Goal: Information Seeking & Learning: Check status

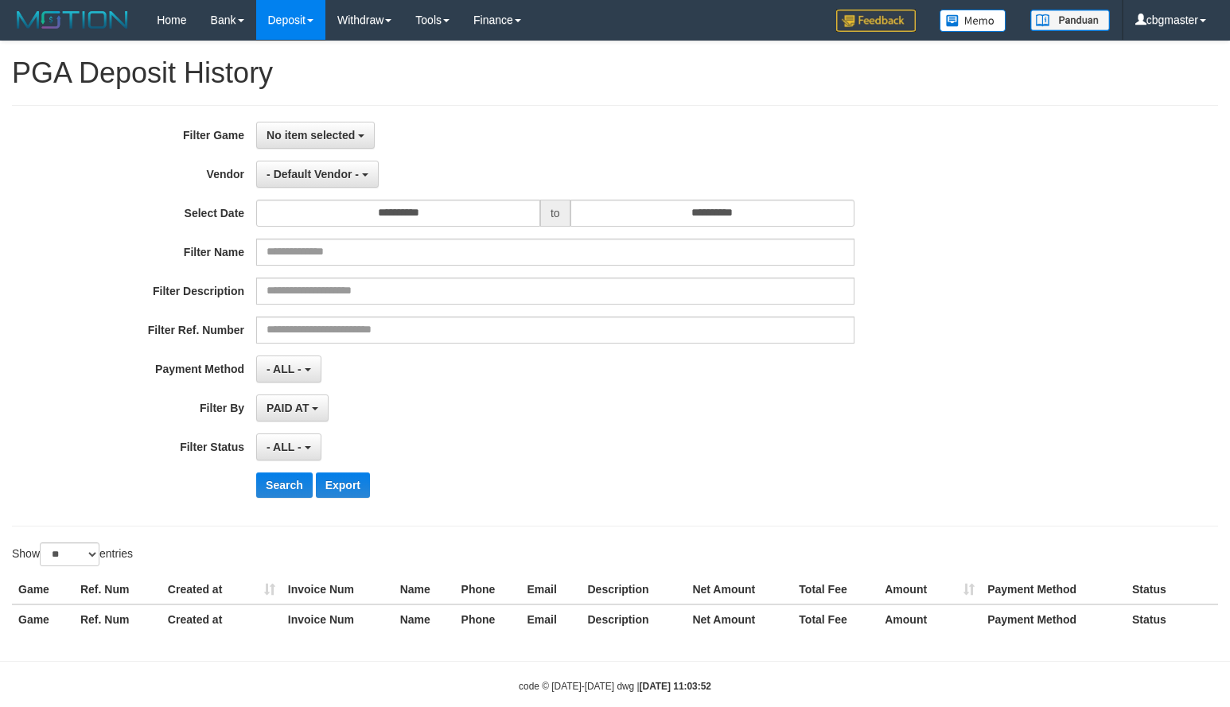
select select
select select "**"
click at [342, 129] on span "No item selected" at bounding box center [310, 135] width 88 height 13
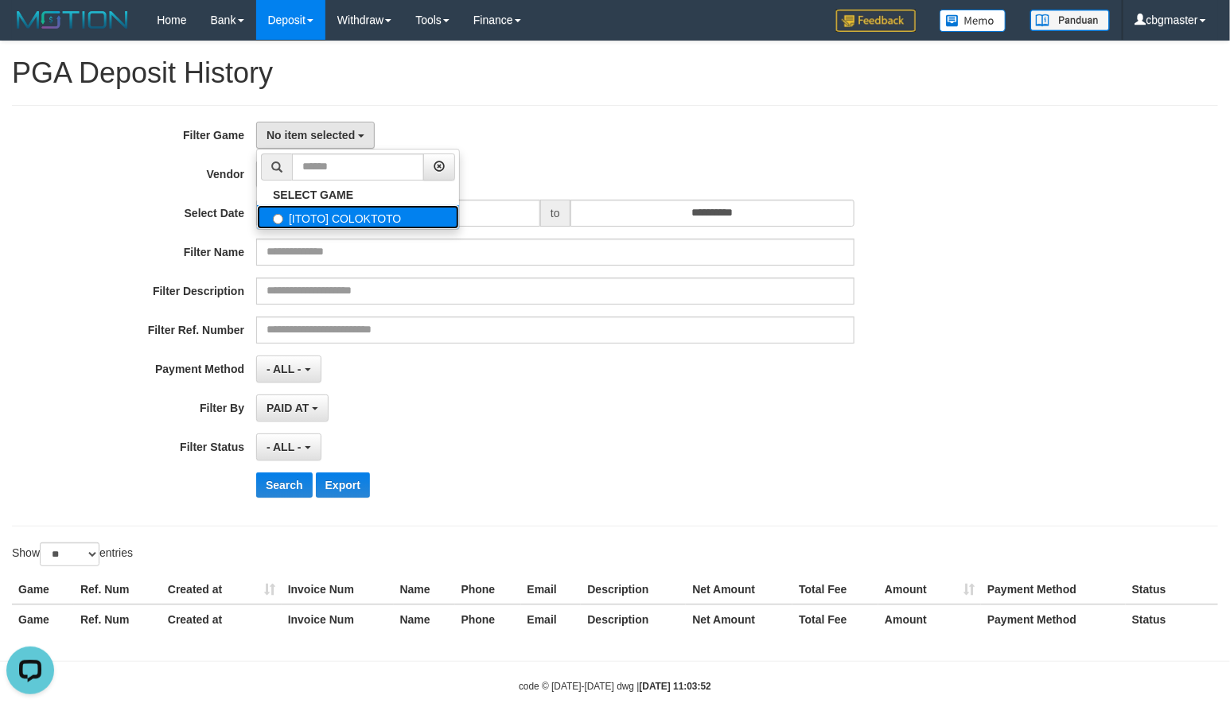
click at [332, 215] on label "[ITOTO] COLOKTOTO" at bounding box center [358, 217] width 202 height 24
select select "****"
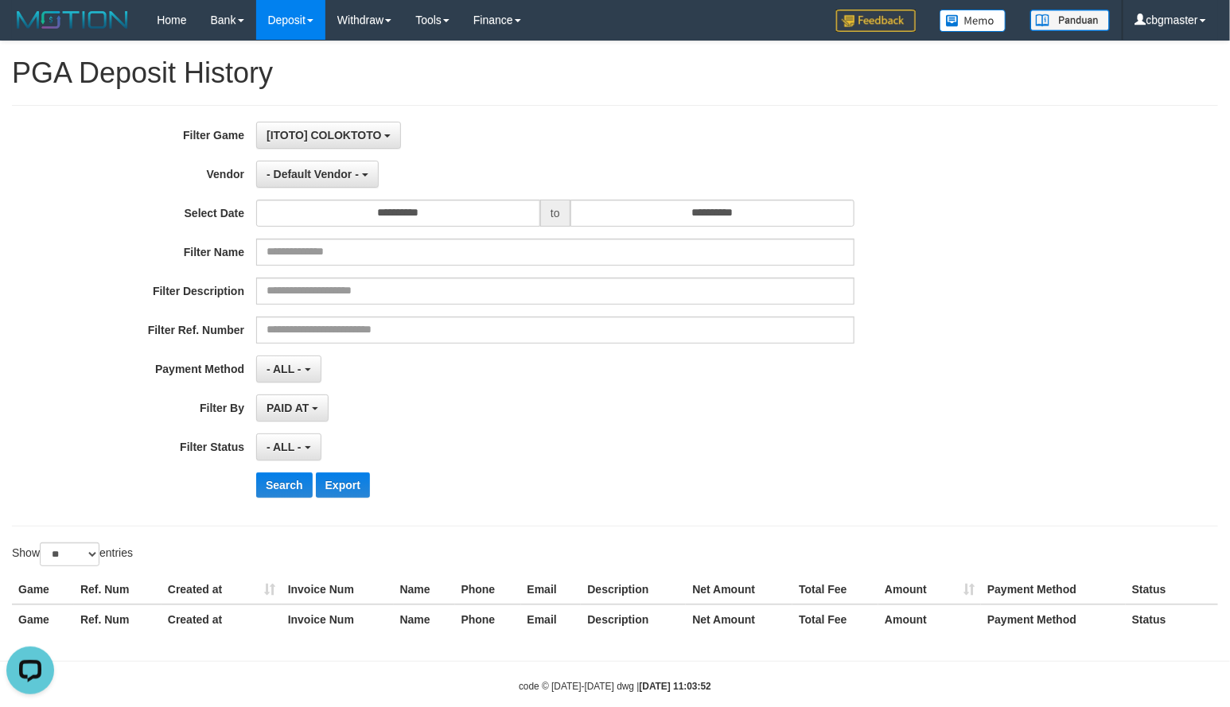
scroll to position [14, 0]
click at [309, 177] on span "- Default Vendor -" at bounding box center [312, 174] width 92 height 13
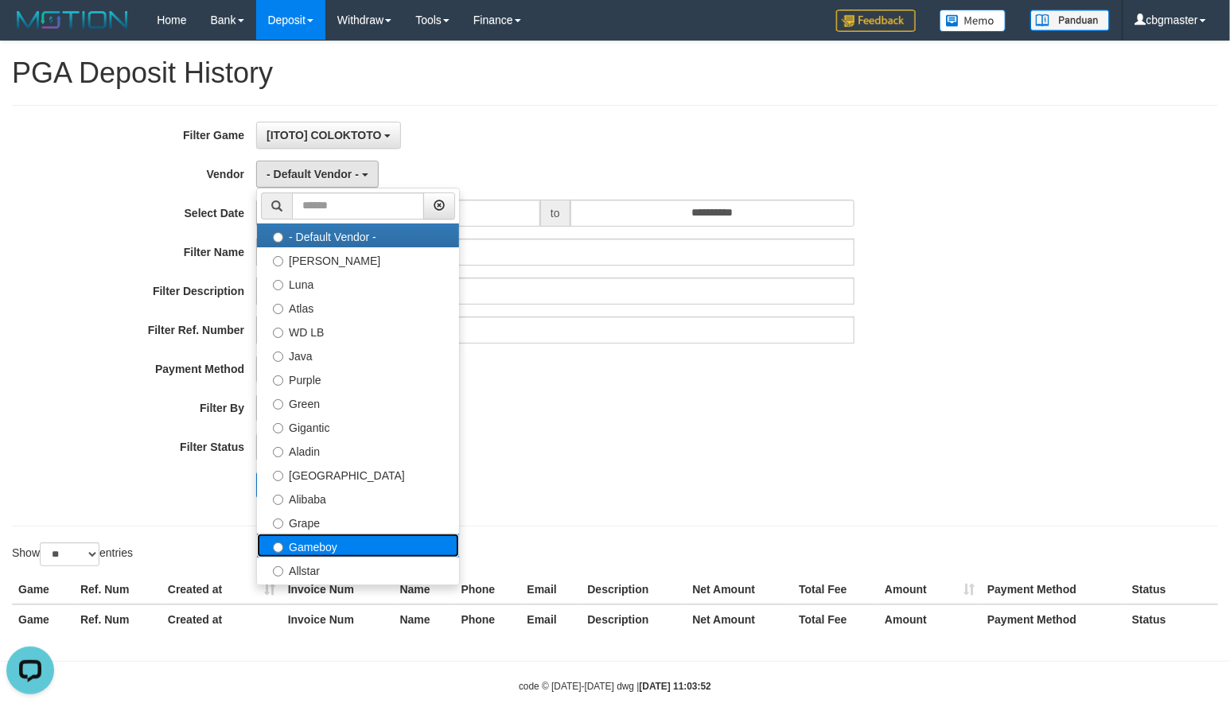
click at [342, 547] on label "Gameboy" at bounding box center [358, 546] width 202 height 24
select select "**********"
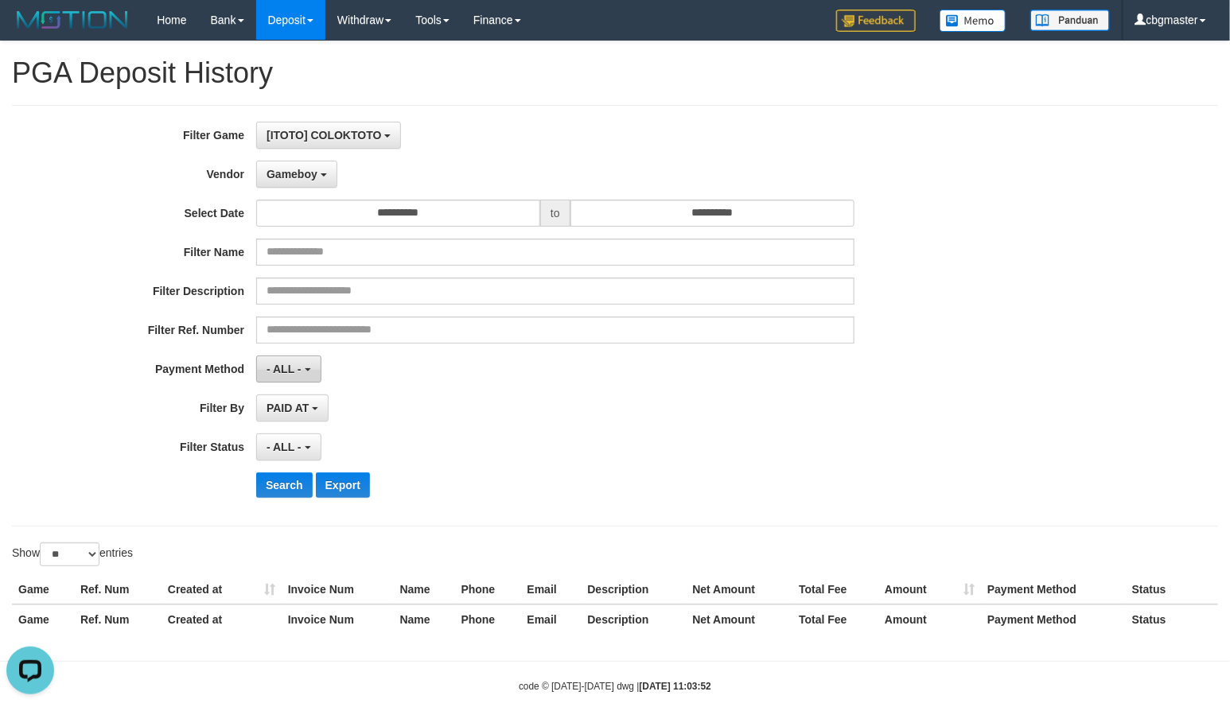
click at [296, 371] on span "- ALL -" at bounding box center [283, 369] width 35 height 13
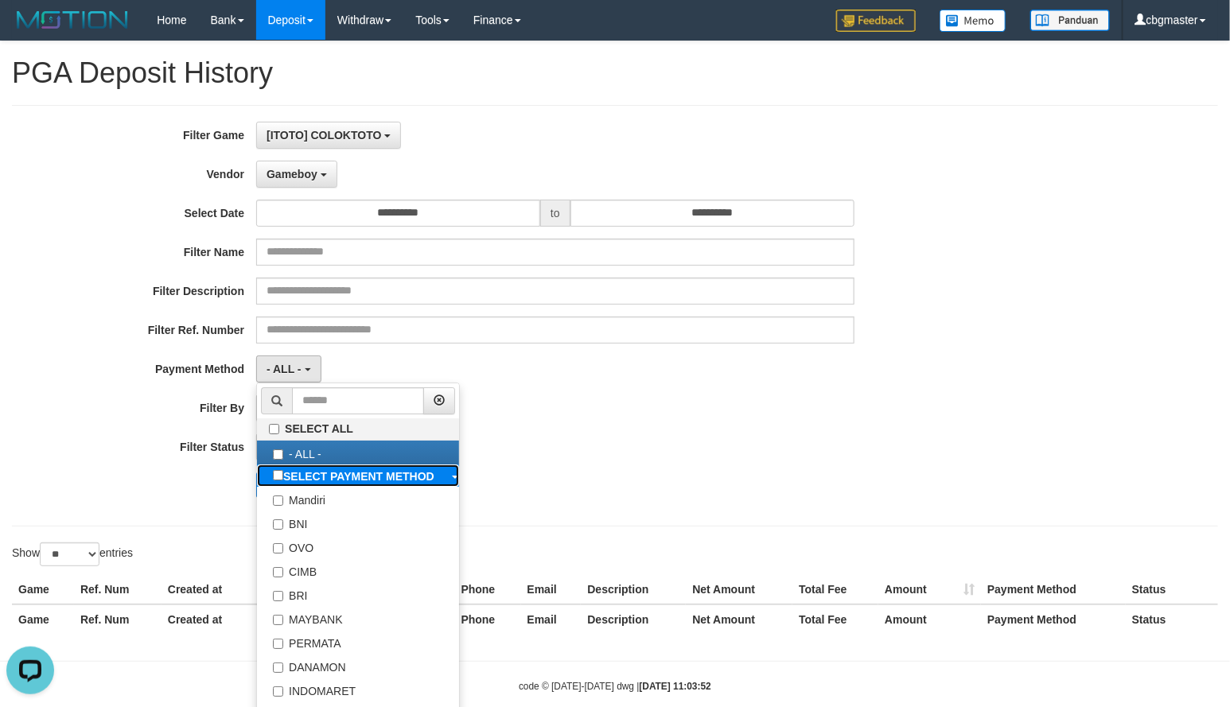
click at [361, 483] on b "SELECT PAYMENT METHOD" at bounding box center [358, 476] width 151 height 13
select select "*********"
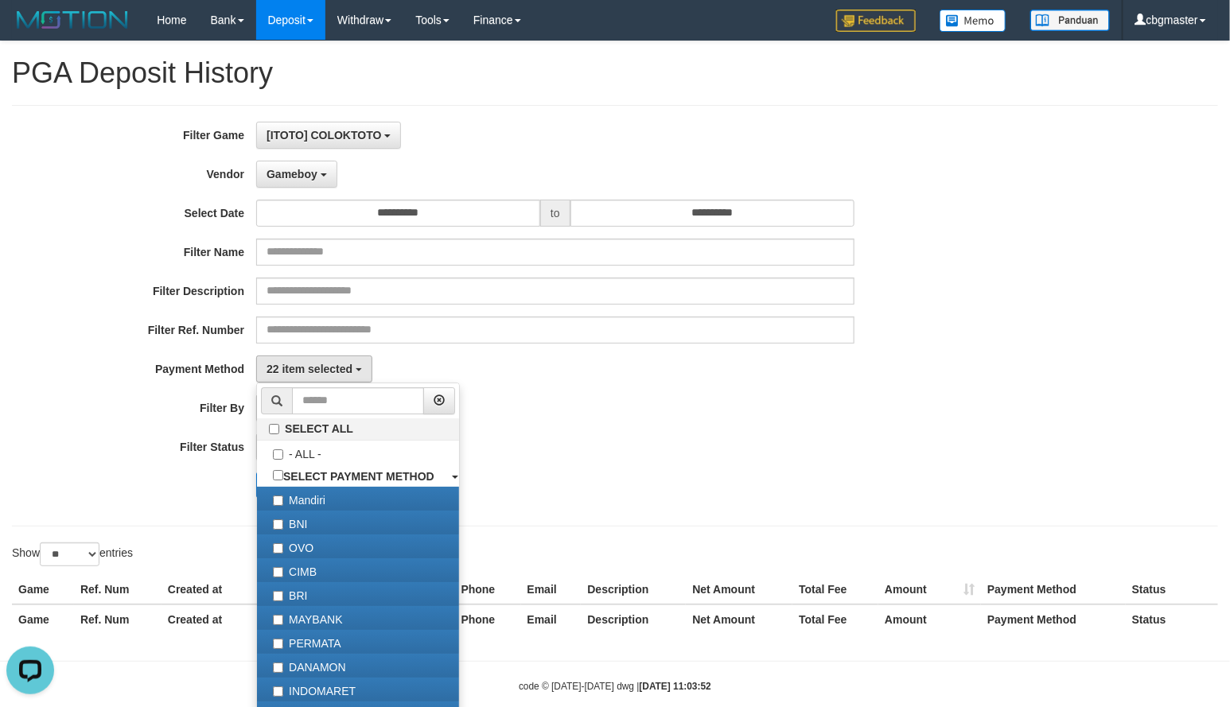
click at [965, 389] on div "**********" at bounding box center [512, 316] width 1024 height 388
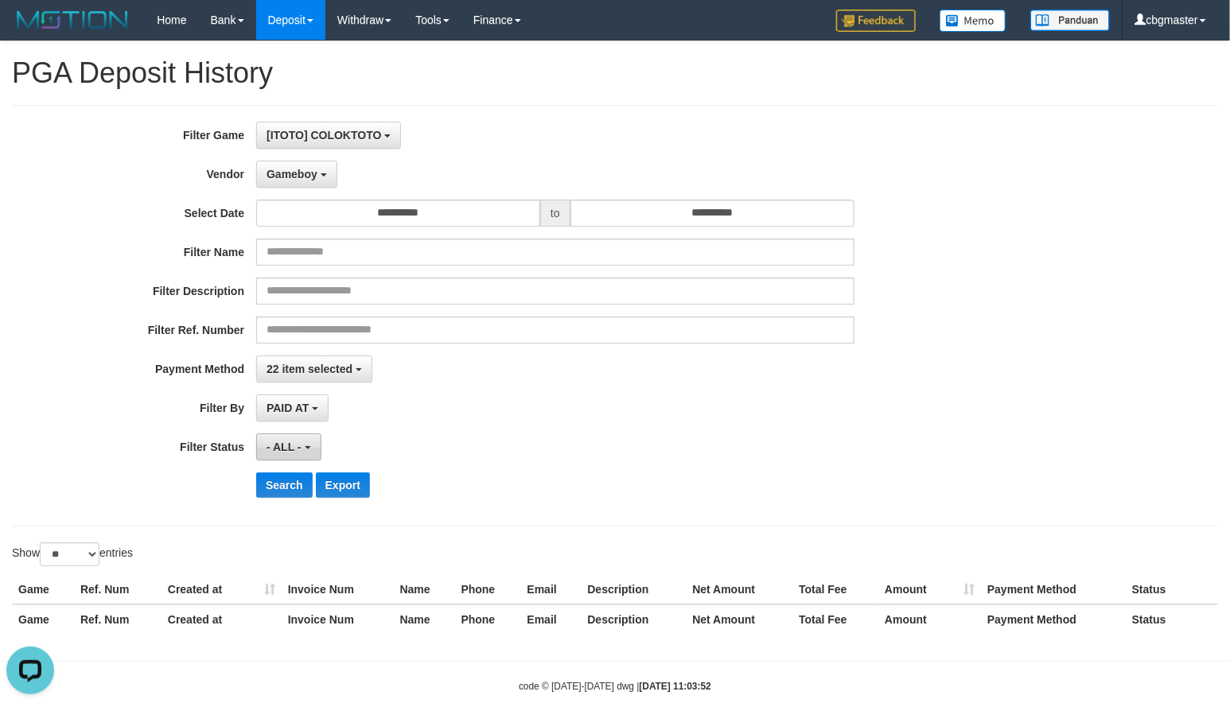
click at [313, 451] on button "- ALL -" at bounding box center [288, 446] width 64 height 27
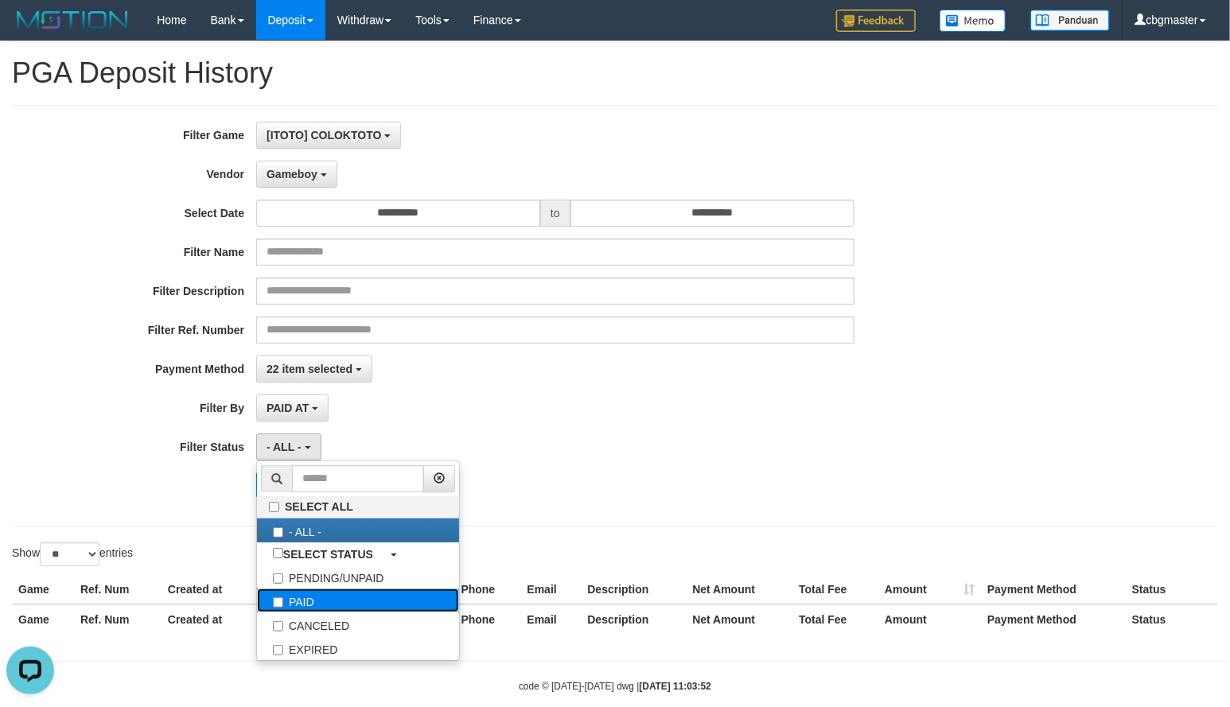
click at [336, 612] on label "PAID" at bounding box center [358, 601] width 202 height 24
select select "*"
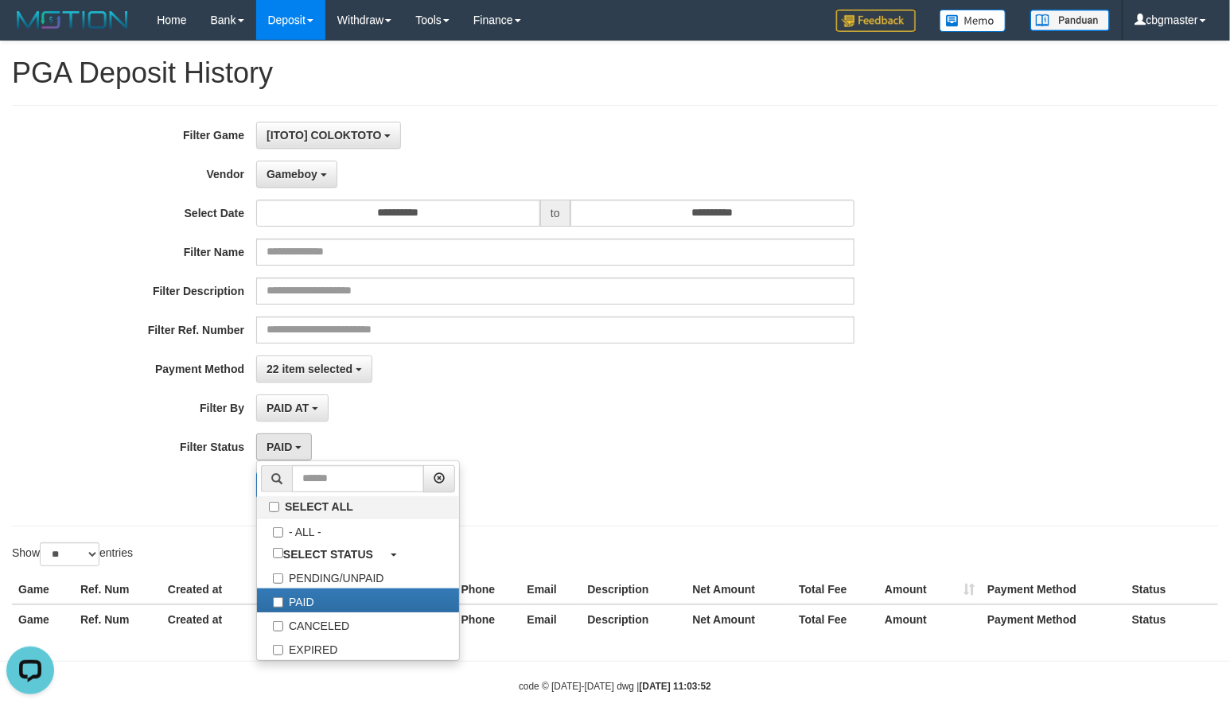
click at [943, 371] on div "**********" at bounding box center [512, 369] width 1024 height 27
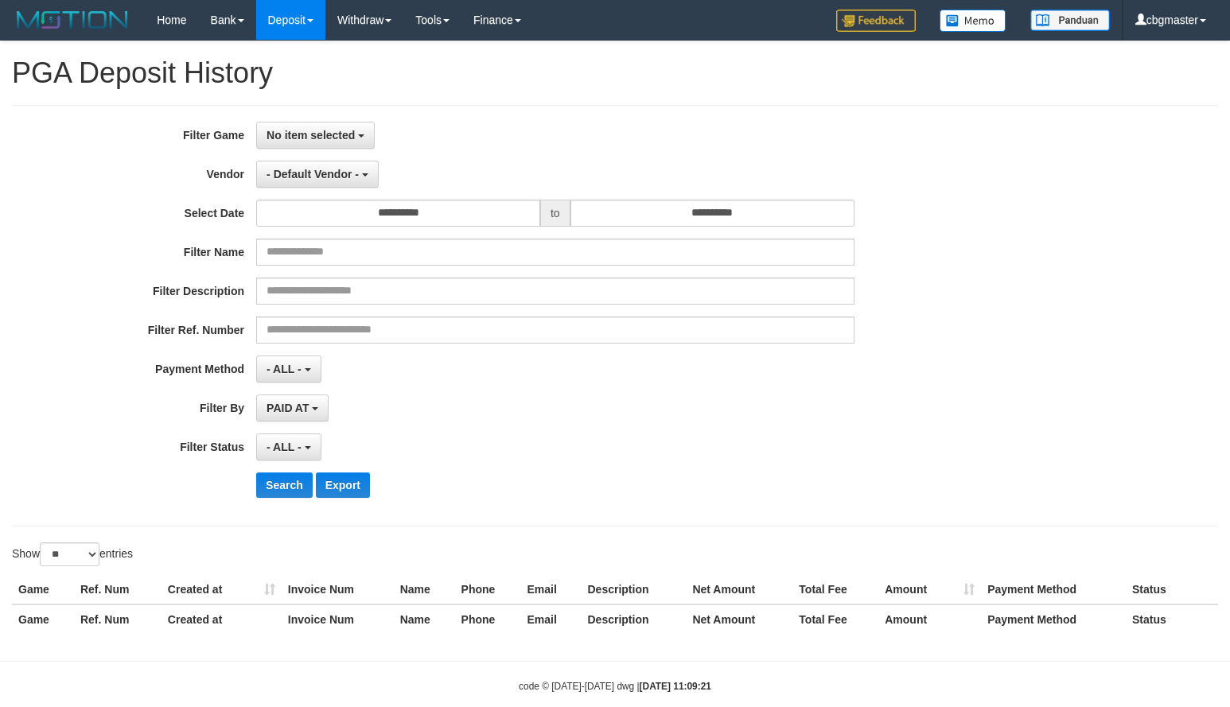
select select
select select "**"
click at [325, 134] on span "No item selected" at bounding box center [310, 135] width 88 height 13
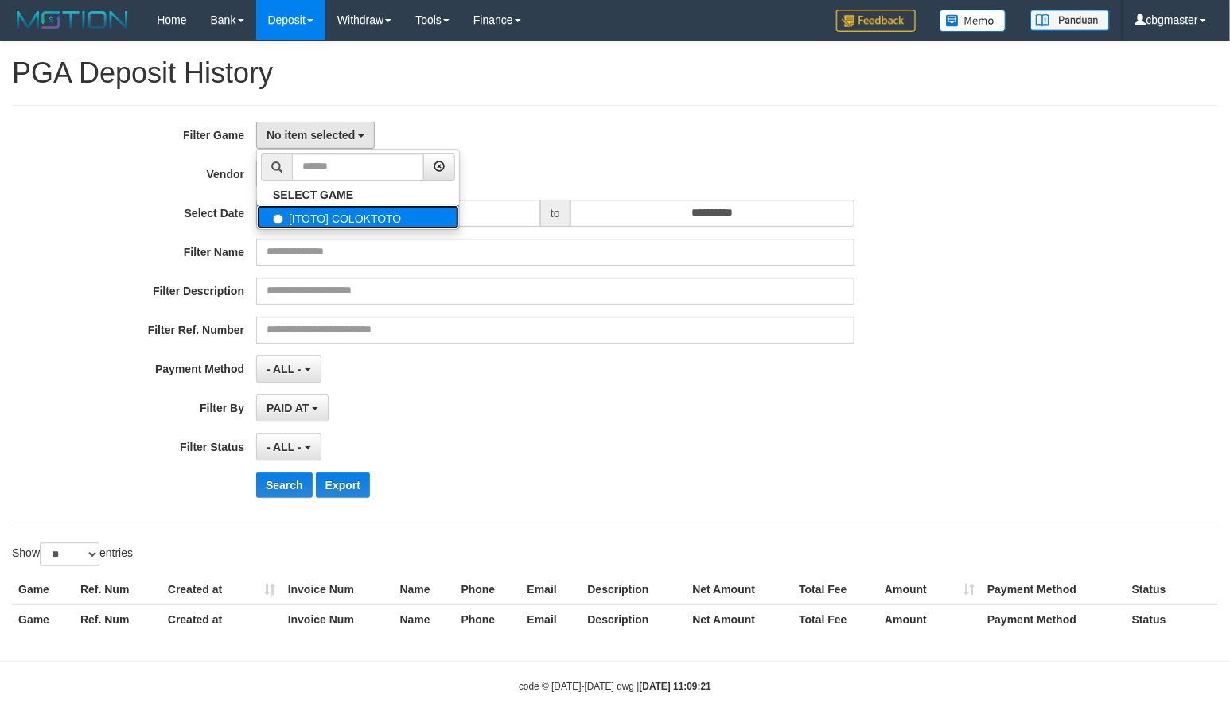
click at [361, 224] on label "[ITOTO] COLOKTOTO" at bounding box center [358, 217] width 202 height 24
select select "****"
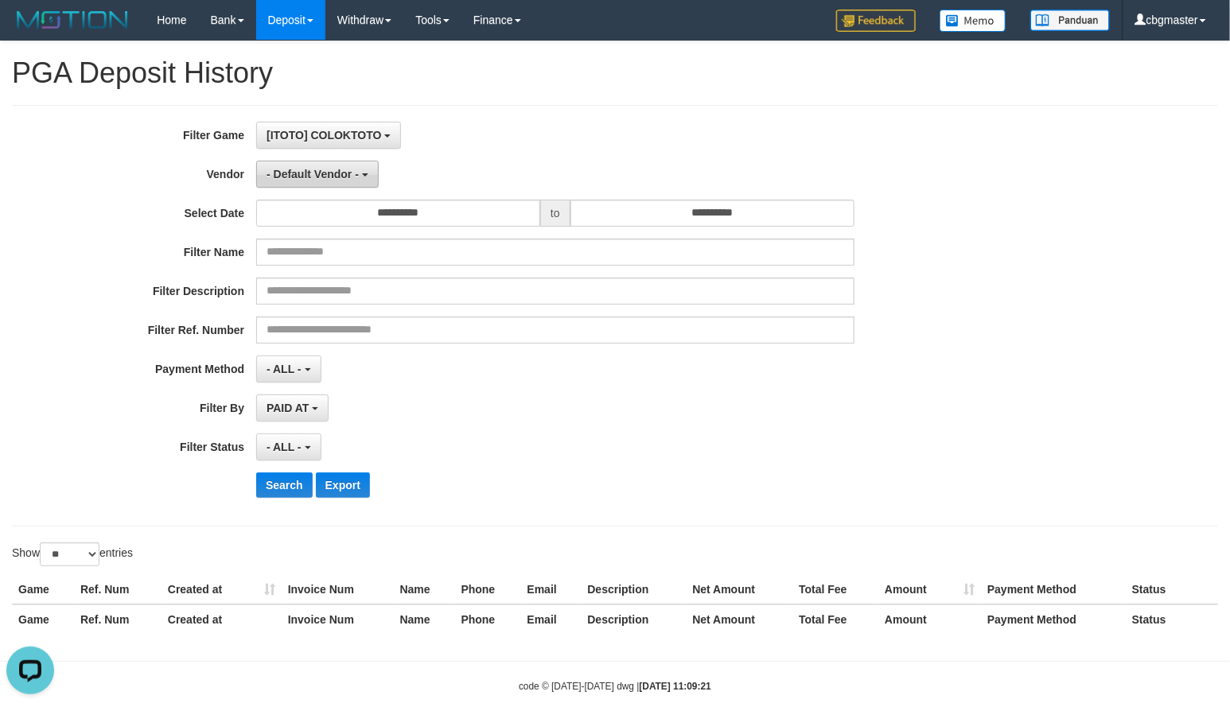
click at [332, 169] on span "- Default Vendor -" at bounding box center [312, 174] width 92 height 13
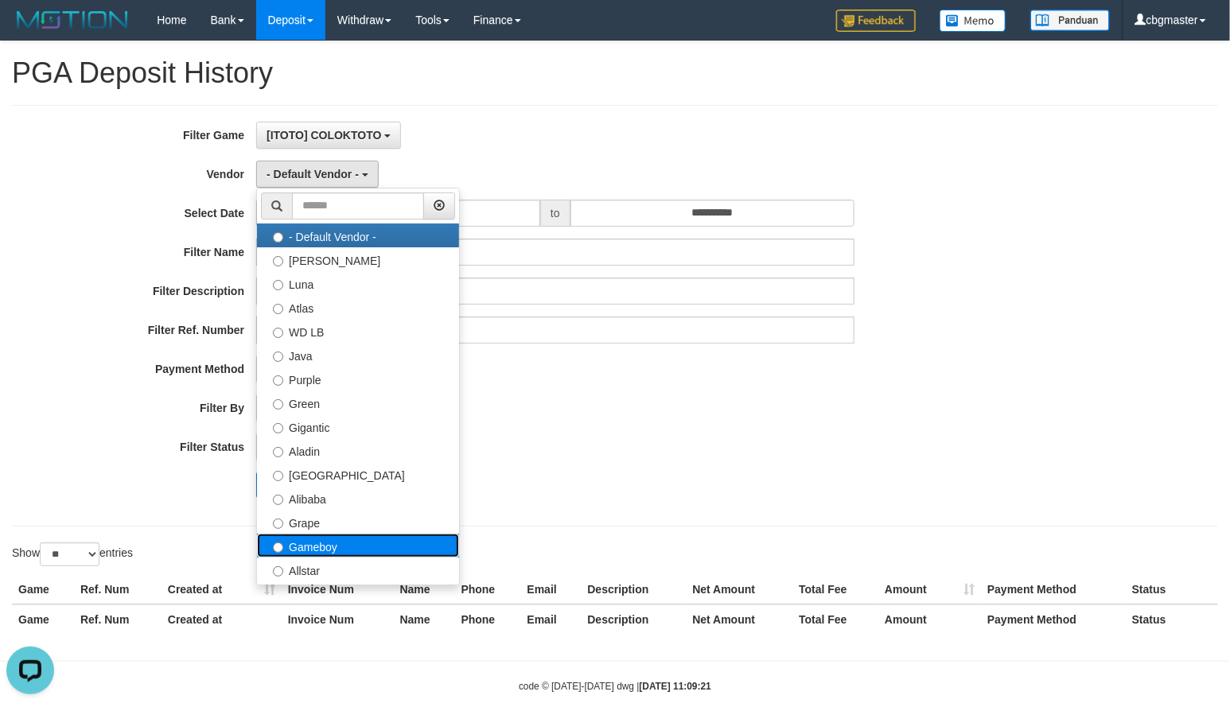
click at [354, 550] on label "Gameboy" at bounding box center [358, 546] width 202 height 24
select select "**********"
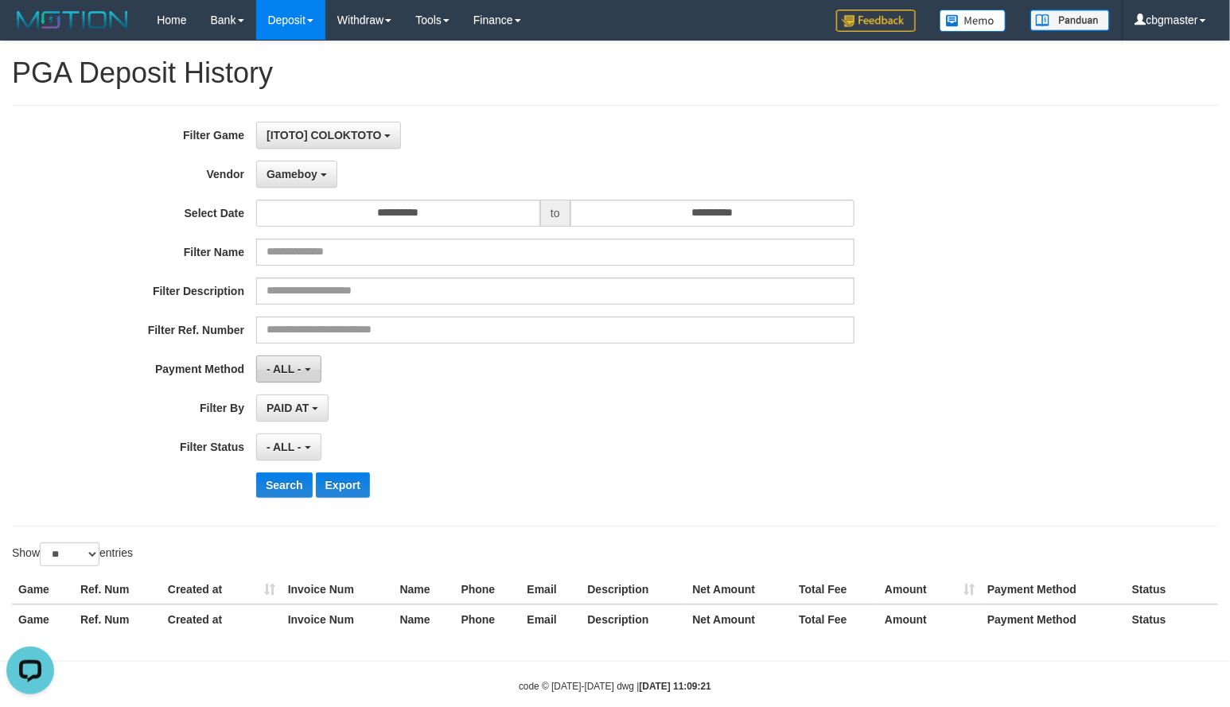
click at [296, 363] on button "- ALL -" at bounding box center [288, 369] width 64 height 27
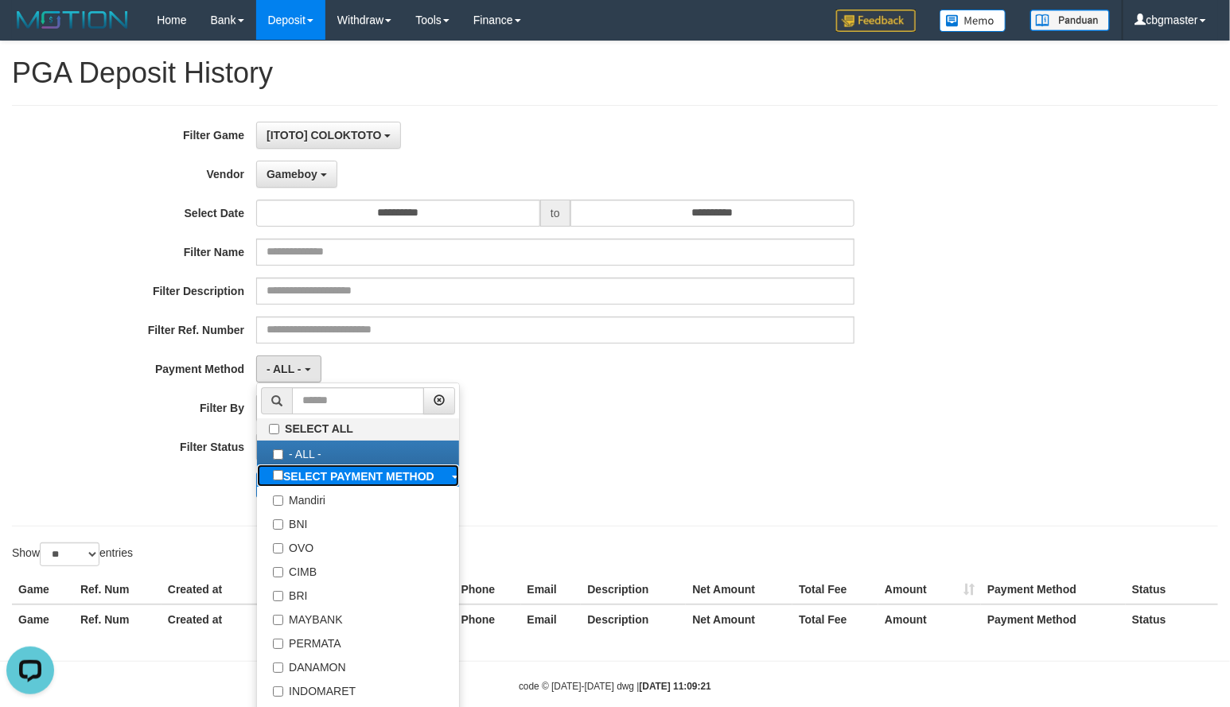
click at [352, 480] on b "SELECT PAYMENT METHOD" at bounding box center [358, 476] width 151 height 13
select select "*********"
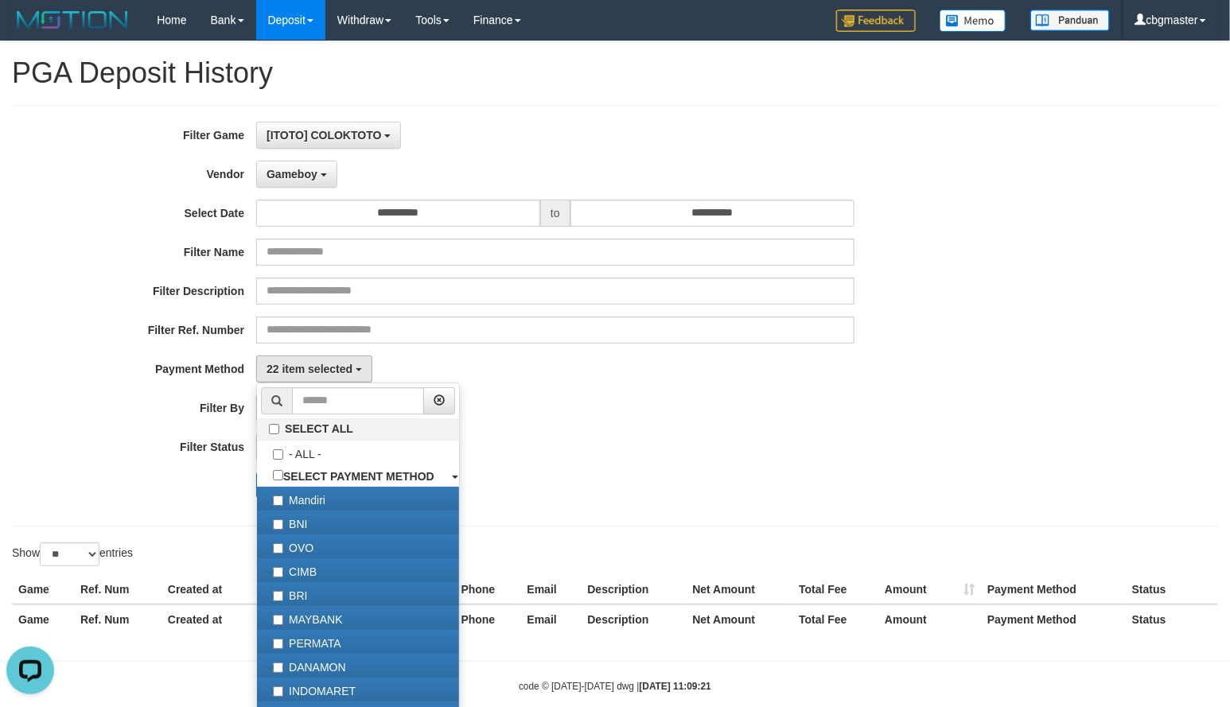
click at [638, 427] on div "**********" at bounding box center [512, 316] width 1024 height 388
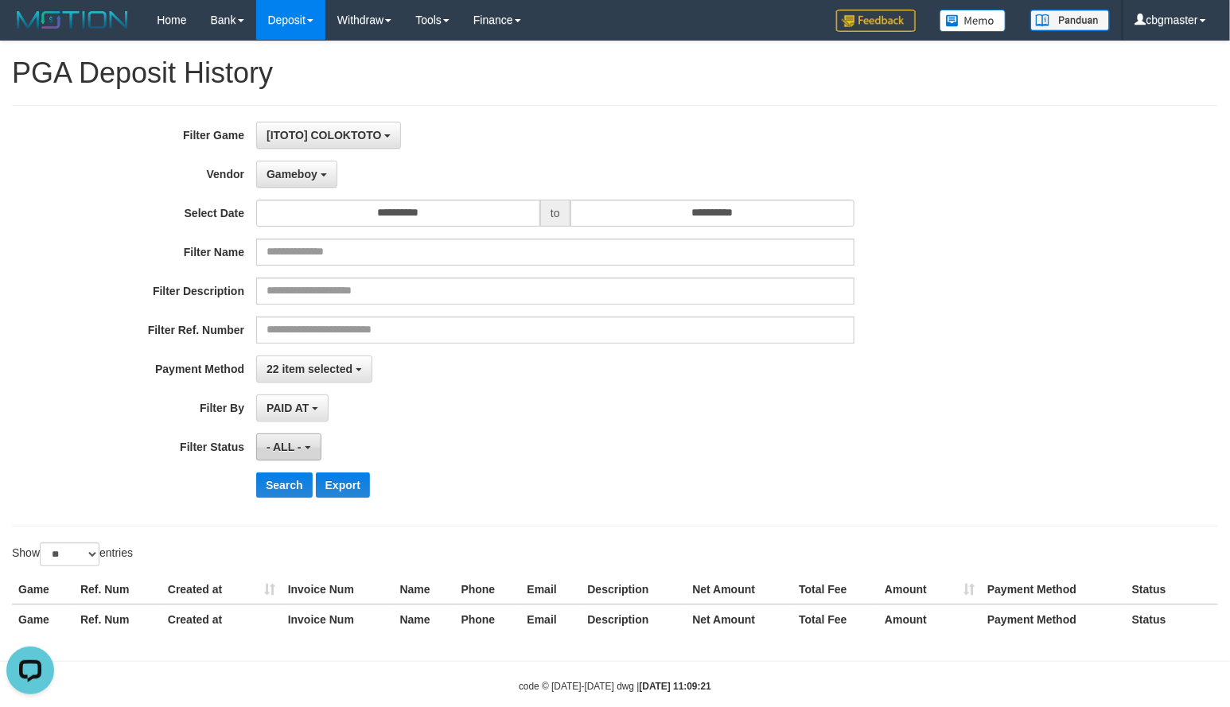
click at [293, 445] on span "- ALL -" at bounding box center [283, 447] width 35 height 13
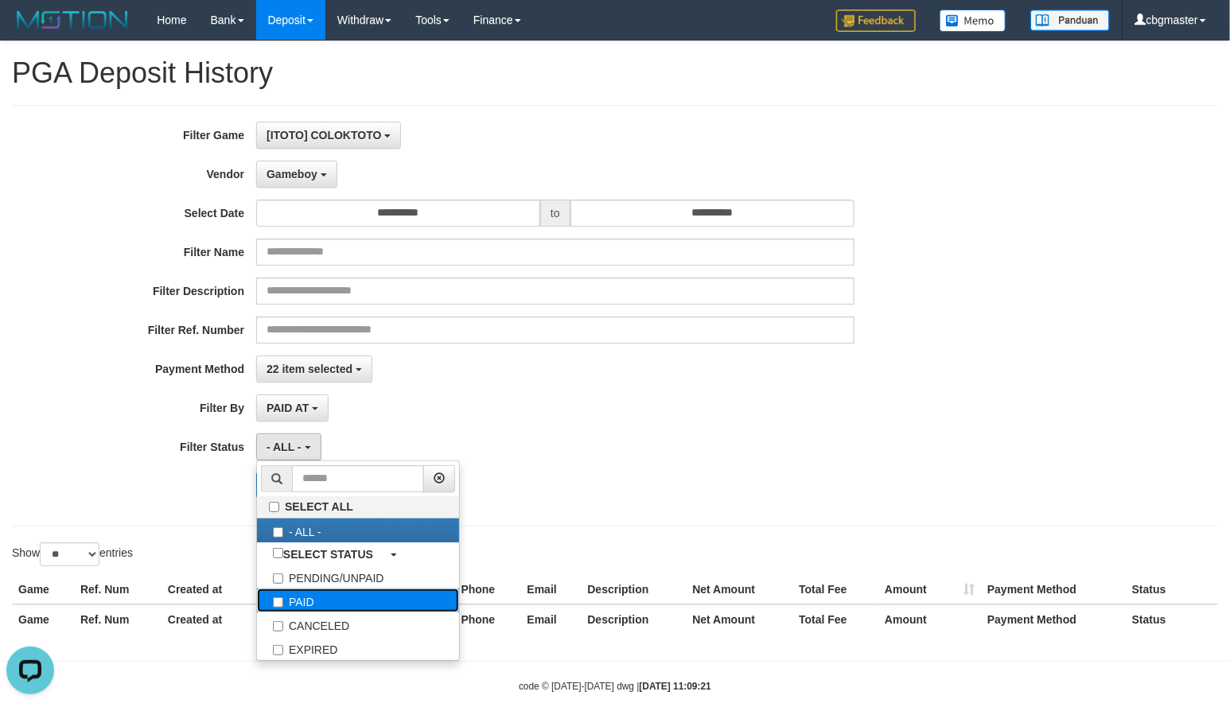
click at [337, 608] on label "PAID" at bounding box center [358, 601] width 202 height 24
select select "*"
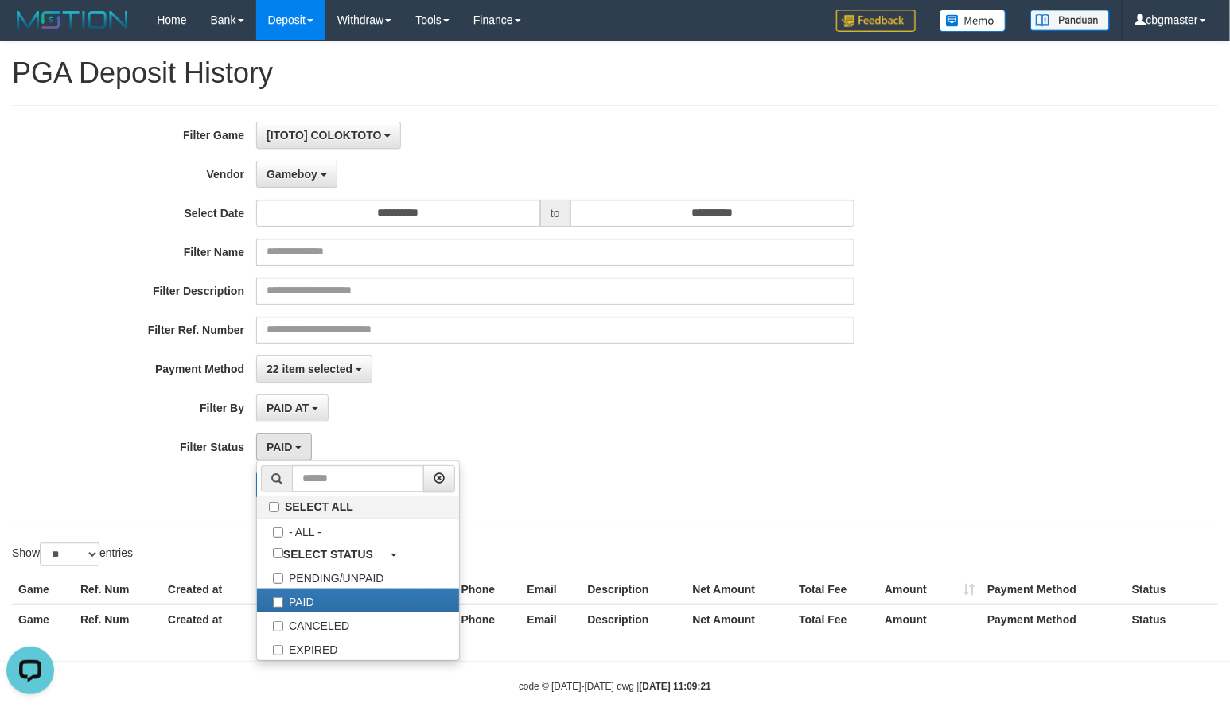
click at [616, 461] on div "PAID SELECT ALL - ALL - SELECT STATUS PENDING/UNPAID PAID CANCELED EXPIRED" at bounding box center [555, 446] width 598 height 27
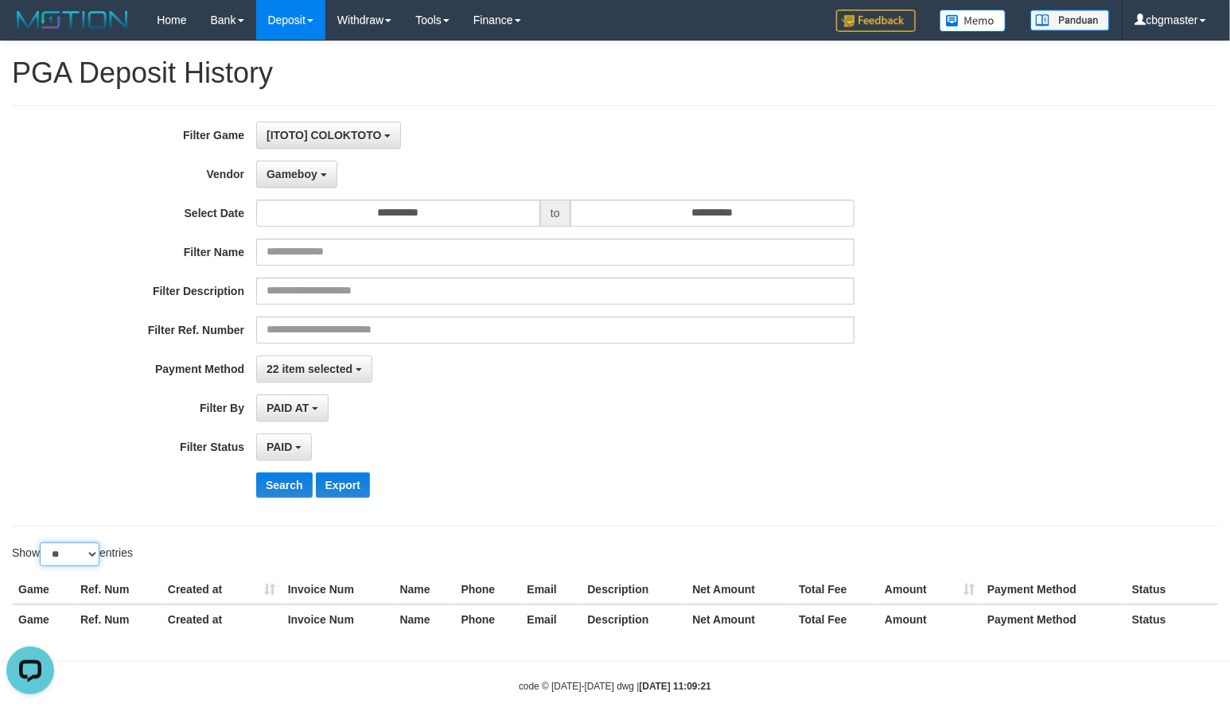
click at [82, 558] on select "** ** ** ***" at bounding box center [70, 554] width 60 height 24
select select "***"
click at [42, 547] on select "** ** ** ***" at bounding box center [70, 554] width 60 height 24
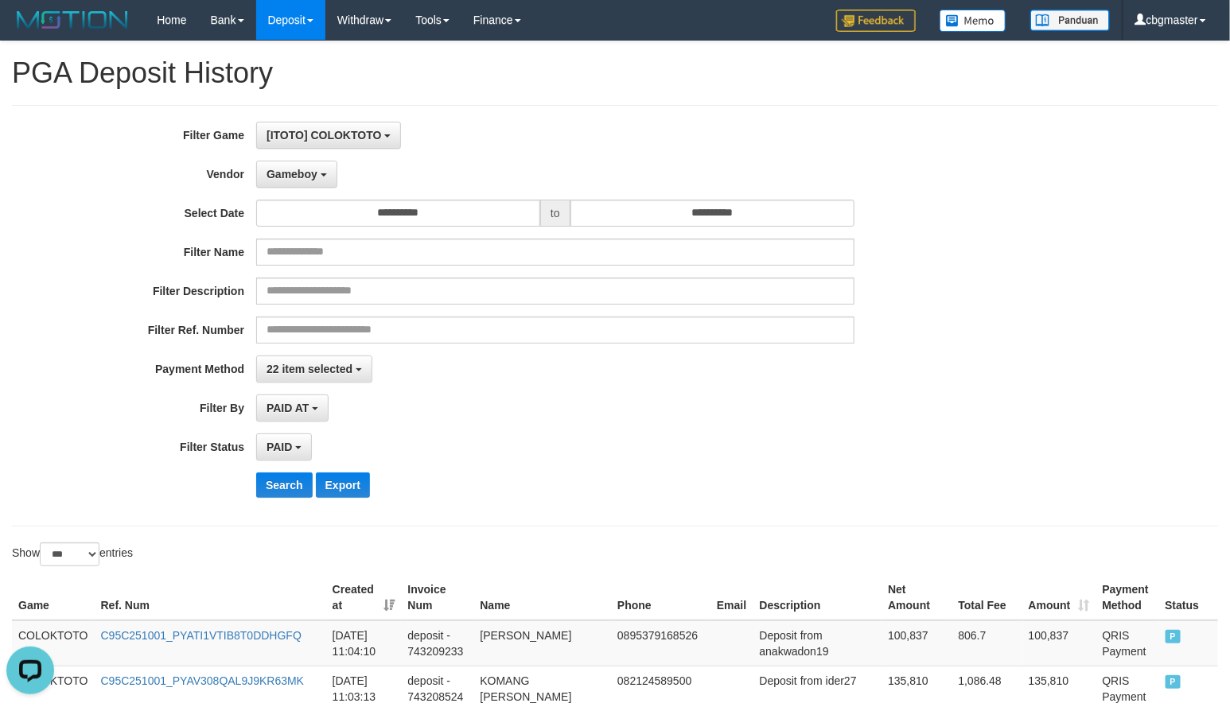
click at [391, 602] on th "Created at" at bounding box center [364, 597] width 76 height 45
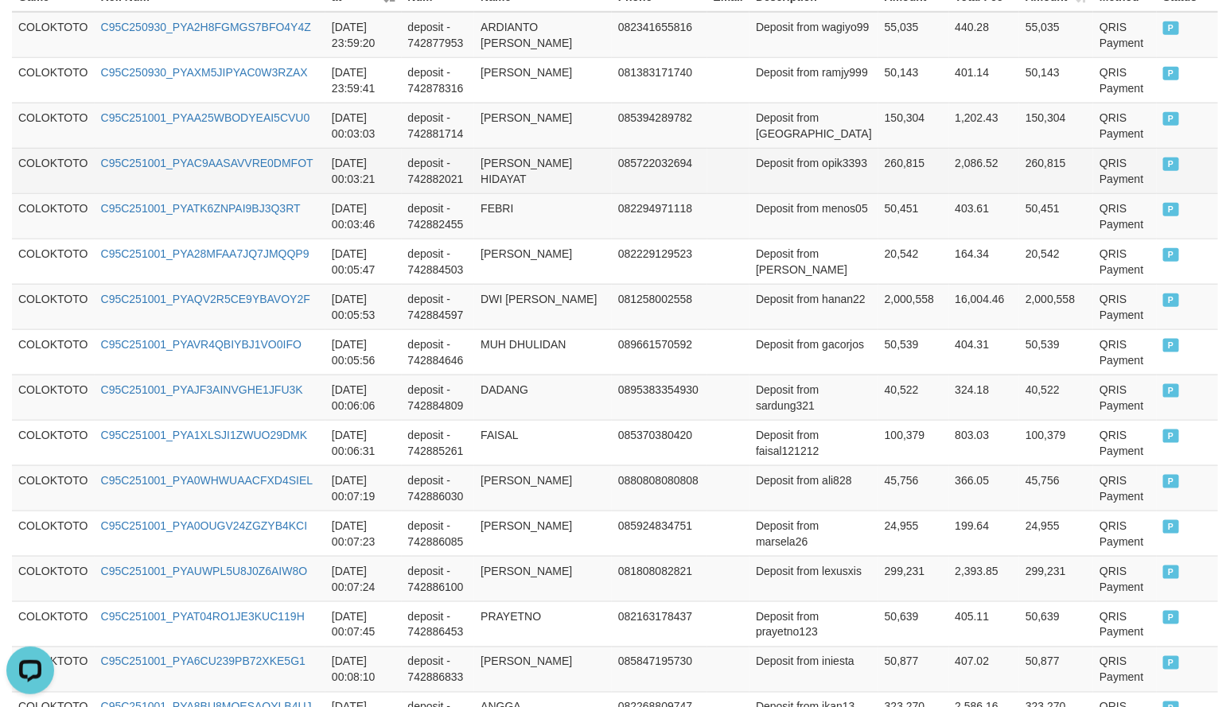
scroll to position [397, 0]
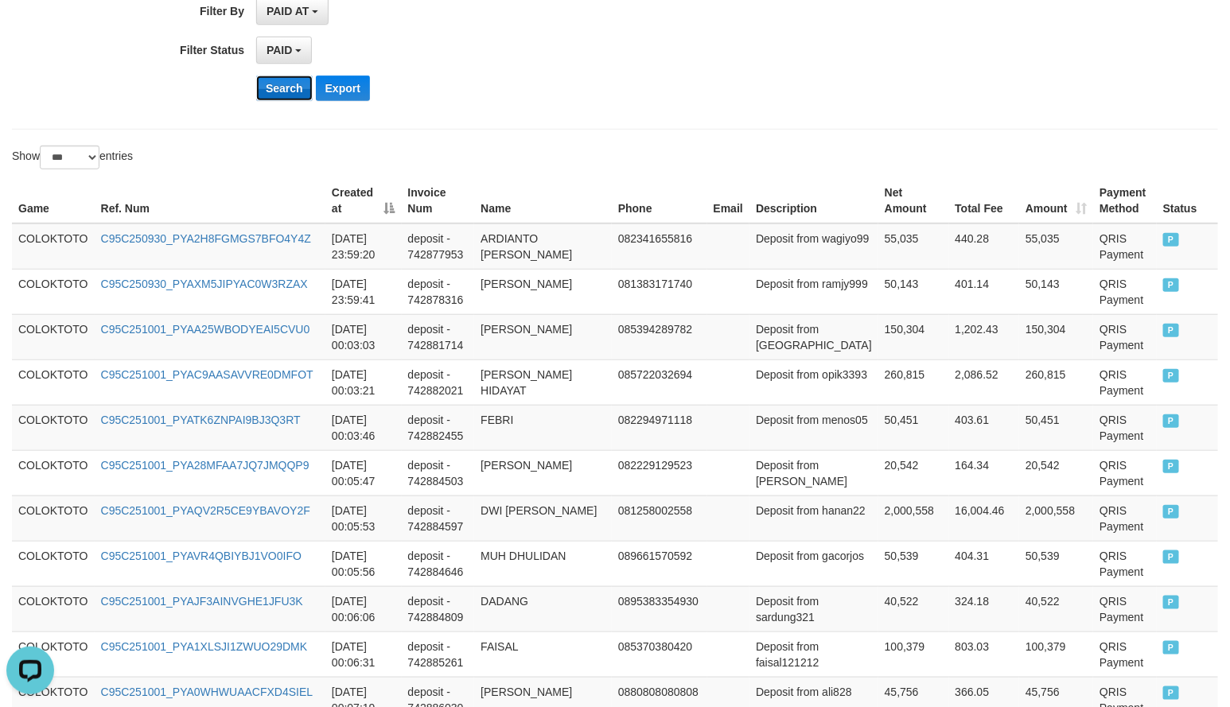
click at [282, 98] on button "Search" at bounding box center [284, 88] width 56 height 25
click at [282, 96] on button "Search" at bounding box center [284, 88] width 56 height 25
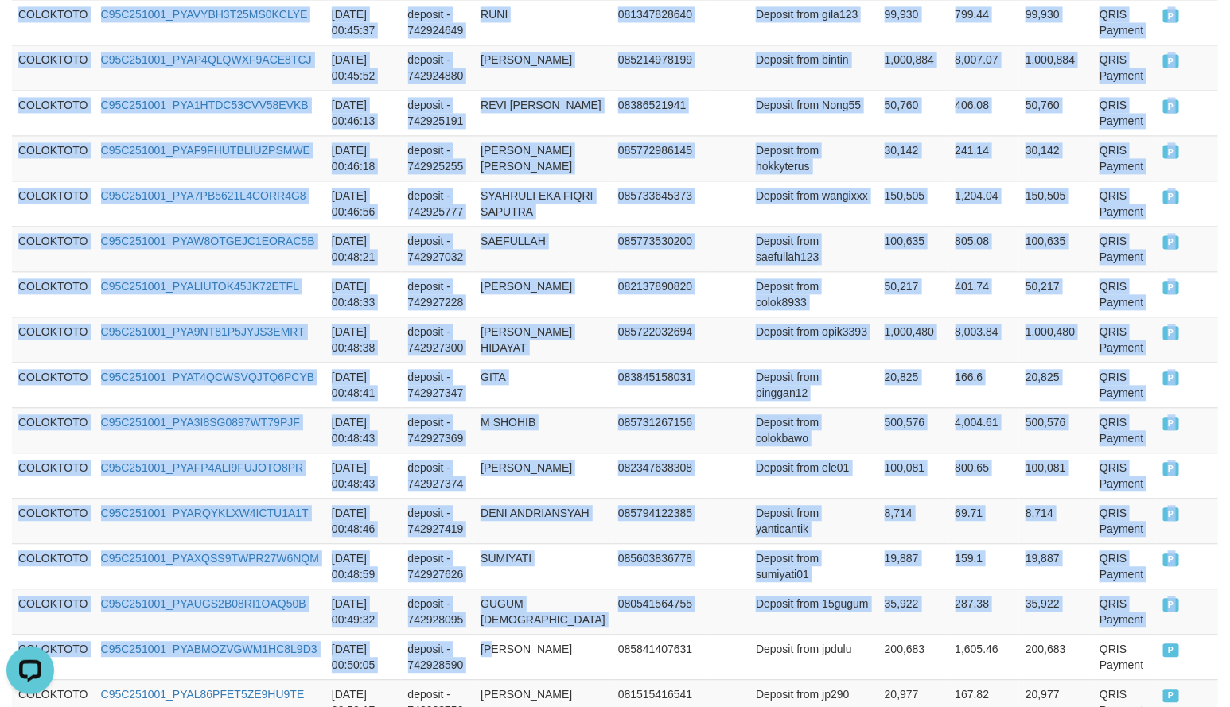
scroll to position [4675, 0]
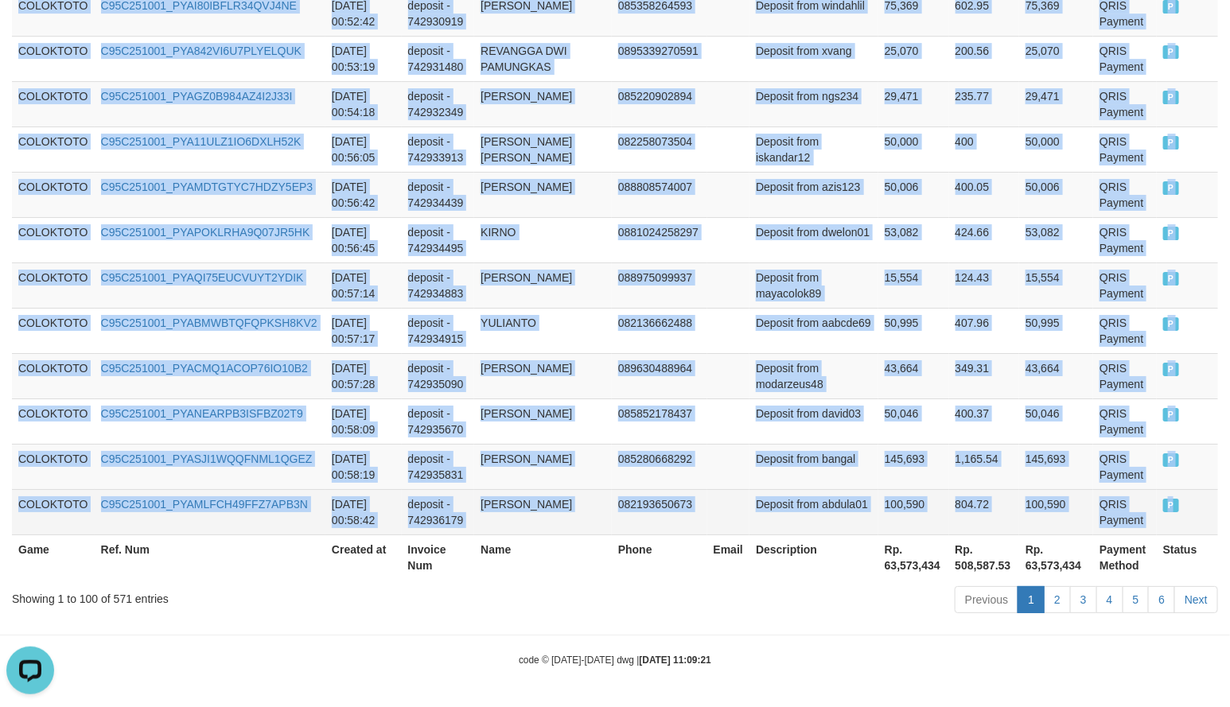
copy tbody "COLOKTOTO C95C250930_PYA2H8FGMGS7BFO4Y4Z 2025-09-30 23:59:20 deposit - 74287795…"
drag, startPoint x: 15, startPoint y: 241, endPoint x: 1189, endPoint y: 499, distance: 1201.9
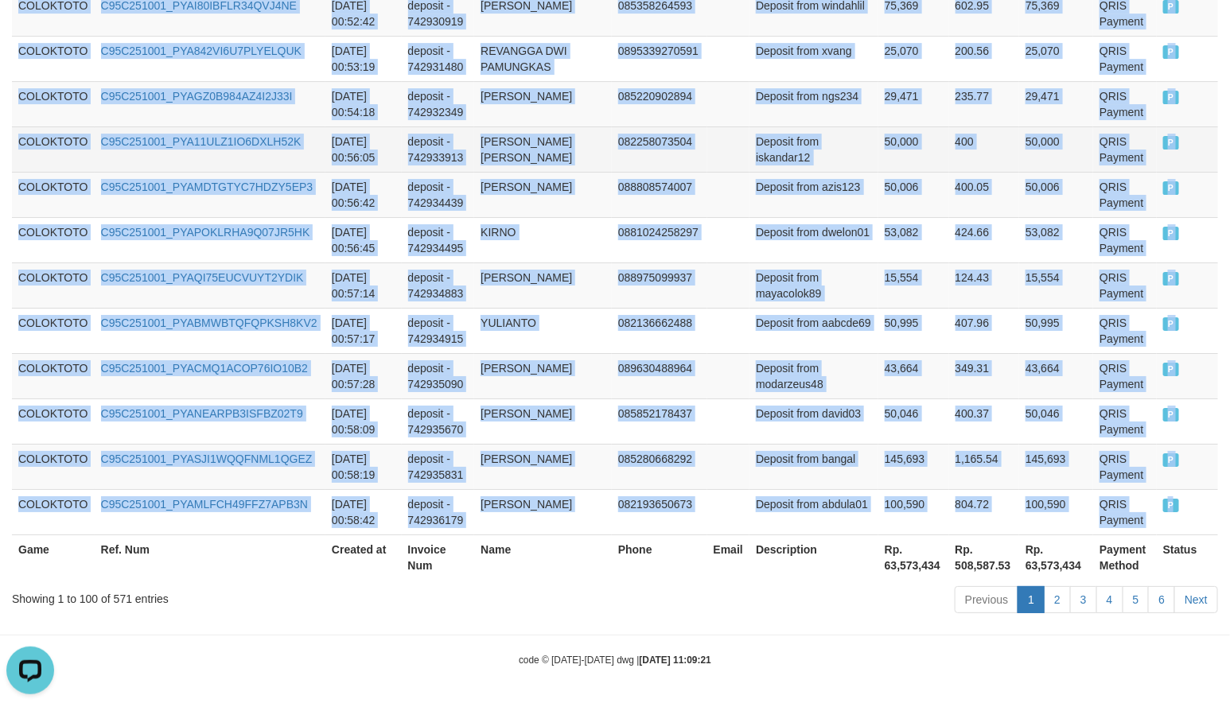
click at [878, 148] on td "50,000" at bounding box center [913, 148] width 71 height 45
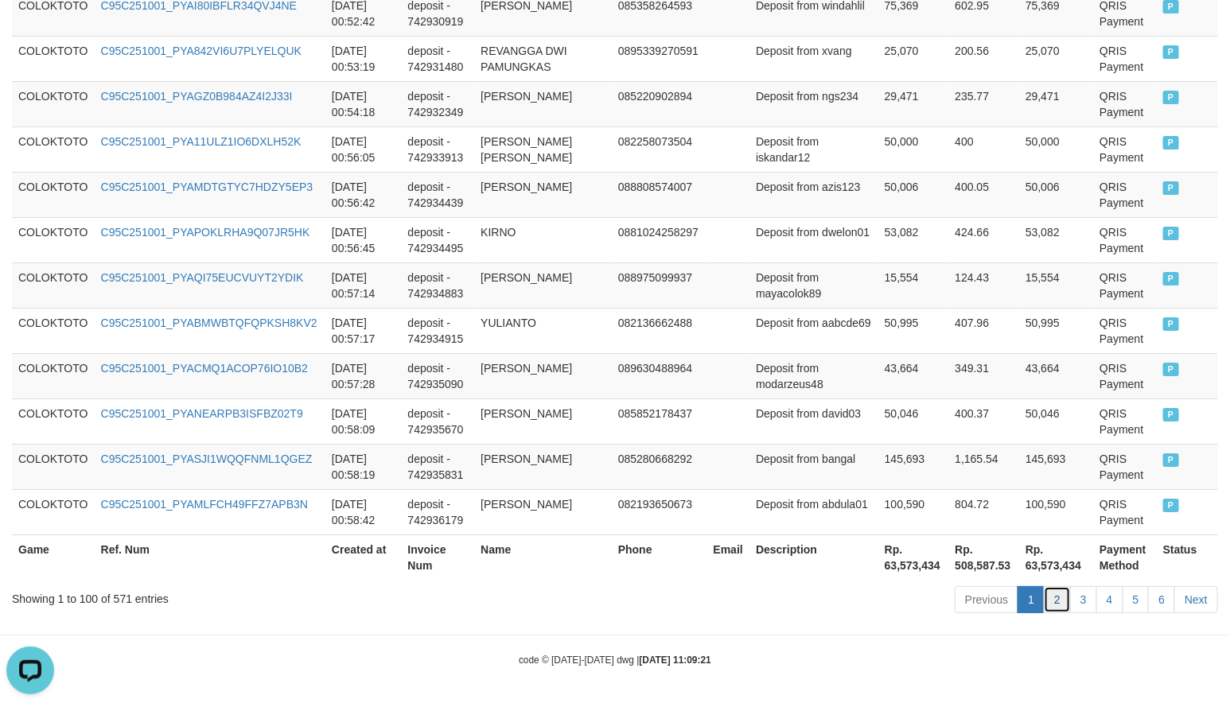
click at [1046, 599] on link "2" at bounding box center [1057, 599] width 27 height 27
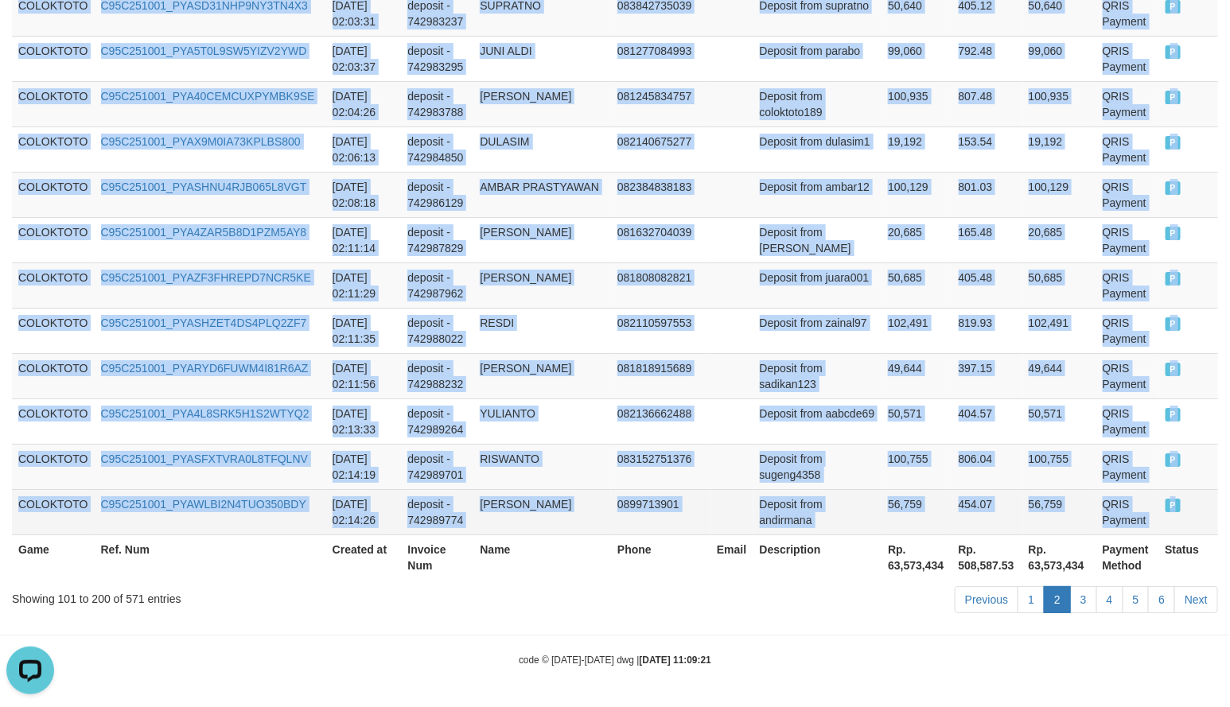
drag, startPoint x: 19, startPoint y: 241, endPoint x: 1162, endPoint y: 506, distance: 1173.3
copy tbody "COLOKTOTO C95C251001_PYAMLH3LW6C7GIVDGVR 2025-10-01 00:58:46 deposit - 74293622…"
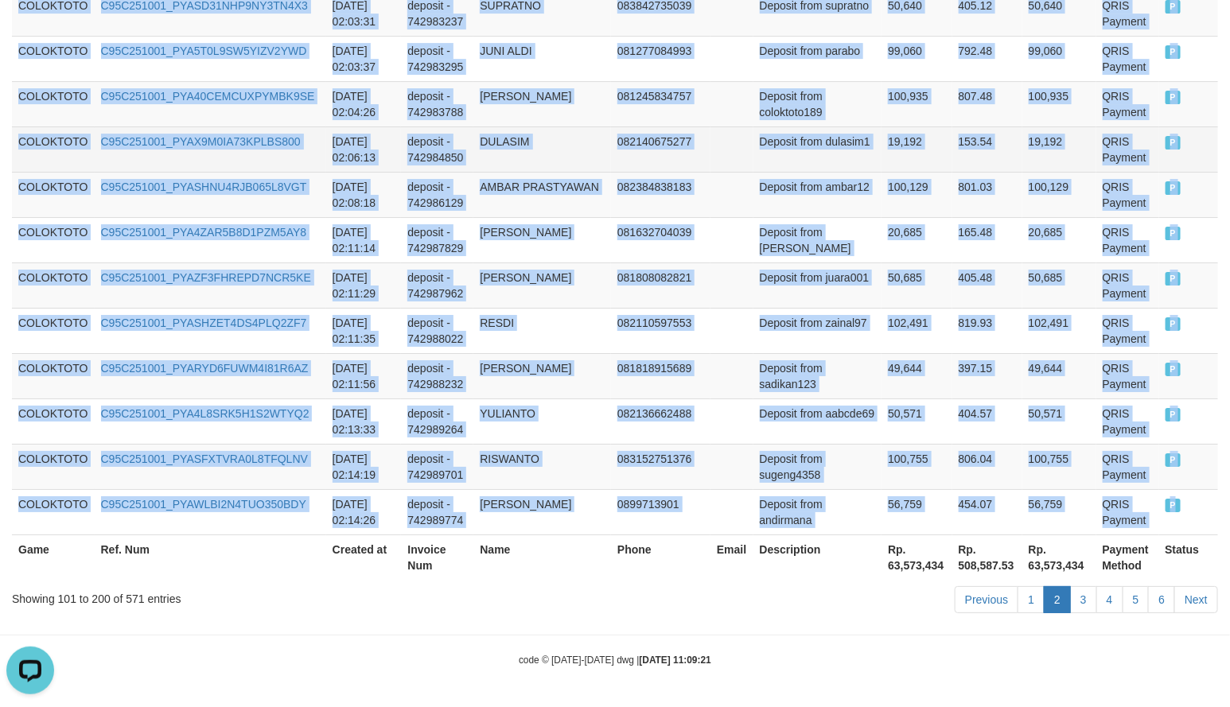
click at [952, 139] on td "153.54" at bounding box center [987, 148] width 70 height 45
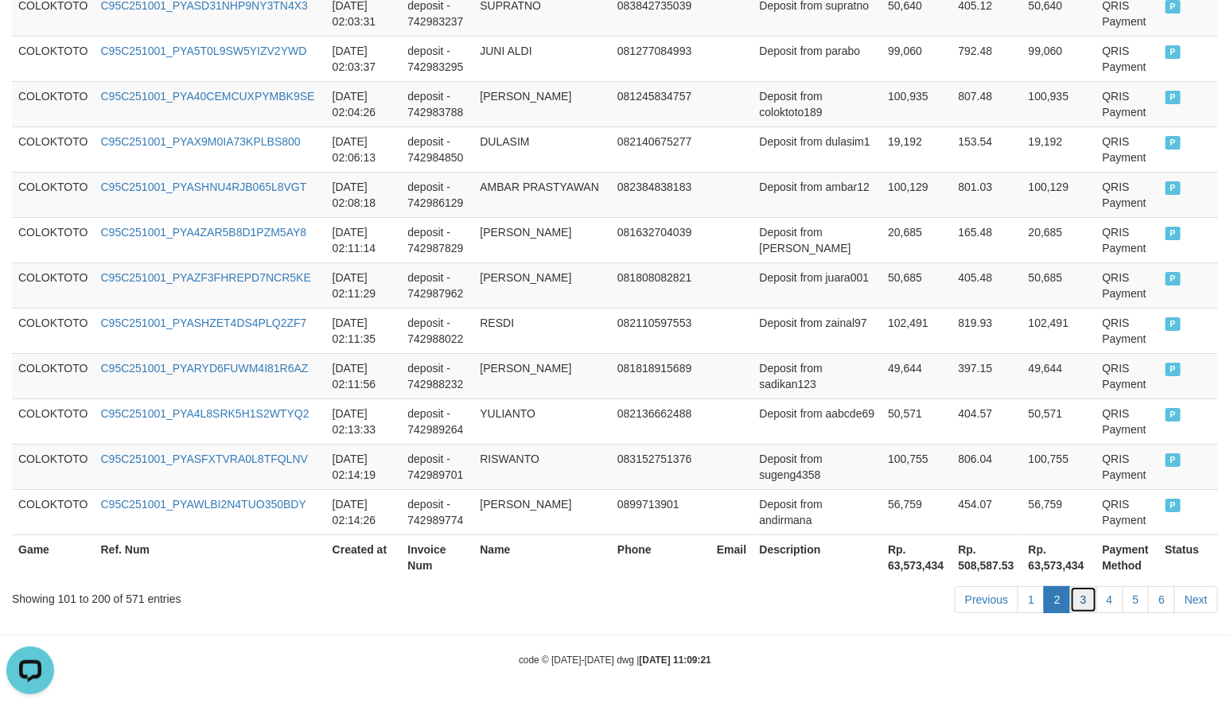
click at [1075, 594] on link "3" at bounding box center [1083, 599] width 27 height 27
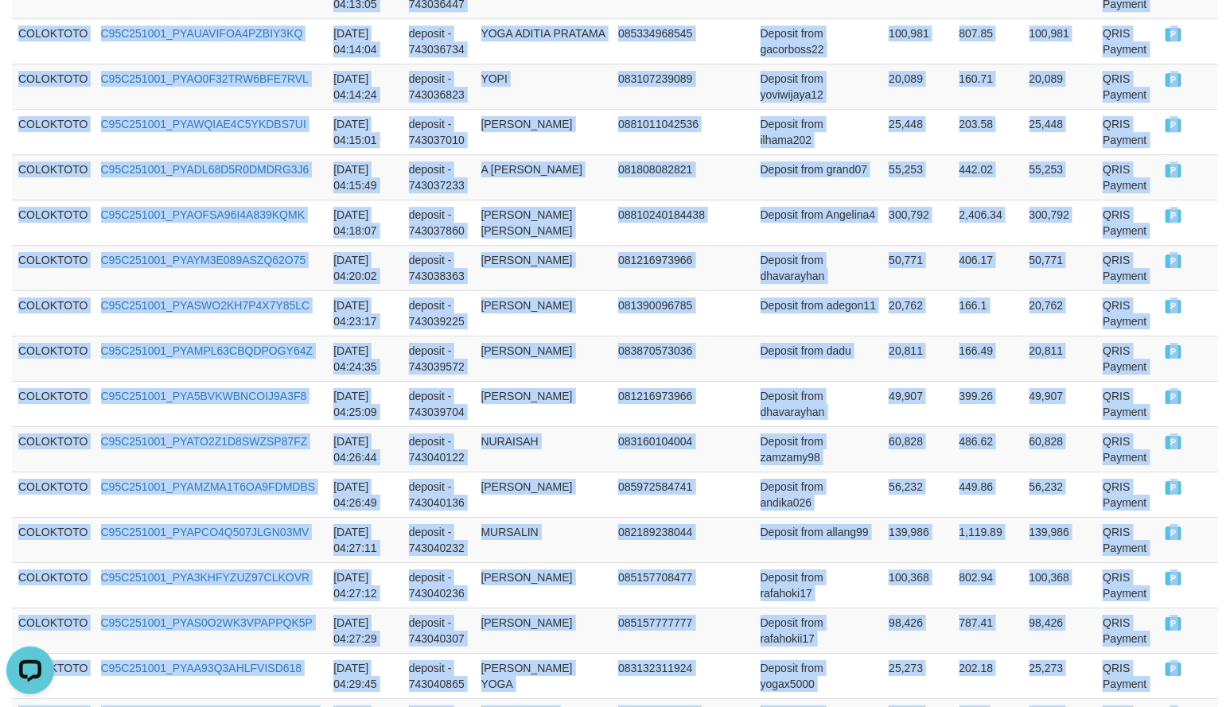
scroll to position [4659, 0]
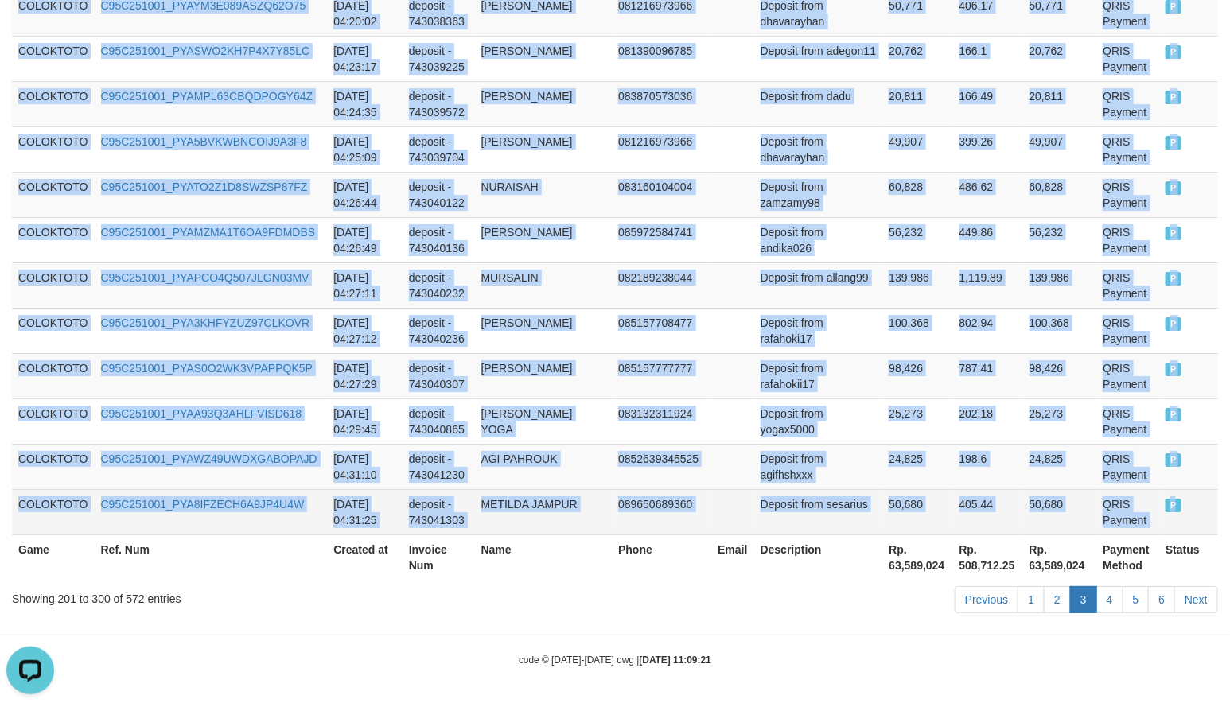
copy tbody "COLOKTOTO C95C251001_PYAW3J2B9VJQS8455VD 2025-10-01 02:14:54 deposit - 74299004…"
drag, startPoint x: 19, startPoint y: 356, endPoint x: 1149, endPoint y: 511, distance: 1140.0
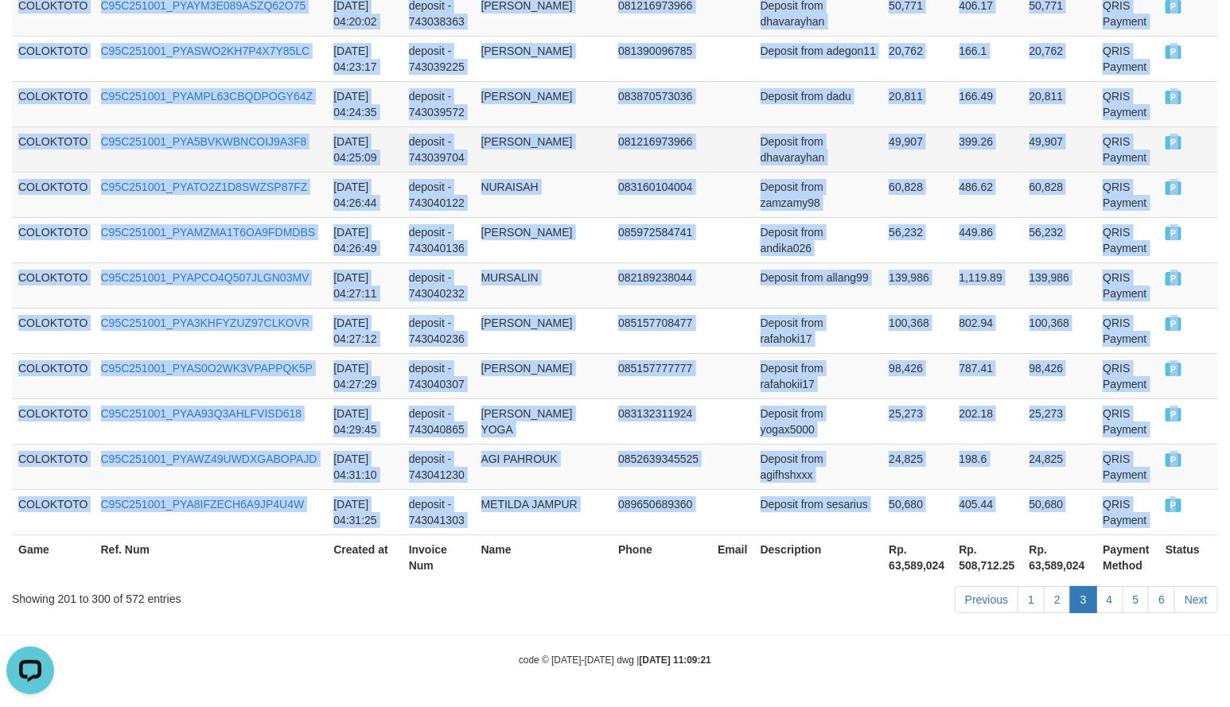
click at [905, 156] on td "49,907" at bounding box center [917, 148] width 70 height 45
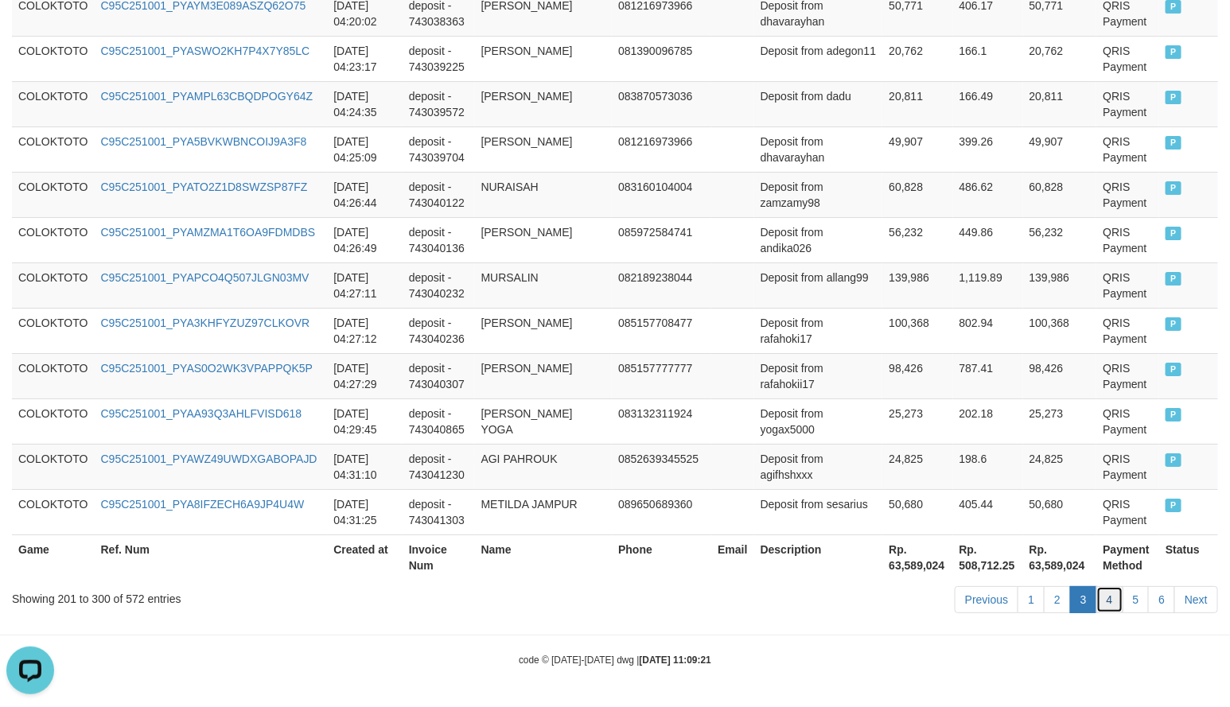
click at [1100, 606] on link "4" at bounding box center [1109, 599] width 27 height 27
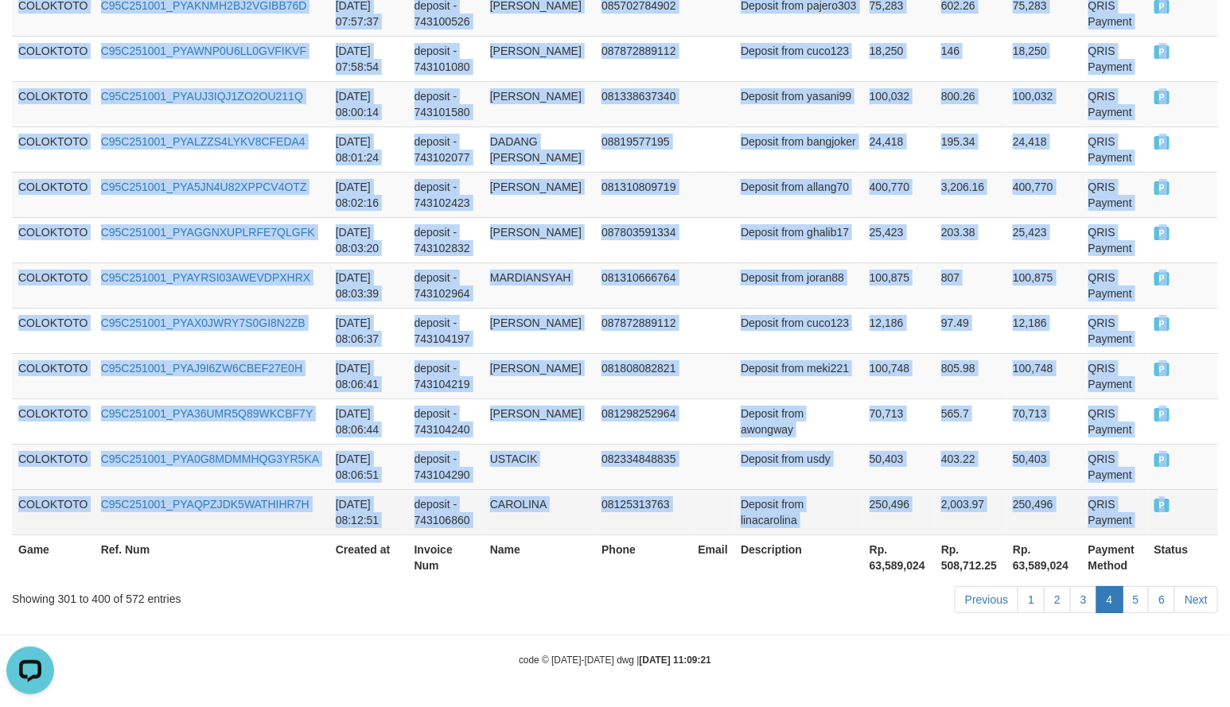
drag, startPoint x: 14, startPoint y: 351, endPoint x: 1184, endPoint y: 497, distance: 1178.3
copy tbody "COLOKTOTO C95C251001_PYALHQCT5VR4CW9AJ8V 2025-10-01 04:33:02 deposit - 74304168…"
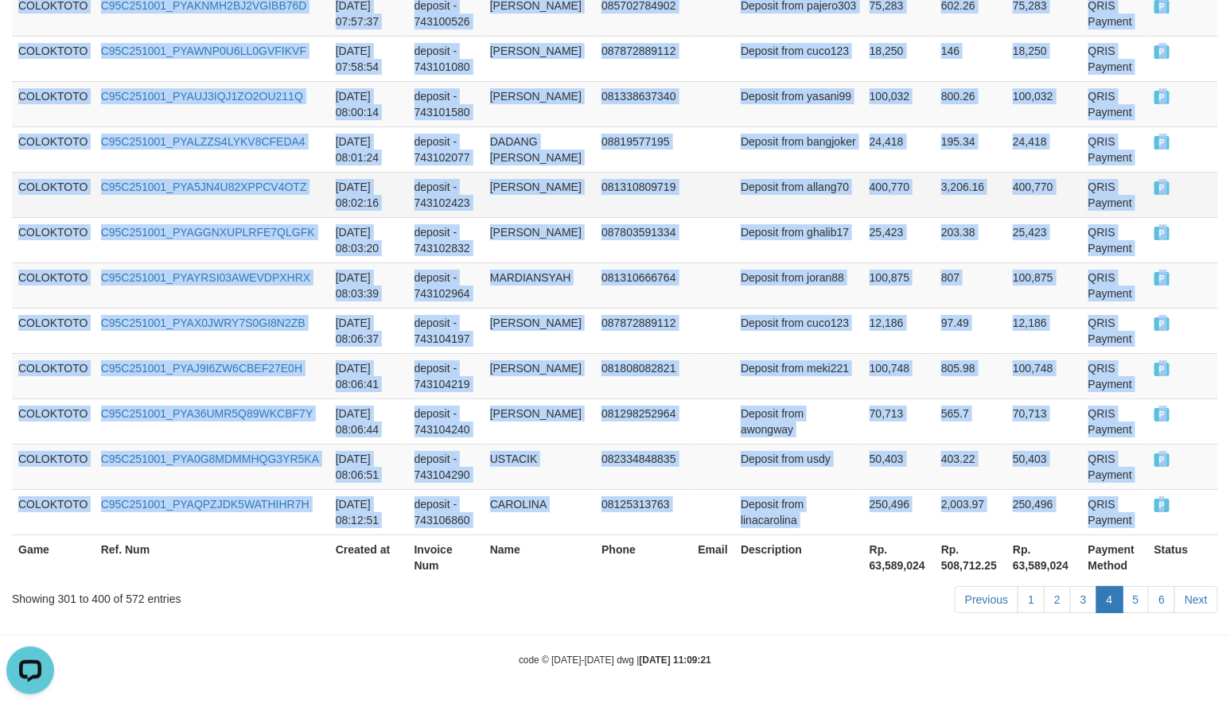
click at [935, 172] on td "3,206.16" at bounding box center [971, 194] width 72 height 45
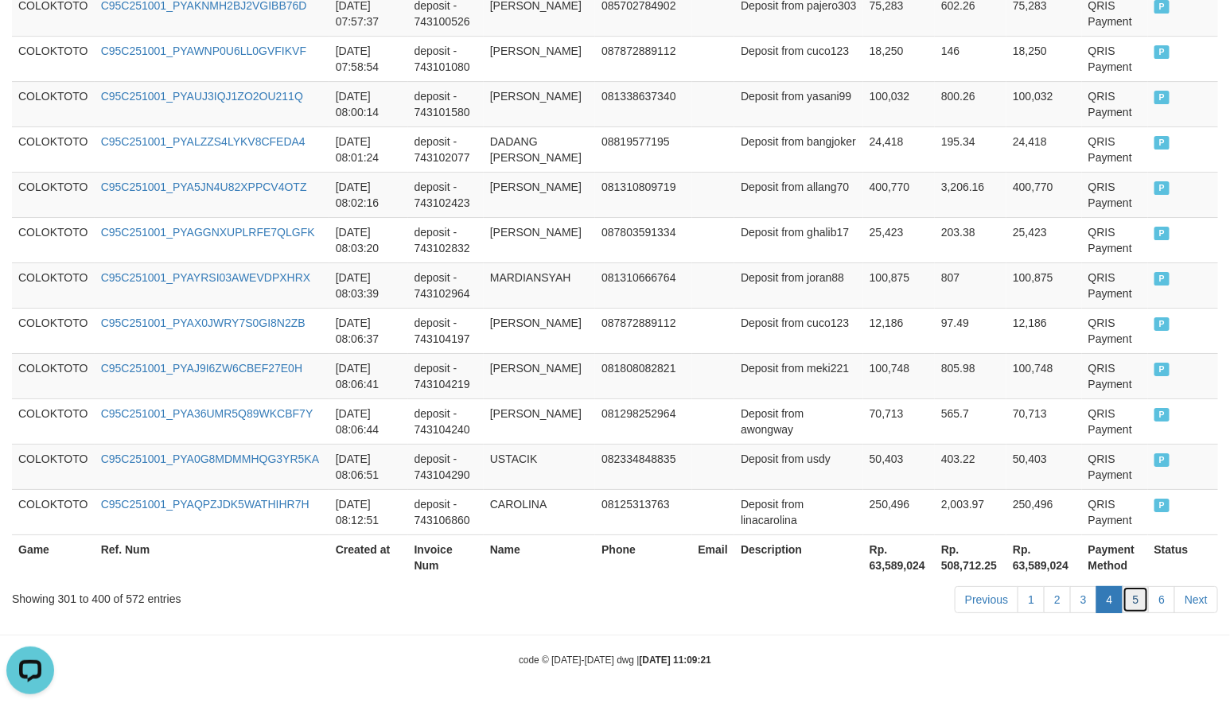
click at [1131, 594] on link "5" at bounding box center [1135, 599] width 27 height 27
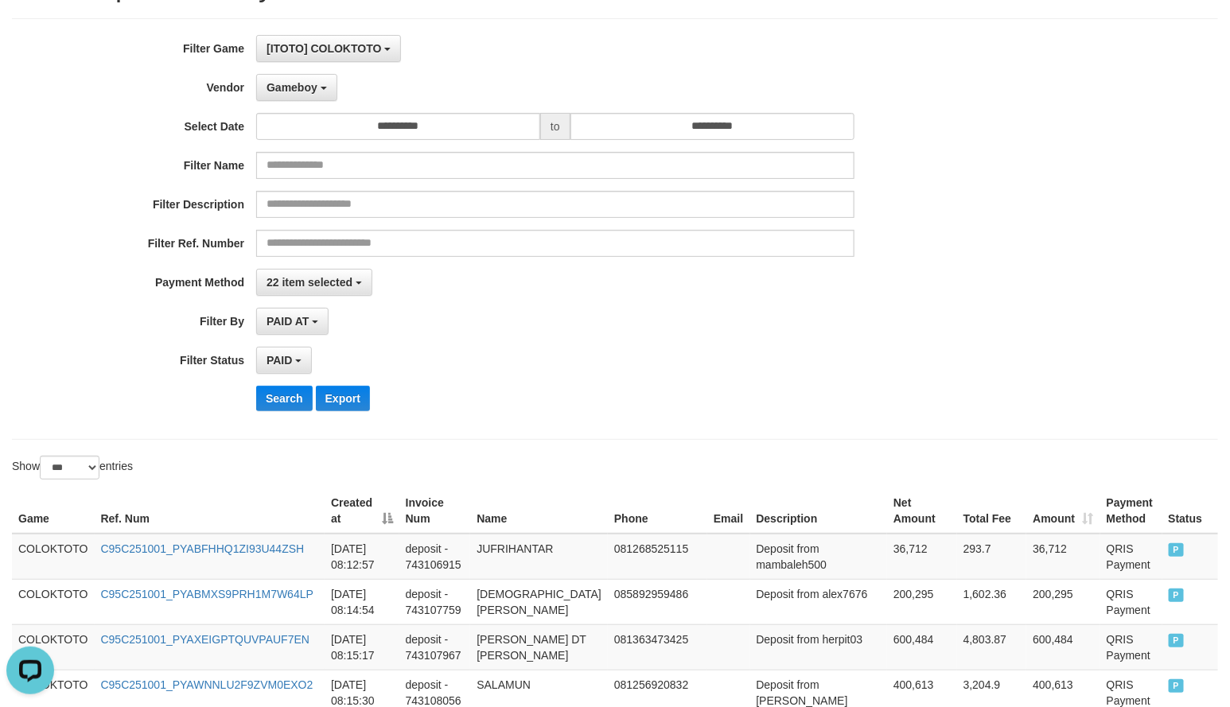
scroll to position [86, 0]
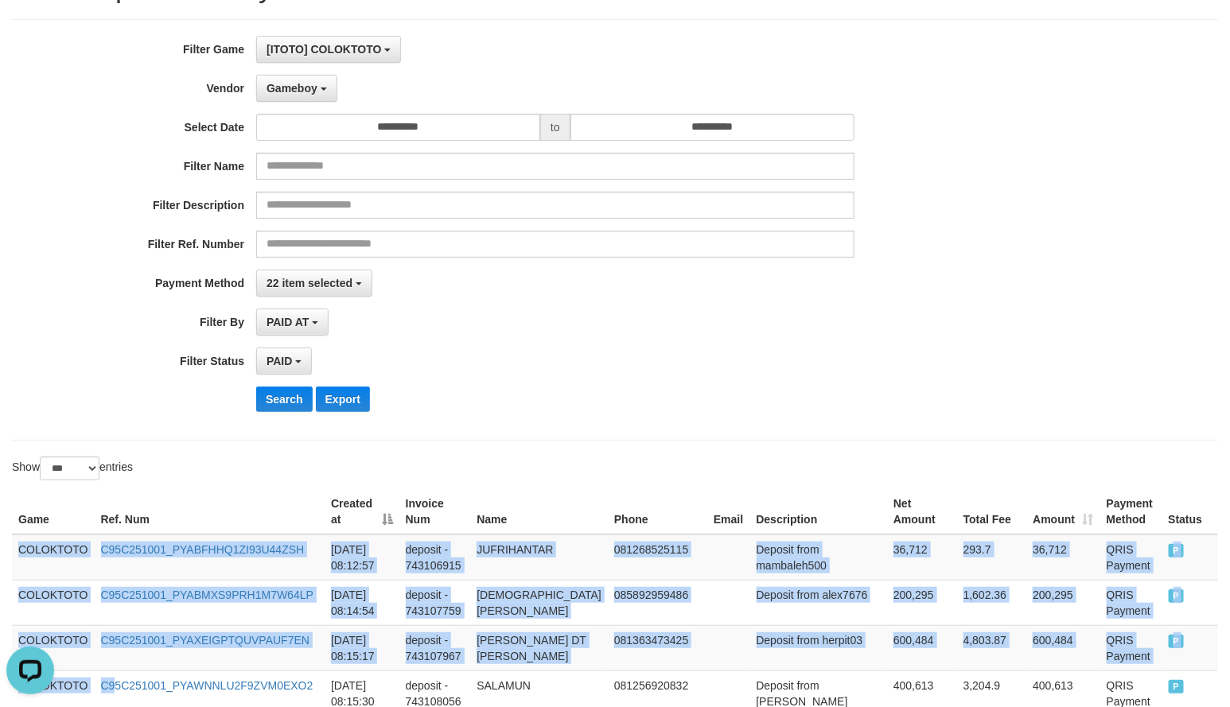
drag, startPoint x: 17, startPoint y: 551, endPoint x: 180, endPoint y: 835, distance: 327.0
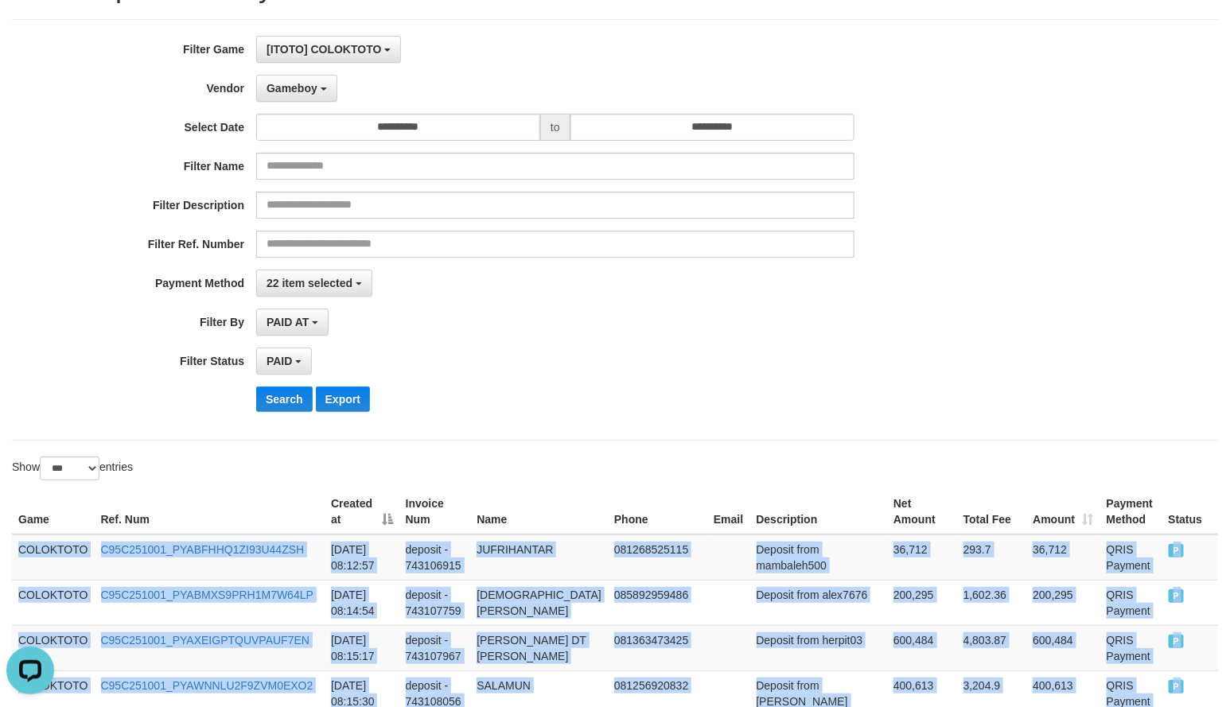
scroll to position [120, 0]
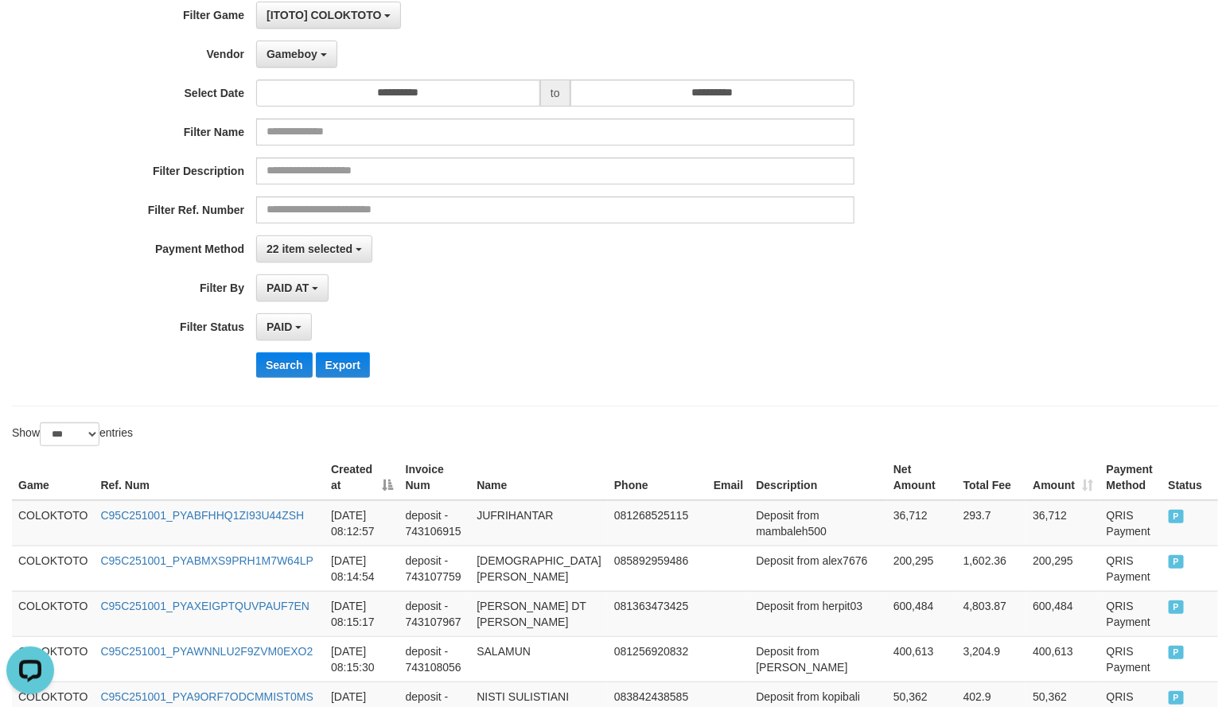
click at [577, 317] on div "PAID SELECT ALL - ALL - SELECT STATUS PENDING/UNPAID PAID CANCELED EXPIRED" at bounding box center [555, 326] width 598 height 27
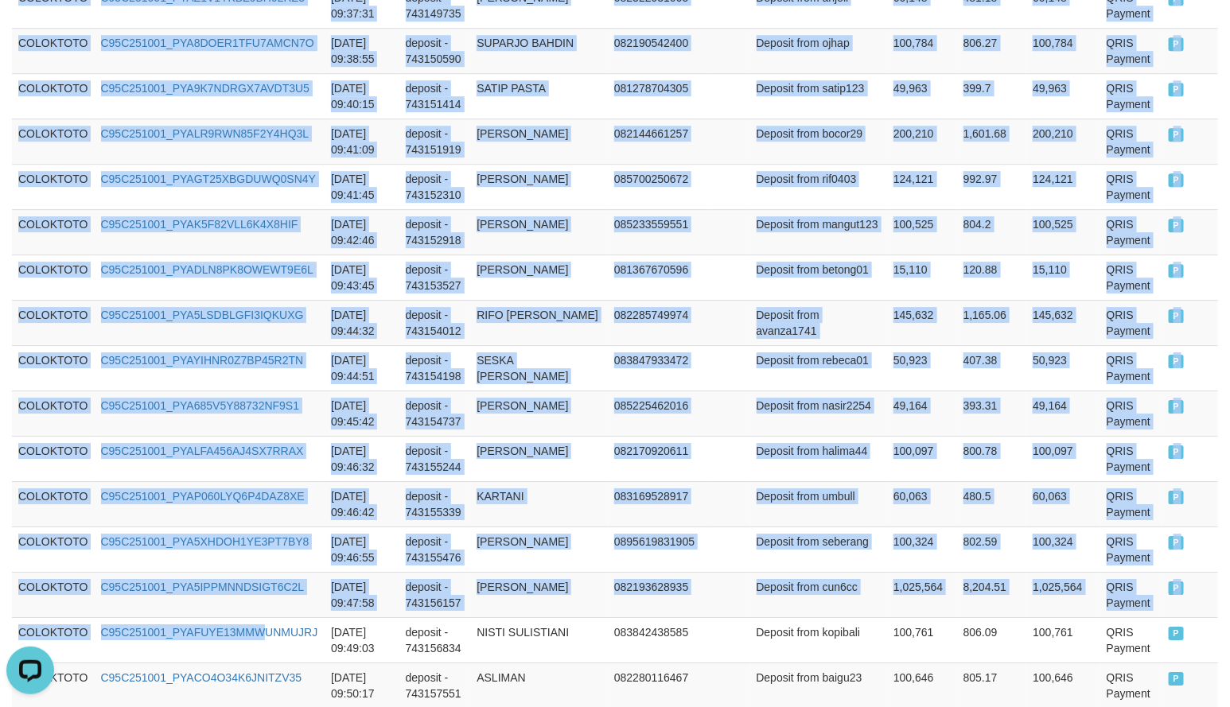
scroll to position [4659, 0]
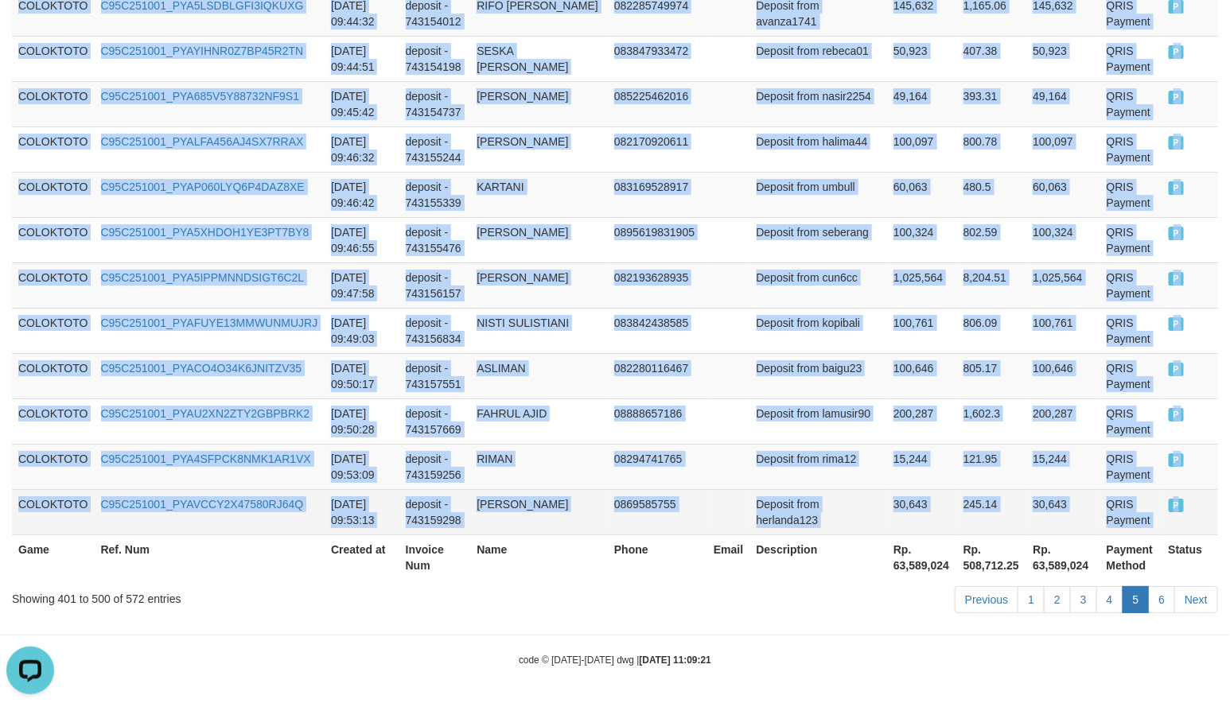
copy tbody "COLOKTOTO C95C251001_PYABFHHQ1ZI93U44ZSH 2025-10-01 08:12:57 deposit - 74310691…"
drag, startPoint x: 14, startPoint y: 521, endPoint x: 1174, endPoint y: 495, distance: 1160.0
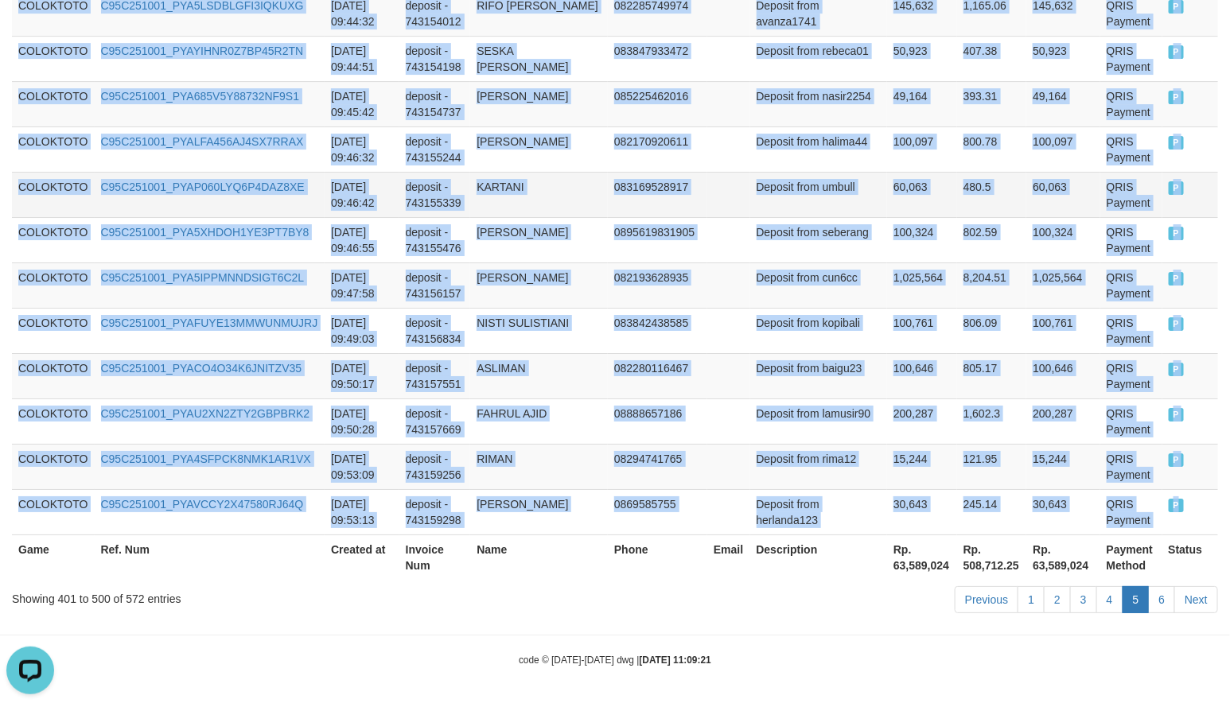
click at [903, 173] on td "60,063" at bounding box center [922, 194] width 70 height 45
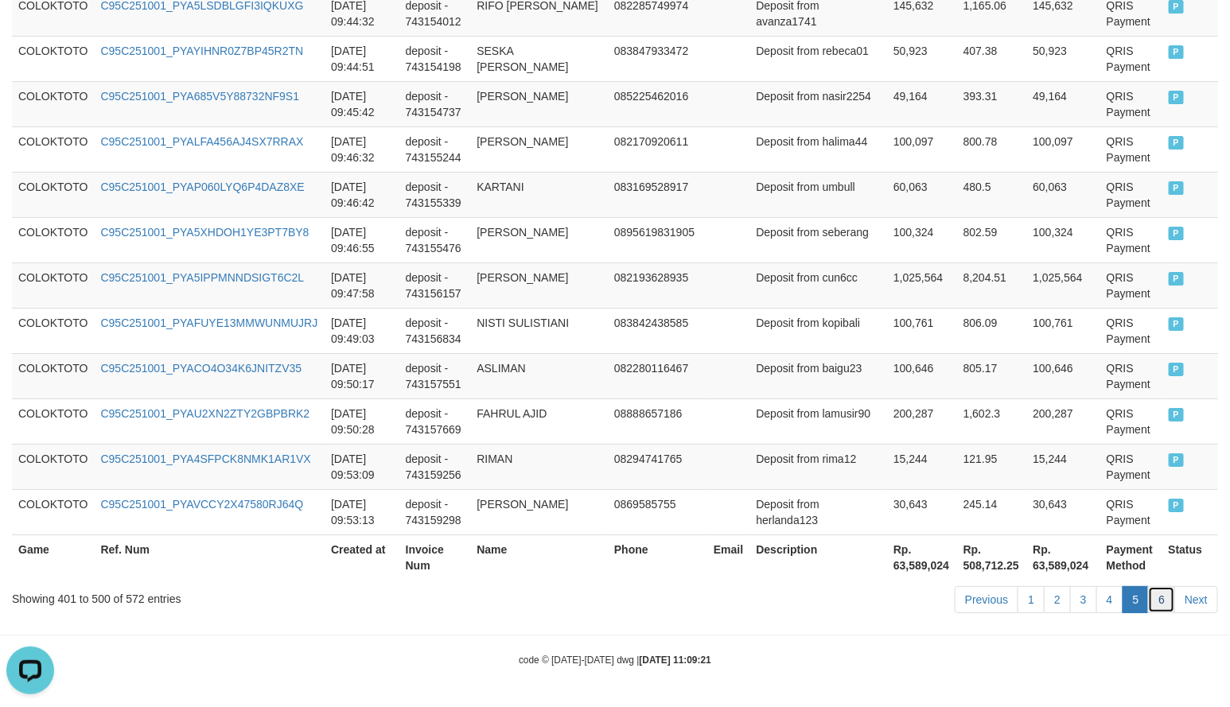
click at [1150, 606] on link "6" at bounding box center [1161, 599] width 27 height 27
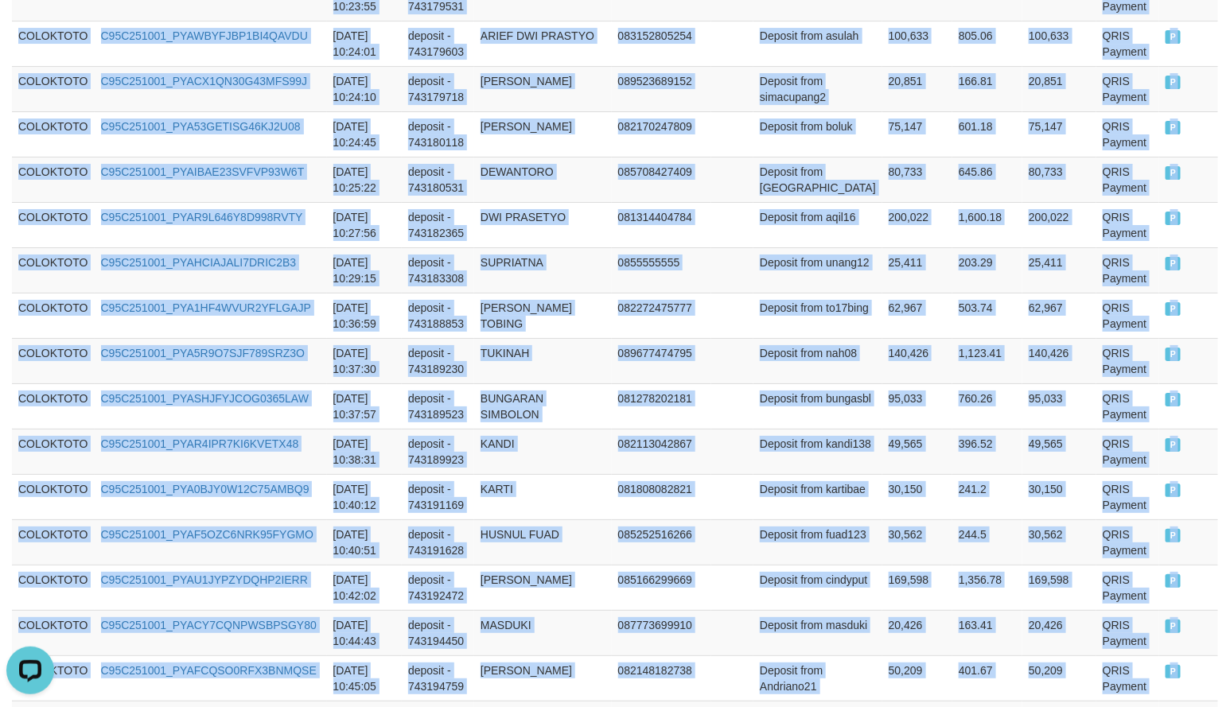
scroll to position [3396, 0]
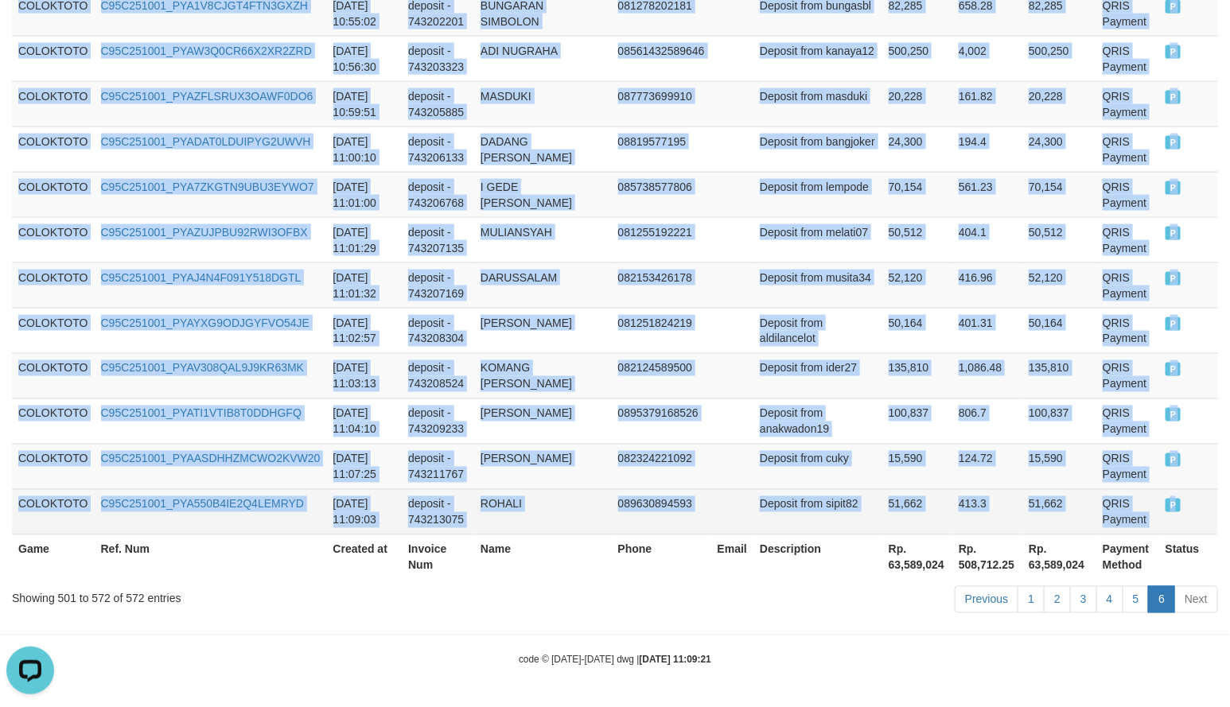
copy tbody "COLOKTOTO C95C251001_PYAHK6L275BLX9PQ68V 2025-10-01 09:54:29 deposit - 74316003…"
drag, startPoint x: 22, startPoint y: 433, endPoint x: 1188, endPoint y: 518, distance: 1169.1
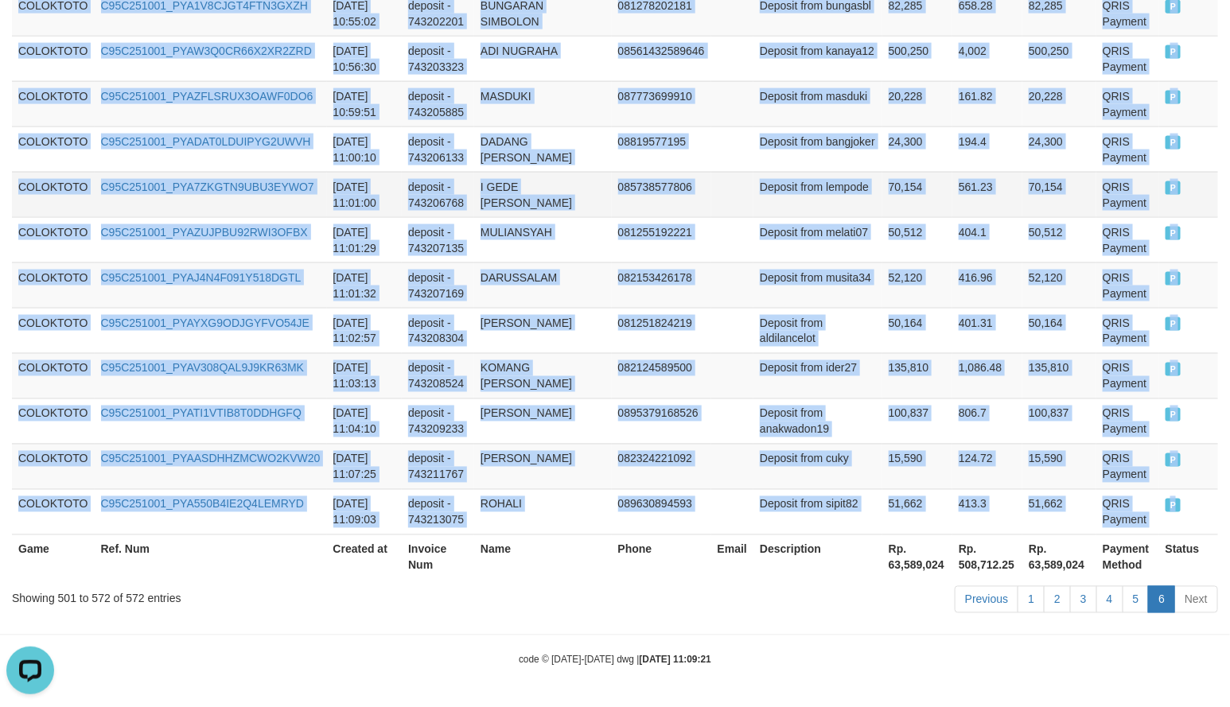
click at [952, 186] on td "561.23" at bounding box center [987, 194] width 70 height 45
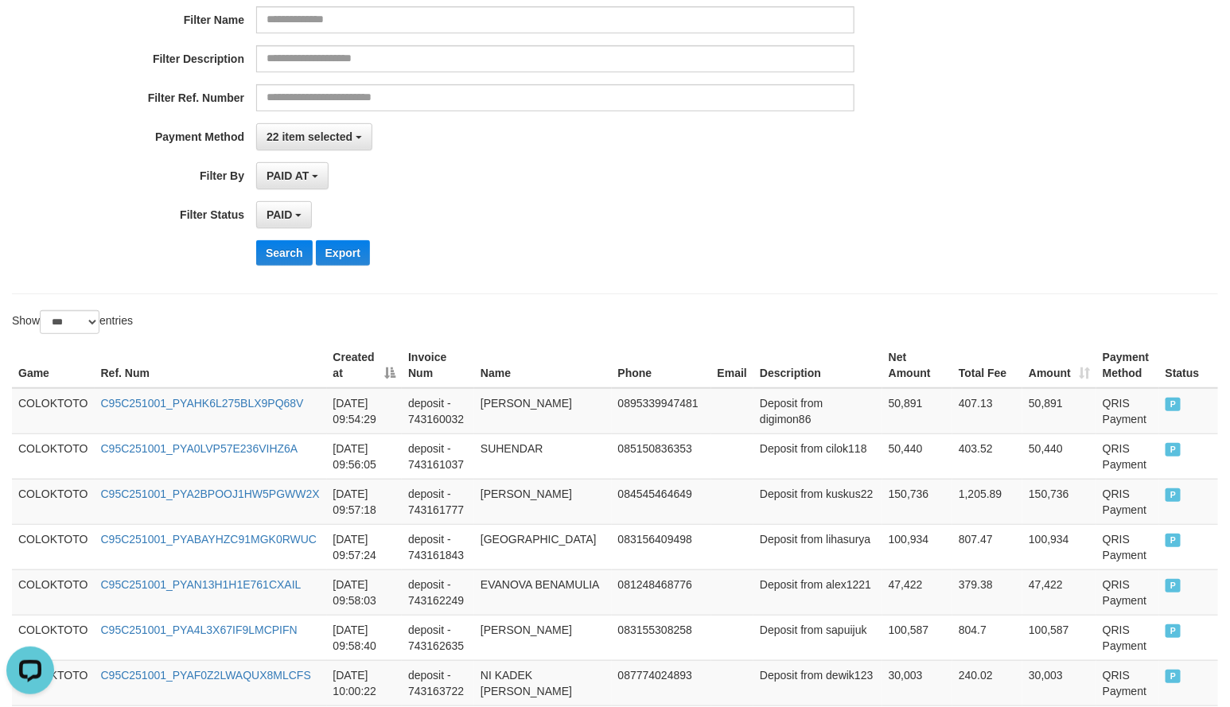
scroll to position [0, 0]
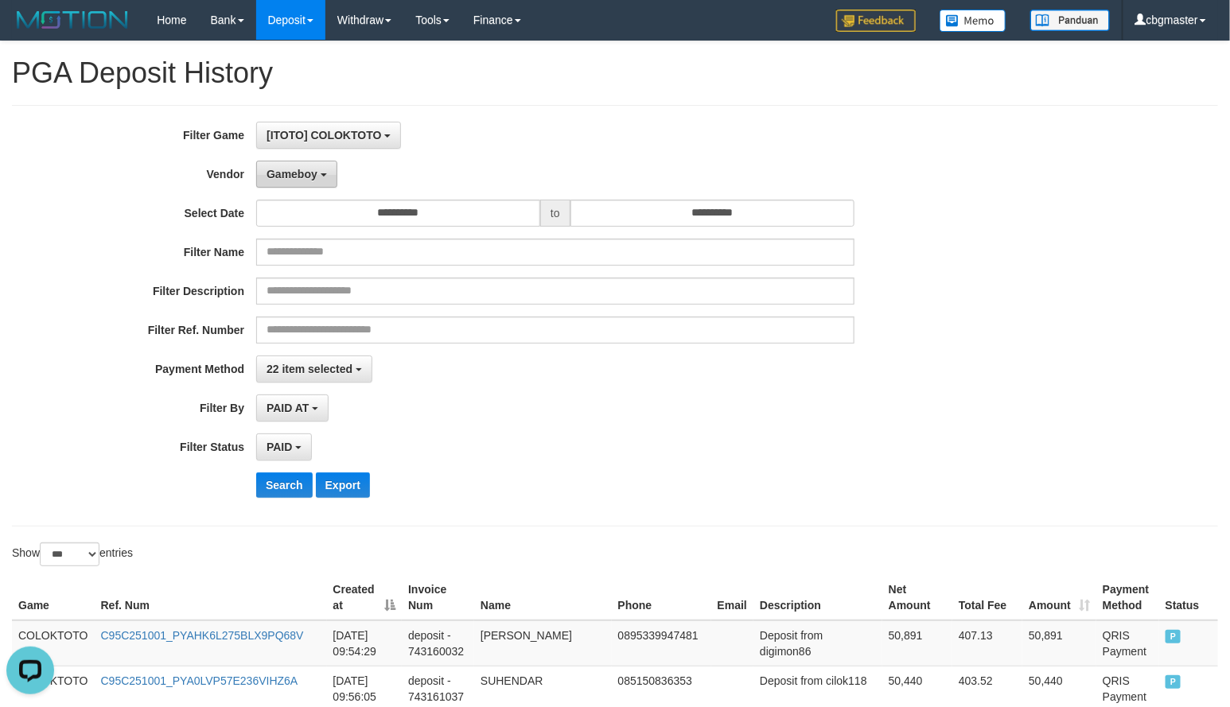
click at [290, 169] on span "Gameboy" at bounding box center [291, 174] width 51 height 13
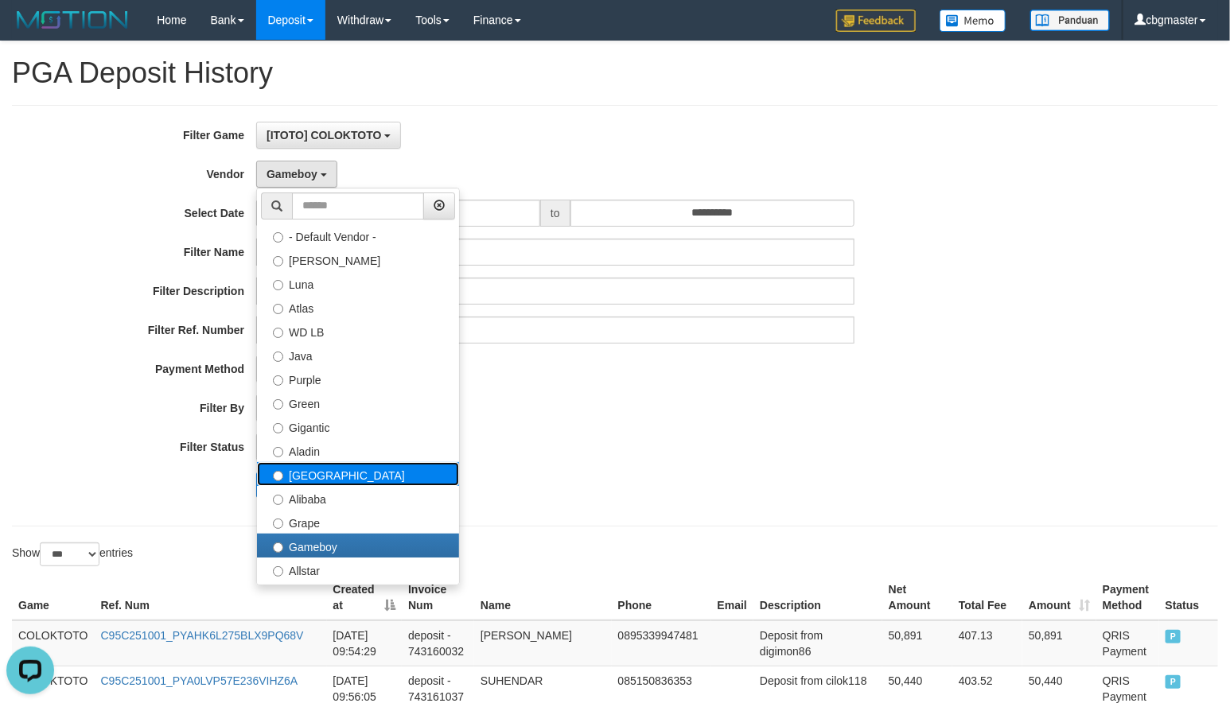
click at [339, 466] on label "[GEOGRAPHIC_DATA]" at bounding box center [358, 474] width 202 height 24
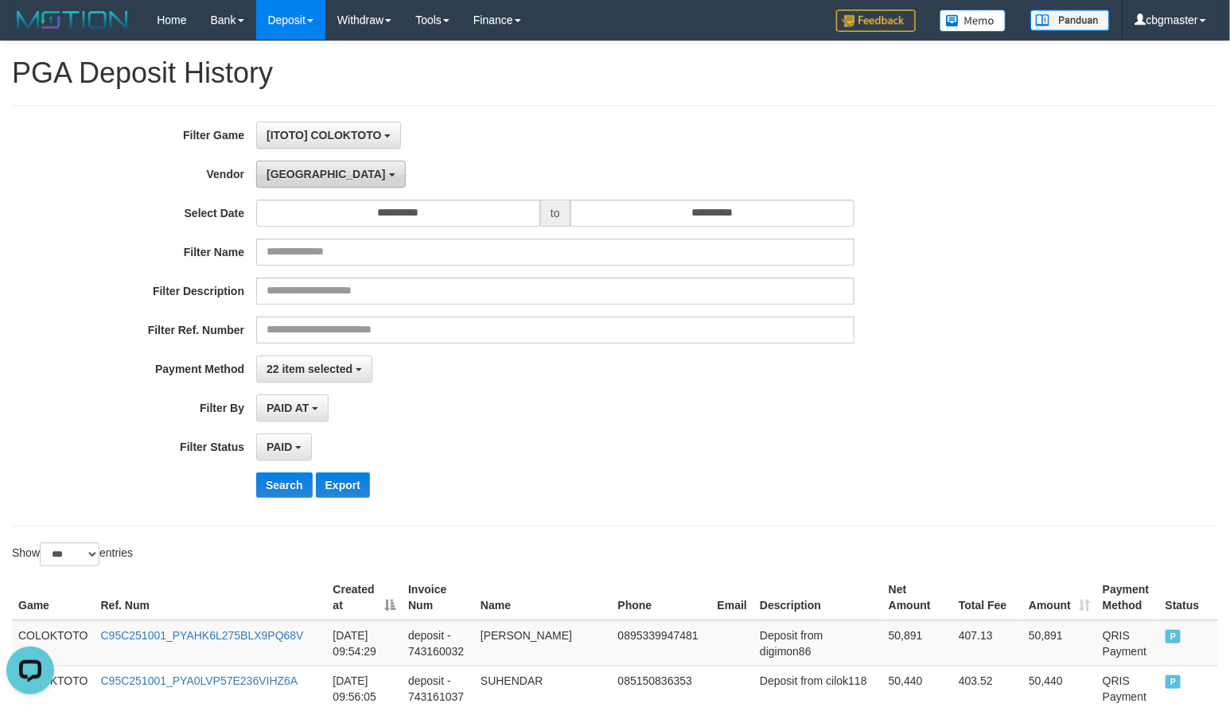
click at [389, 174] on b "button" at bounding box center [392, 174] width 6 height 3
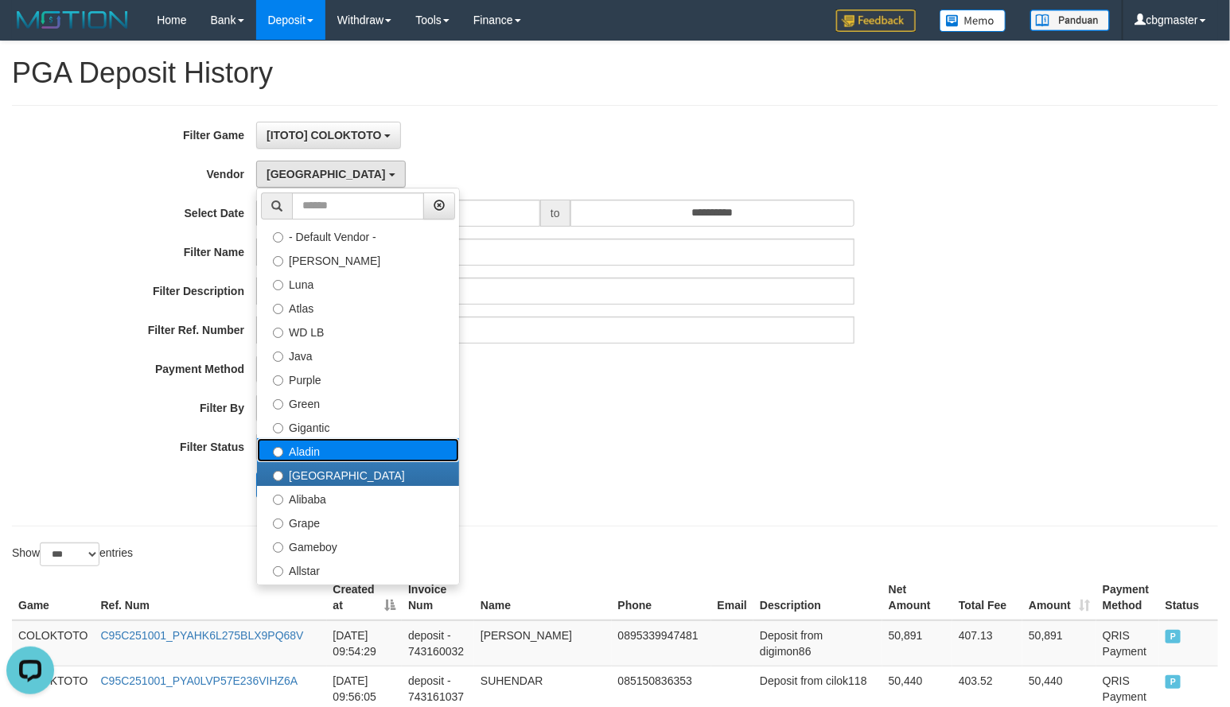
click at [344, 447] on label "Aladin" at bounding box center [358, 450] width 202 height 24
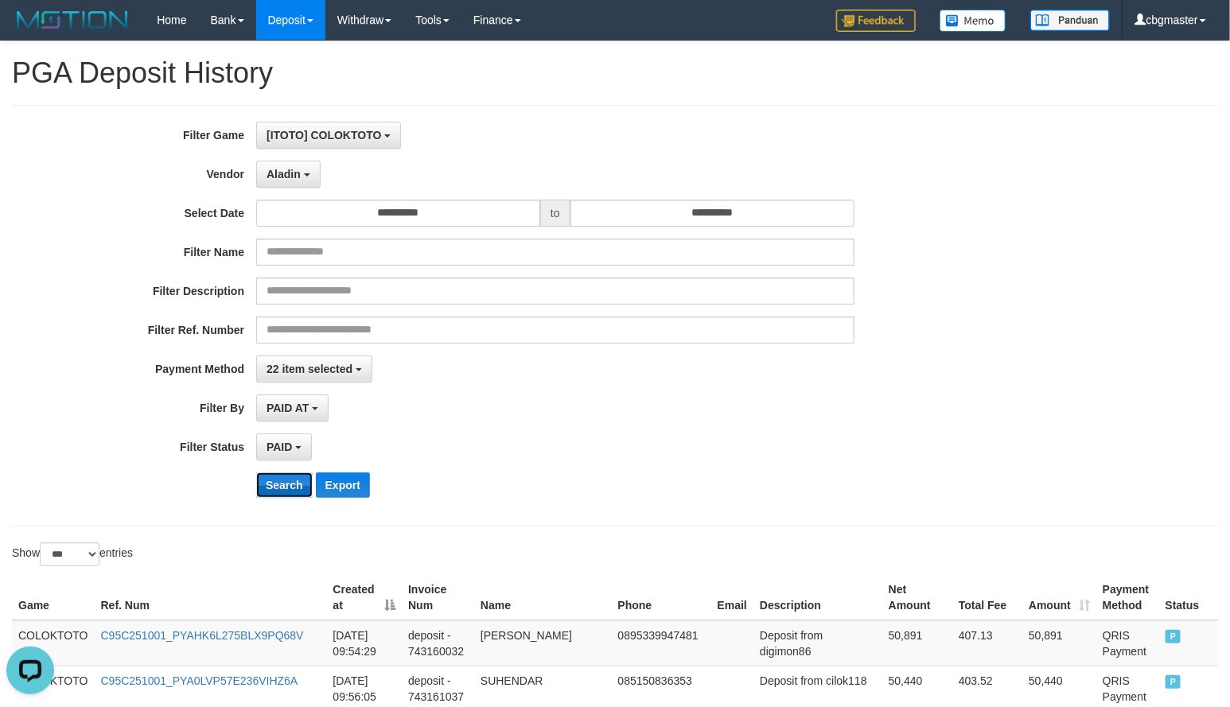
click at [282, 485] on button "Search" at bounding box center [284, 484] width 56 height 25
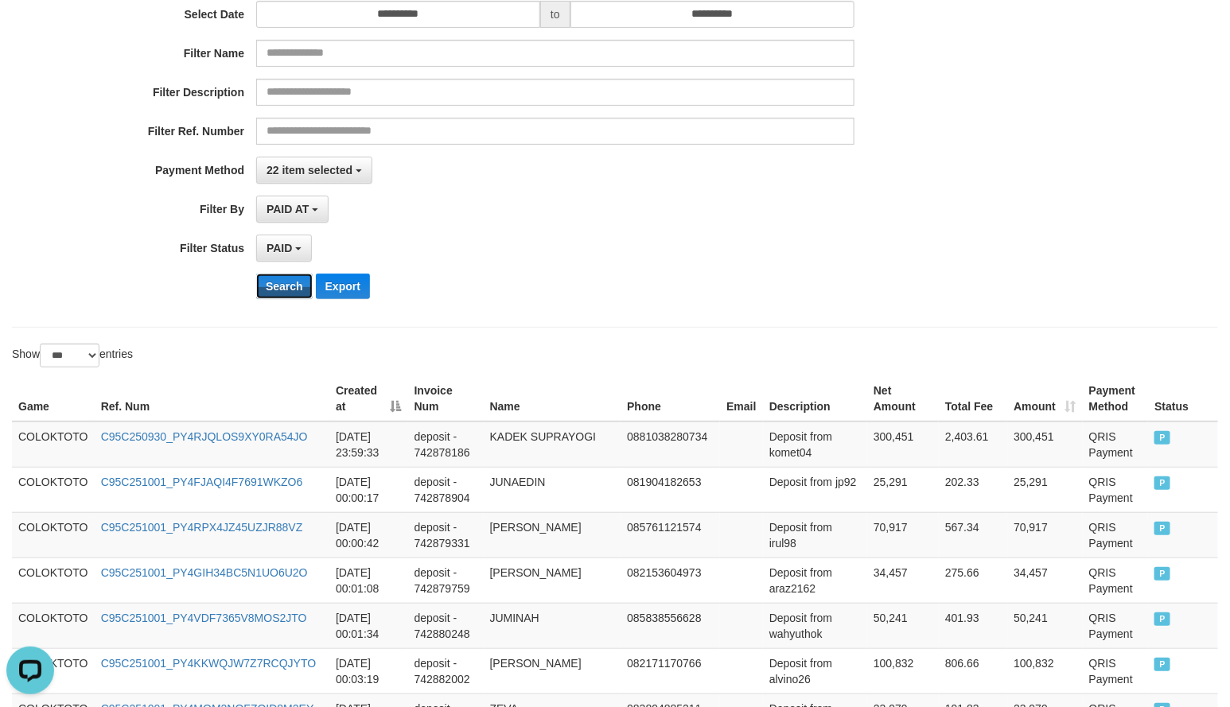
scroll to position [397, 0]
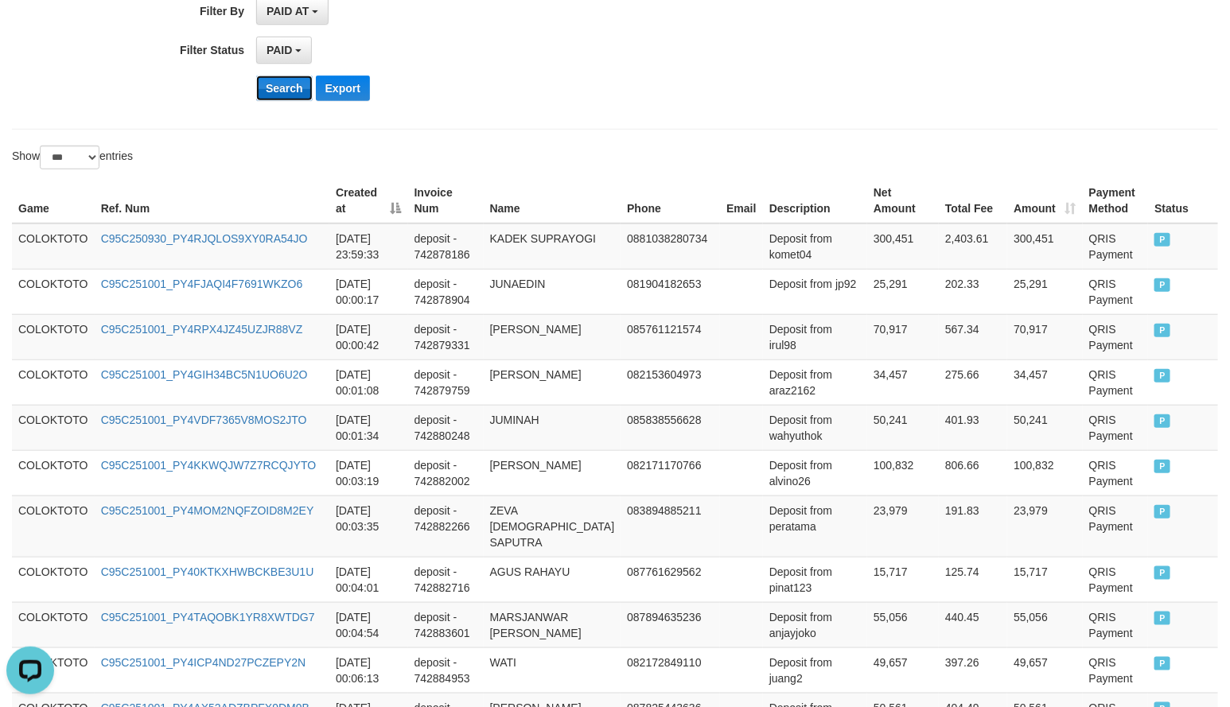
click at [284, 100] on button "Search" at bounding box center [284, 88] width 56 height 25
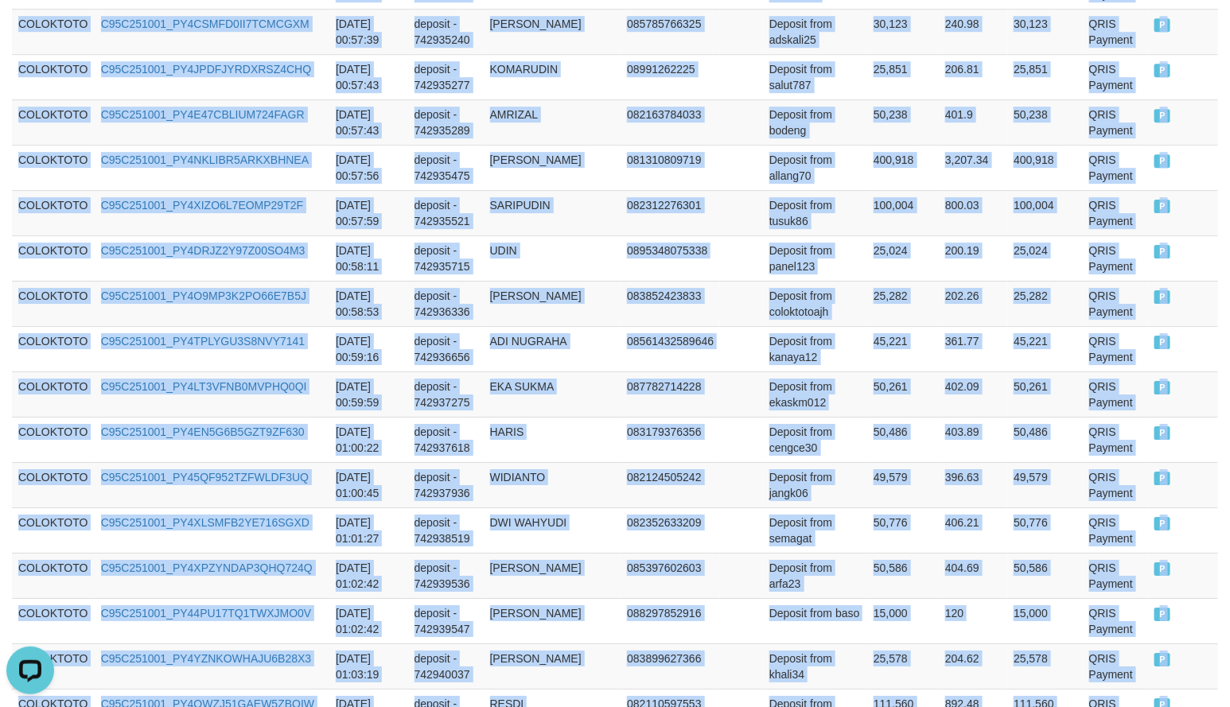
scroll to position [4691, 0]
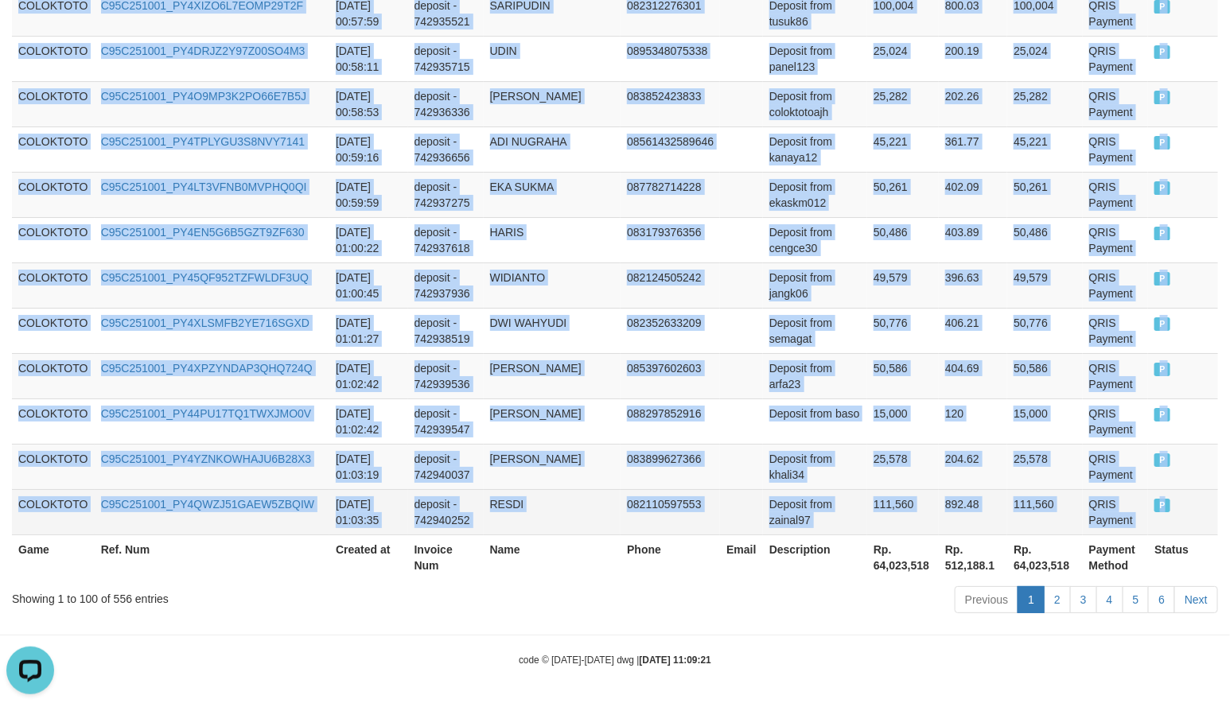
drag, startPoint x: 17, startPoint y: 239, endPoint x: 1176, endPoint y: 504, distance: 1189.5
copy tbody "COLOKTOTO C95C250930_PY4RJQLOS9XY0RA54JO 2025-09-30 23:59:33 deposit - 74287818…"
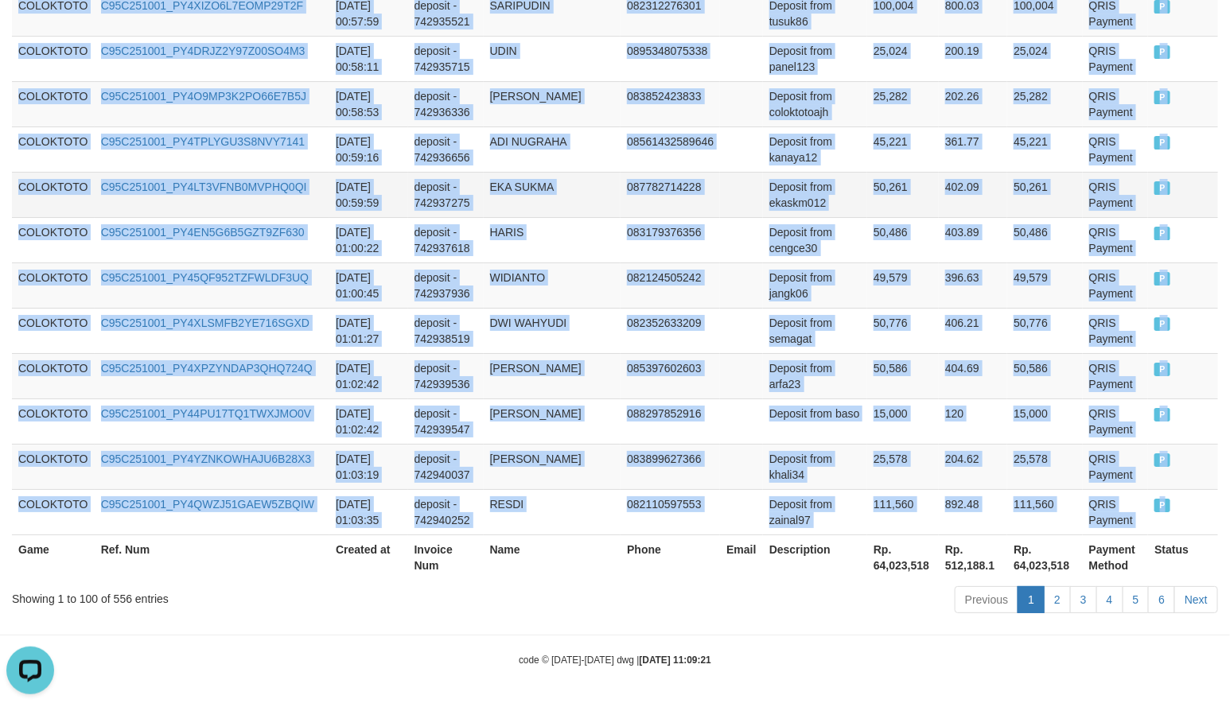
click at [971, 177] on td "402.09" at bounding box center [973, 194] width 68 height 45
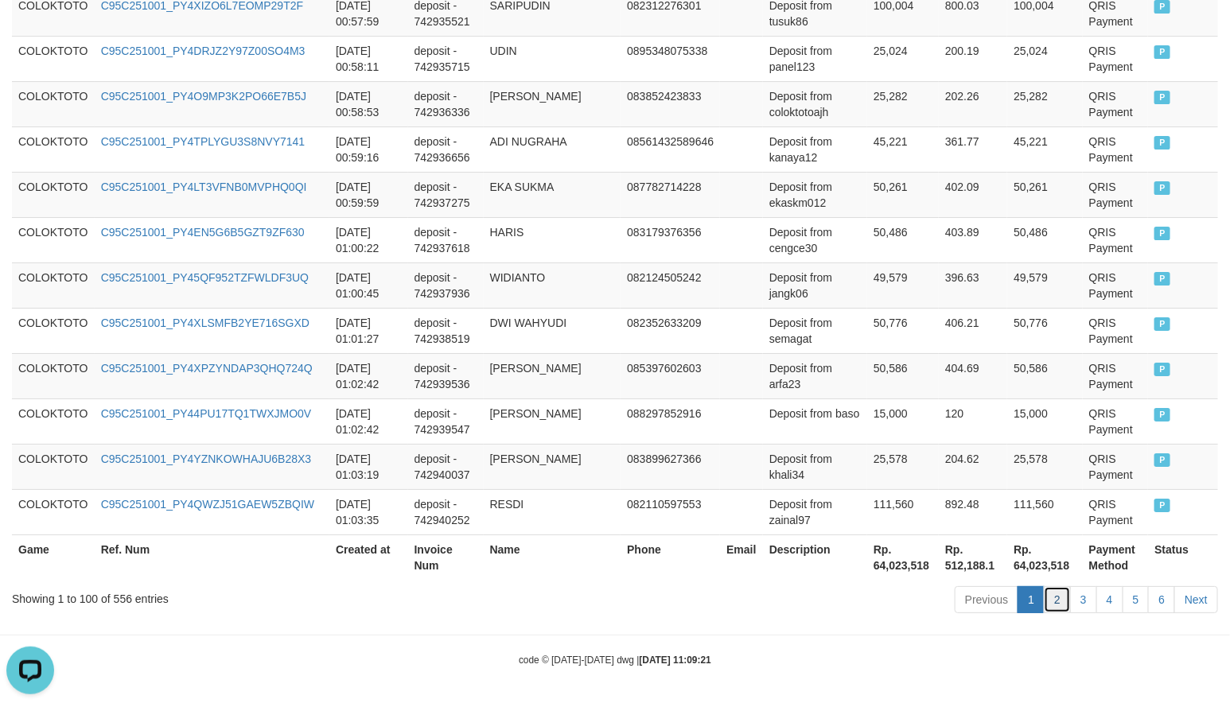
click at [1058, 595] on link "2" at bounding box center [1057, 599] width 27 height 27
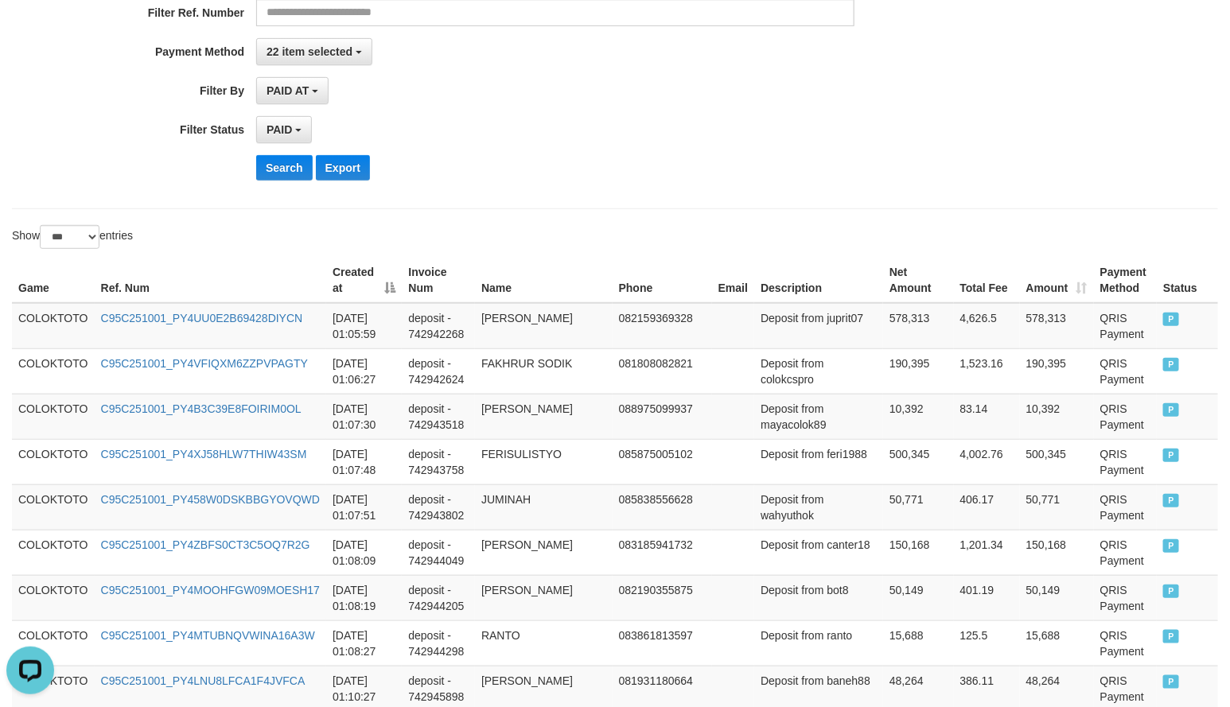
scroll to position [118, 0]
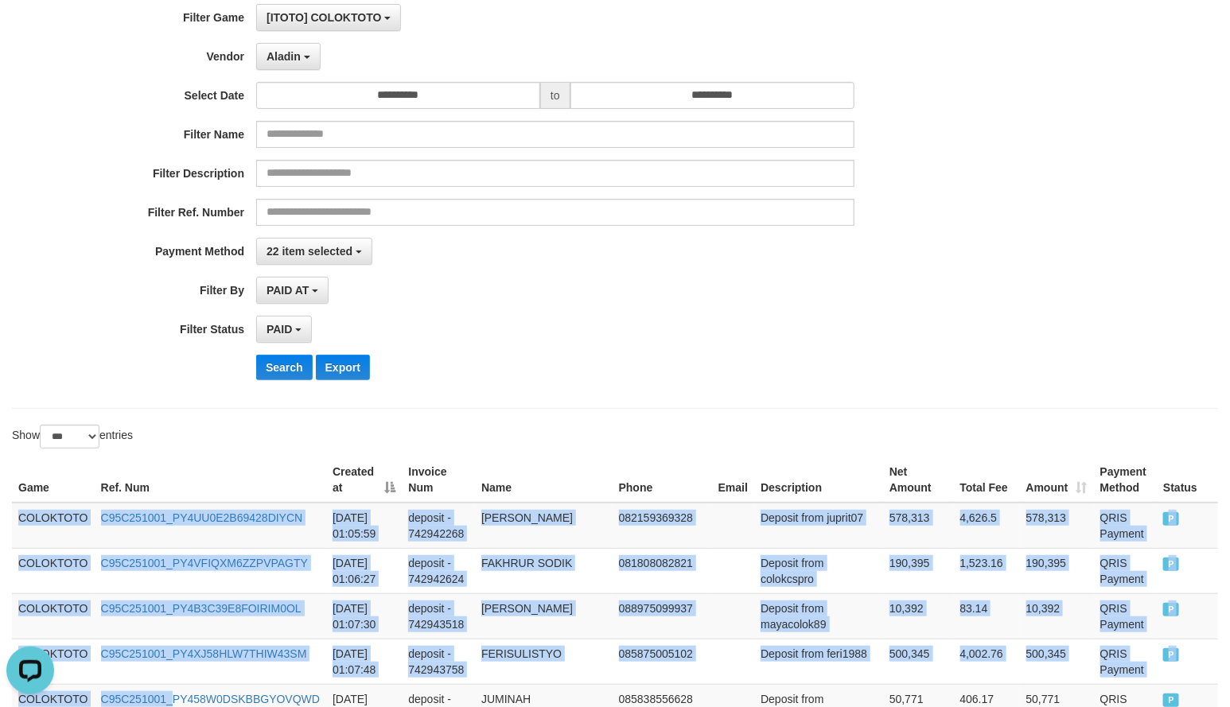
drag, startPoint x: 20, startPoint y: 518, endPoint x: 211, endPoint y: 793, distance: 334.9
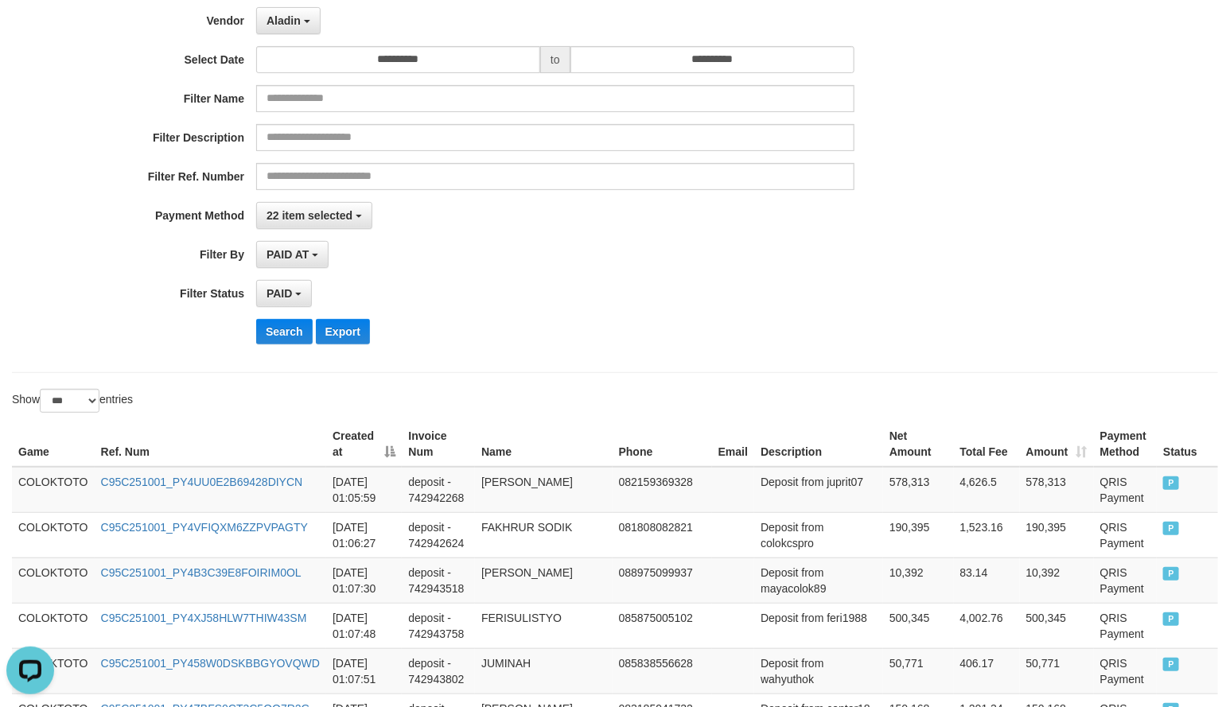
click at [542, 282] on div "PAID SELECT ALL - ALL - SELECT STATUS PENDING/UNPAID PAID CANCELED EXPIRED" at bounding box center [555, 293] width 598 height 27
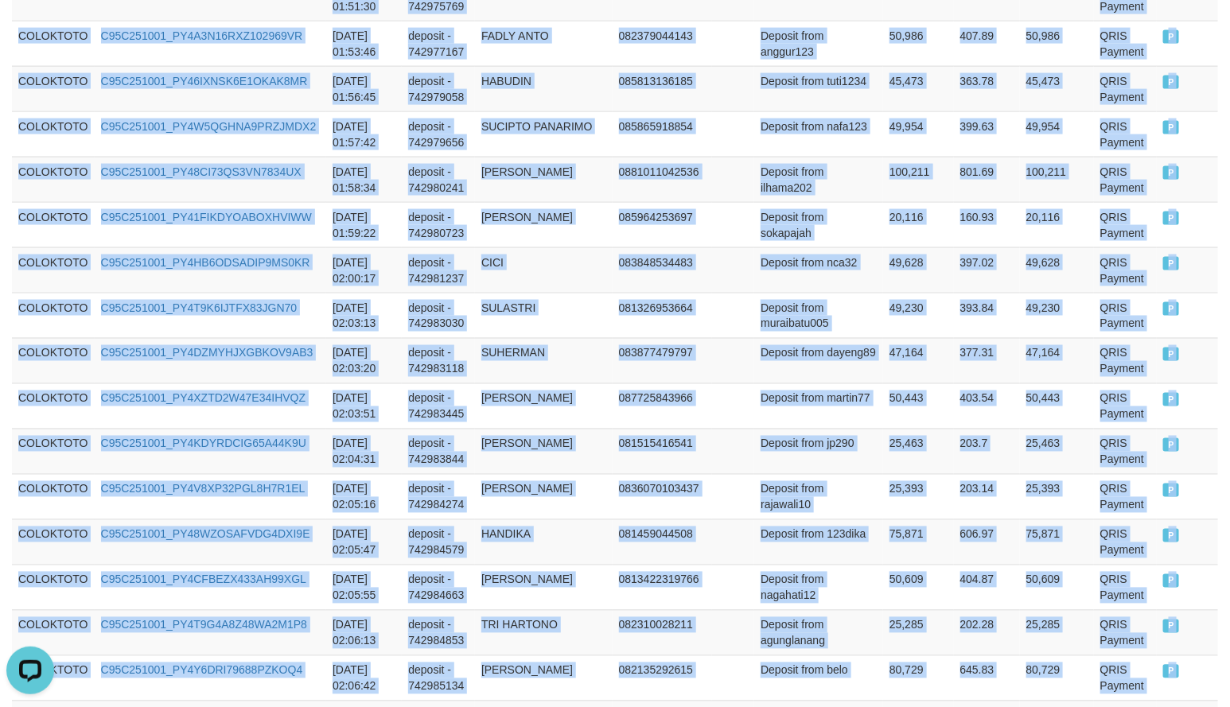
scroll to position [4691, 0]
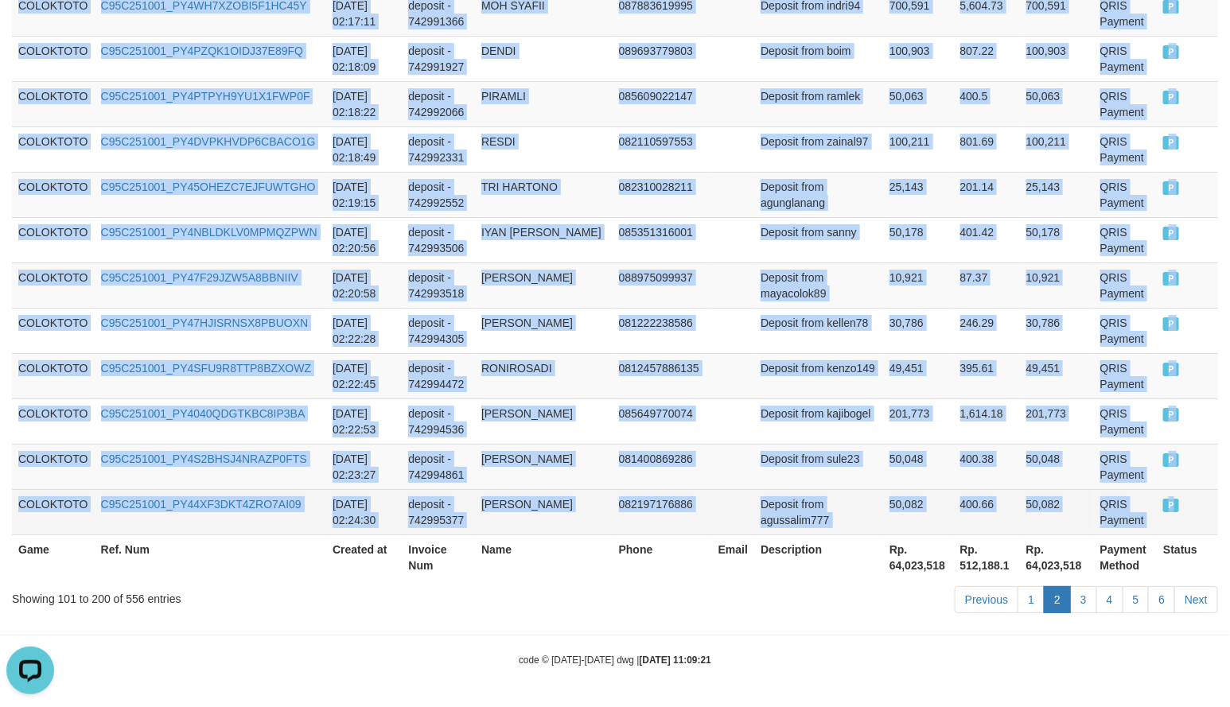
drag, startPoint x: 24, startPoint y: 489, endPoint x: 1156, endPoint y: 503, distance: 1131.9
copy tbody "COLOKTOTO C95C251001_PY4UU0E2B69428DIYCN 2025-10-01 01:05:59 deposit - 74294226…"
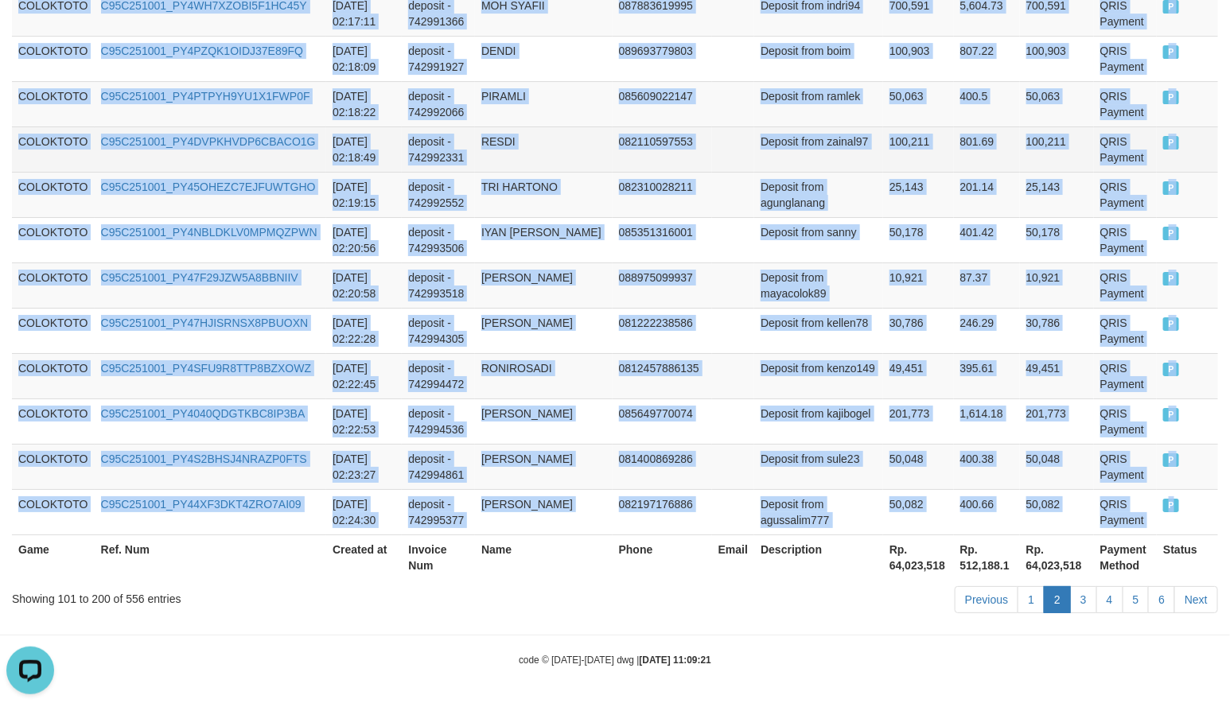
click at [954, 165] on td "801.69" at bounding box center [987, 148] width 66 height 45
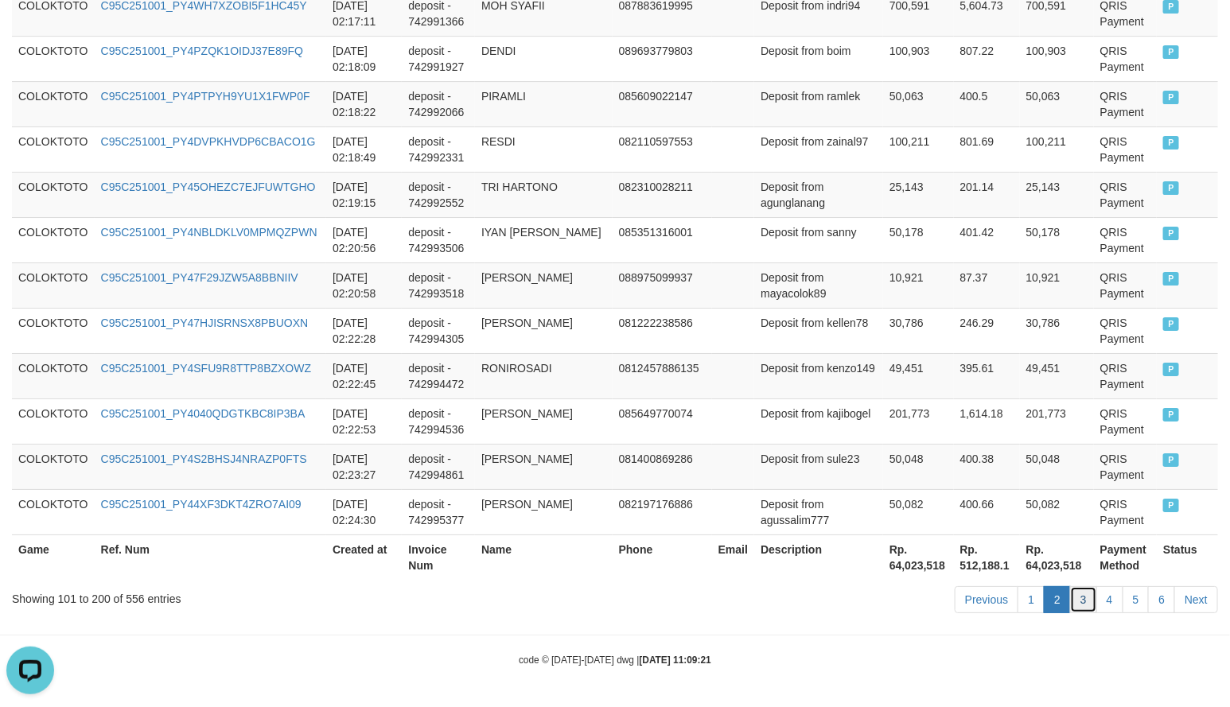
click at [1088, 597] on link "3" at bounding box center [1083, 599] width 27 height 27
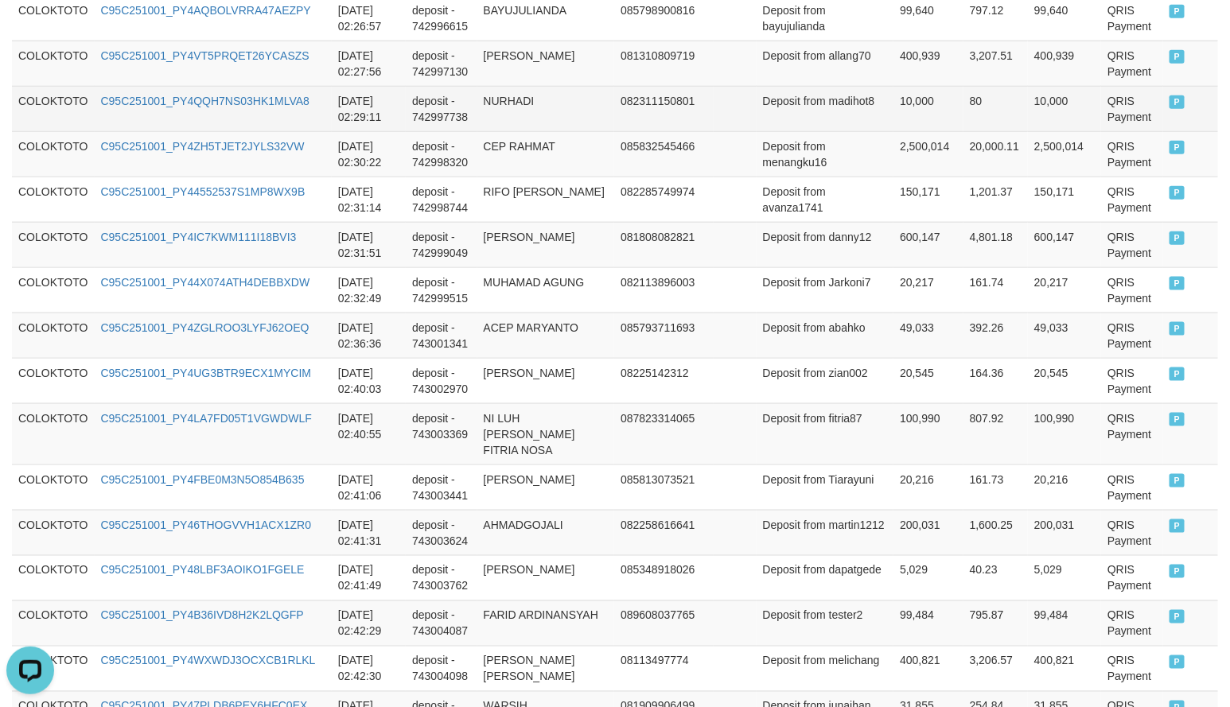
scroll to position [499, 0]
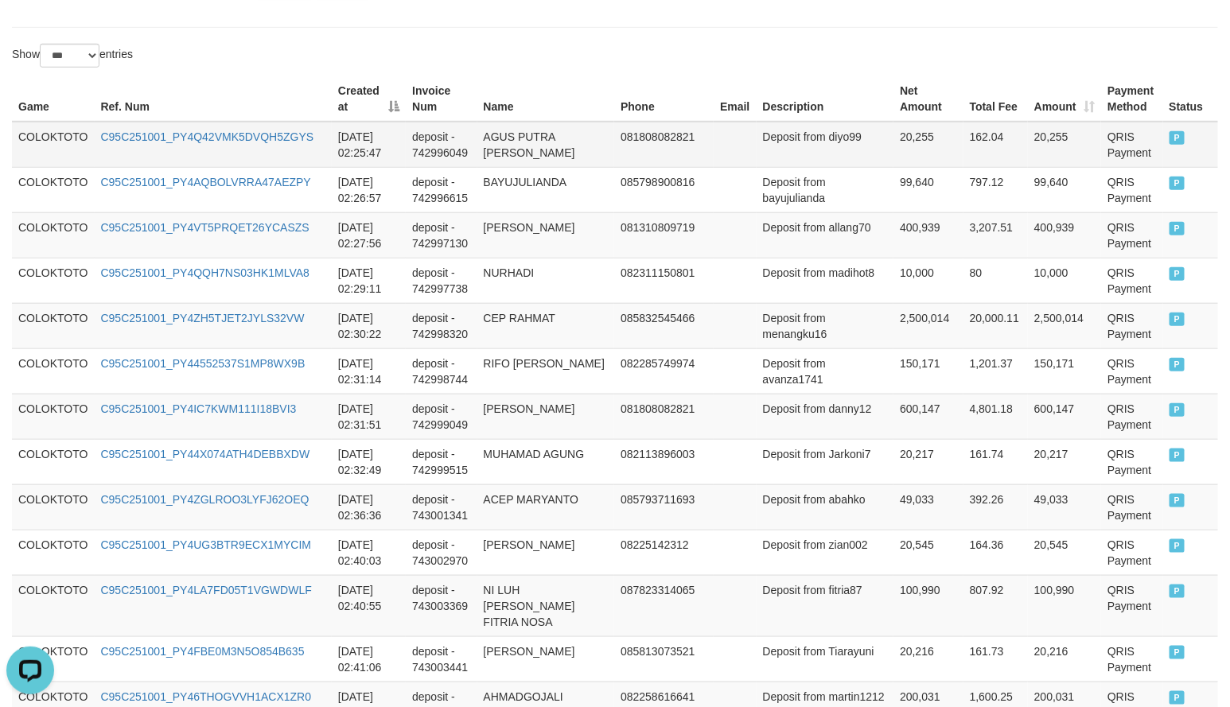
click at [15, 143] on td "COLOKTOTO" at bounding box center [53, 145] width 83 height 46
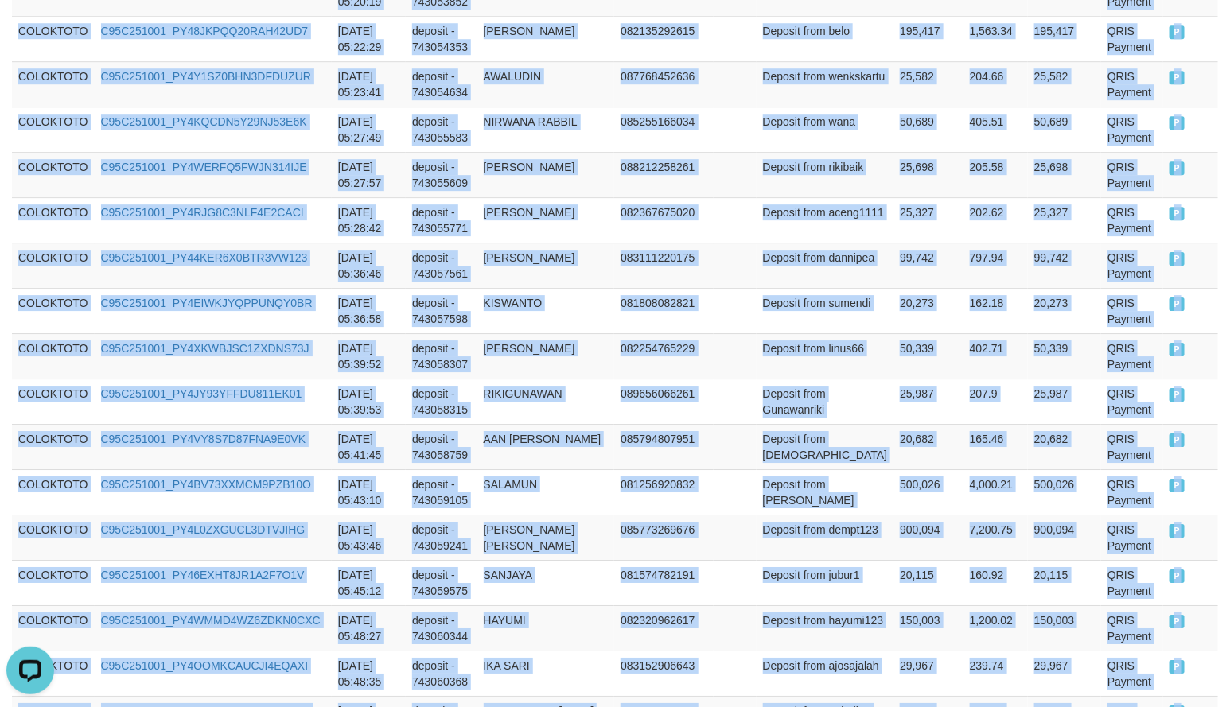
scroll to position [4675, 0]
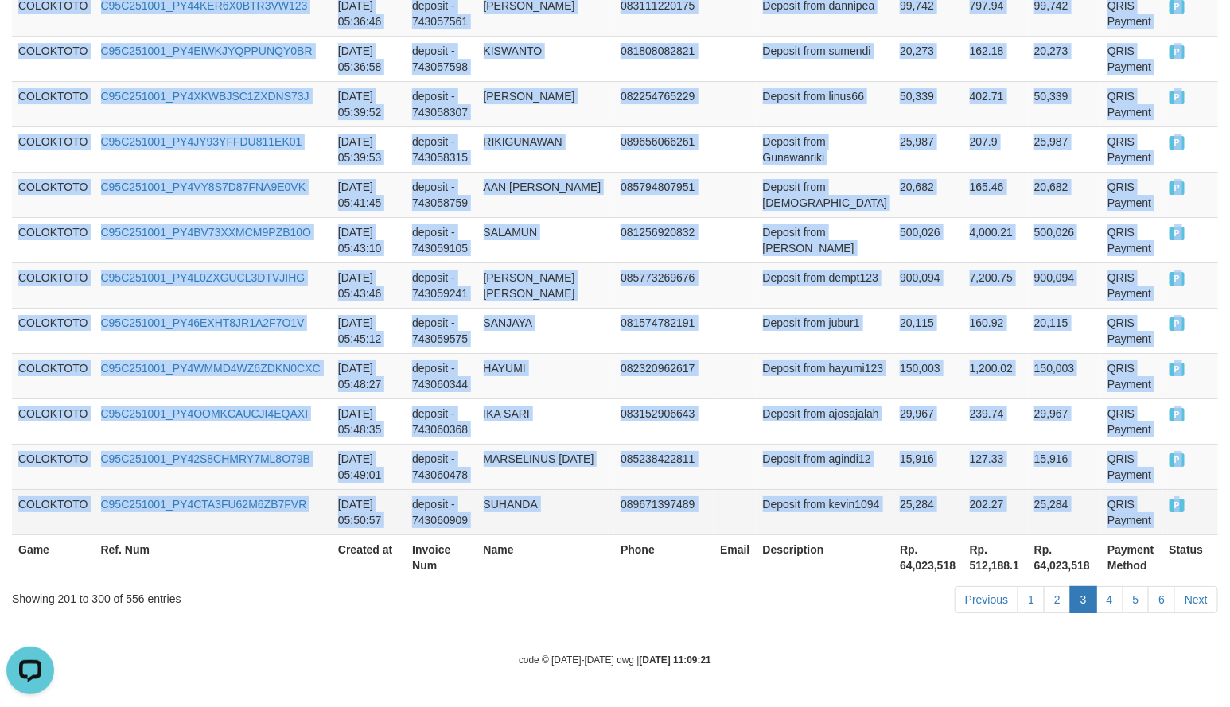
copy tbody "COLOKTOTO C95C251001_PY4Q42VMK5DVQH5ZGYS 2025-10-01 02:25:47 deposit - 74299604…"
drag, startPoint x: 17, startPoint y: 137, endPoint x: 1174, endPoint y: 511, distance: 1215.7
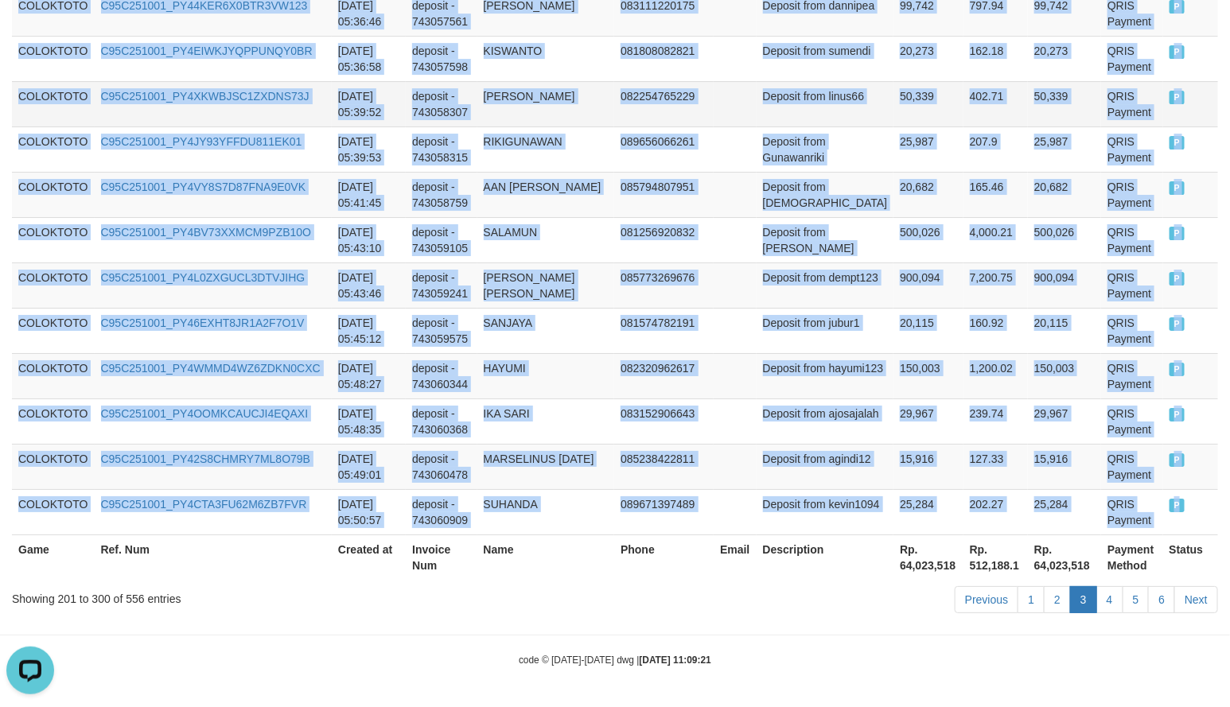
click at [893, 89] on td "50,339" at bounding box center [928, 103] width 70 height 45
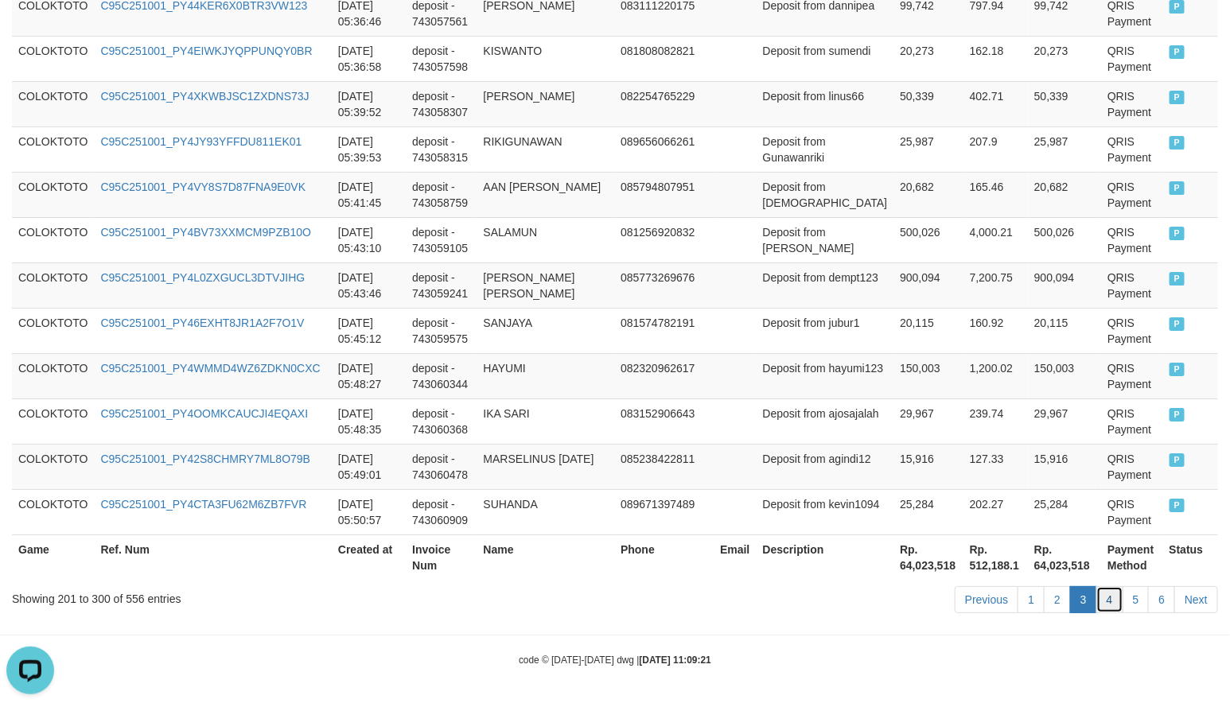
click at [1110, 595] on link "4" at bounding box center [1109, 599] width 27 height 27
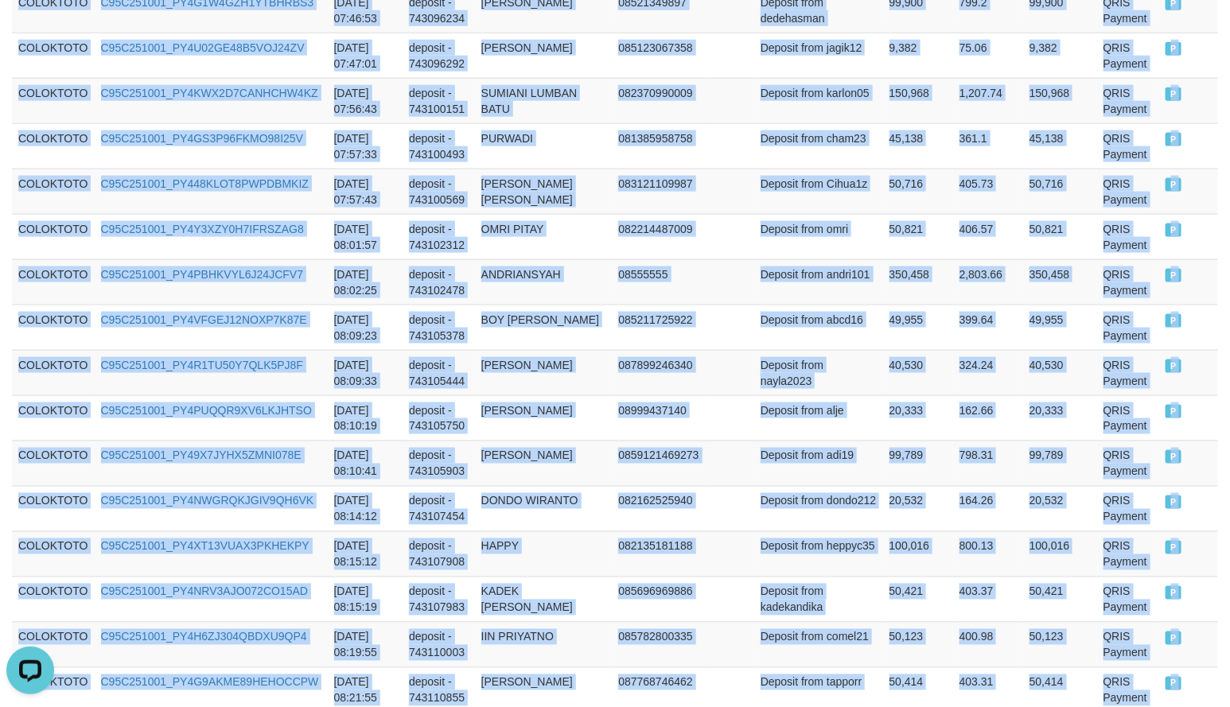
scroll to position [4659, 0]
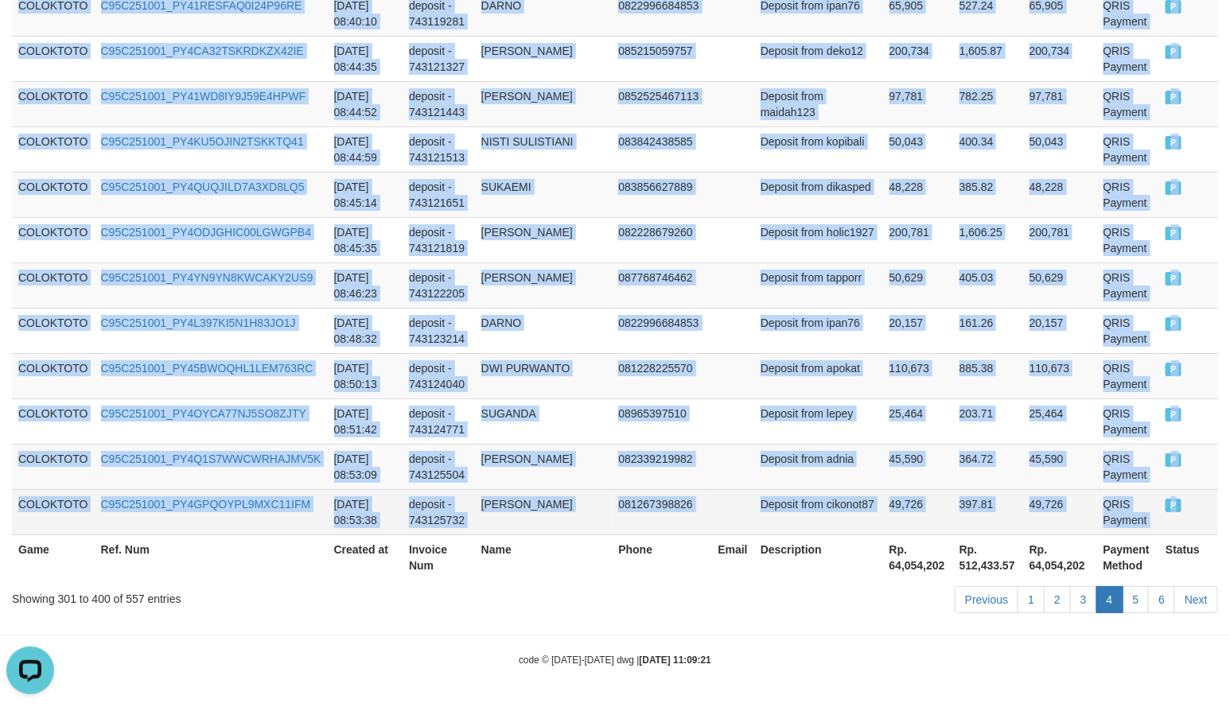
drag, startPoint x: 17, startPoint y: 149, endPoint x: 1149, endPoint y: 508, distance: 1187.6
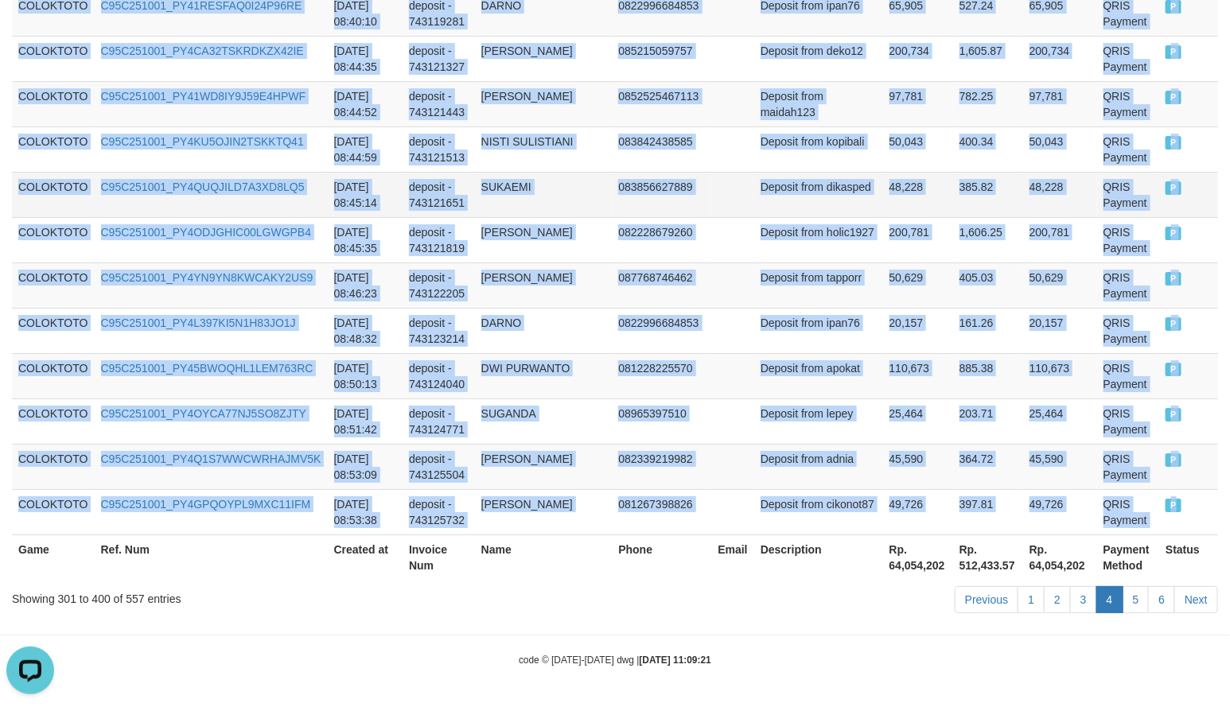
click at [967, 172] on td "385.82" at bounding box center [988, 194] width 70 height 45
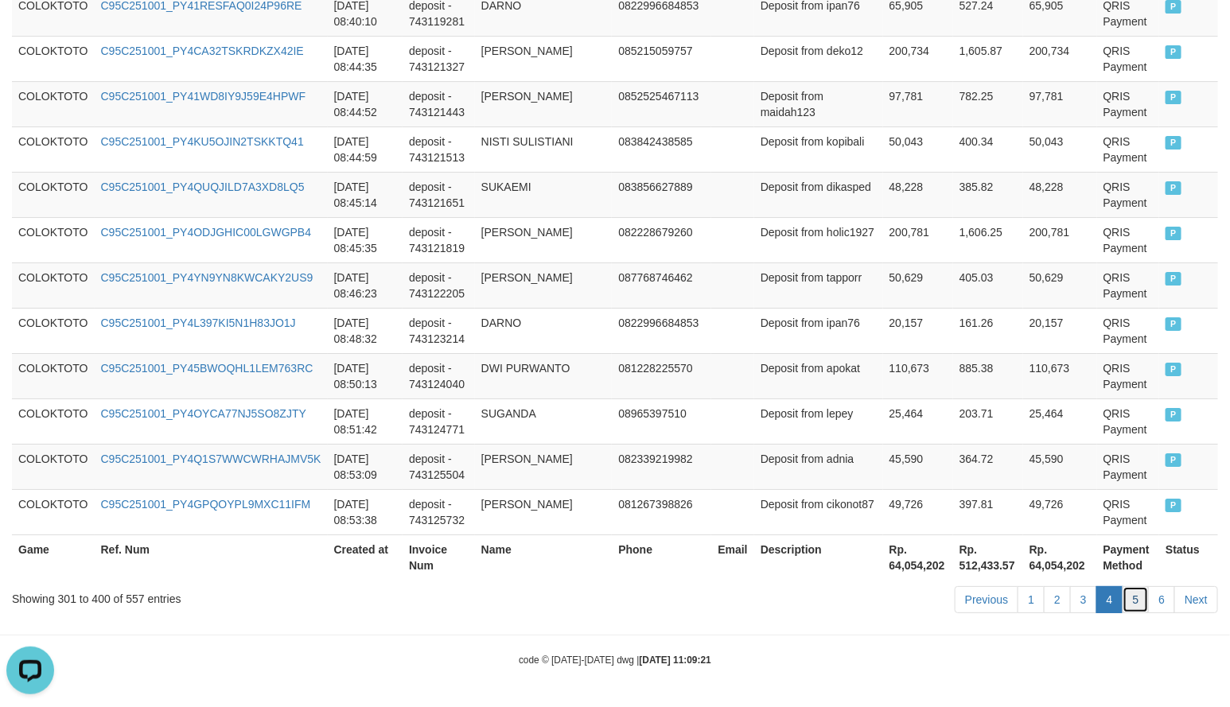
click at [1133, 601] on link "5" at bounding box center [1135, 599] width 27 height 27
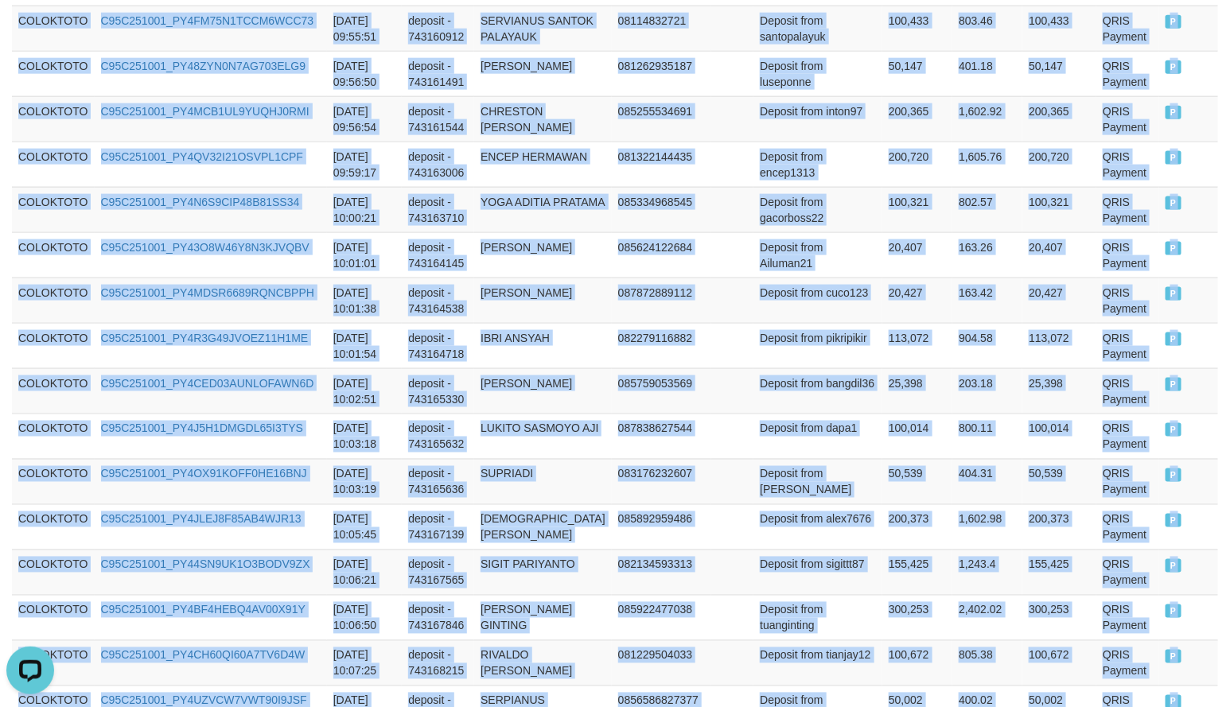
scroll to position [4723, 0]
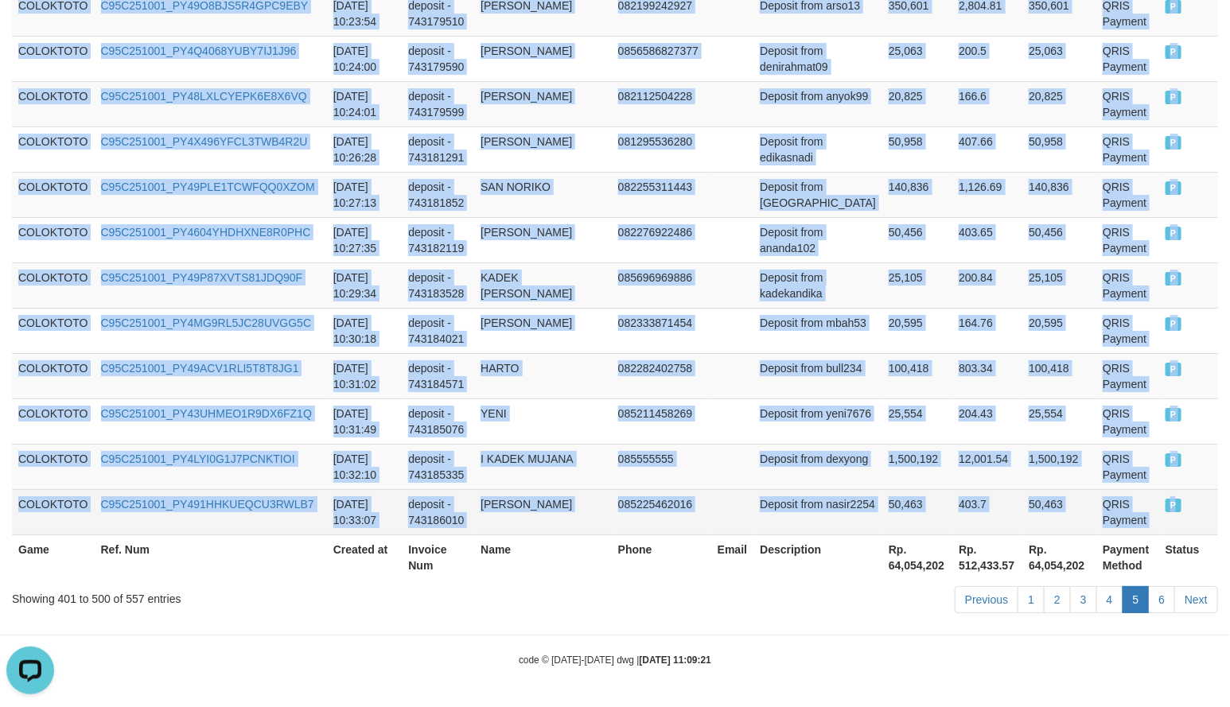
copy tbody "COLOKTOTO C95C251001_PY4JJ4IKEZH3GNL7PX6 2025-10-01 08:54:23 deposit - 74312612…"
drag, startPoint x: 20, startPoint y: 290, endPoint x: 1167, endPoint y: 511, distance: 1168.1
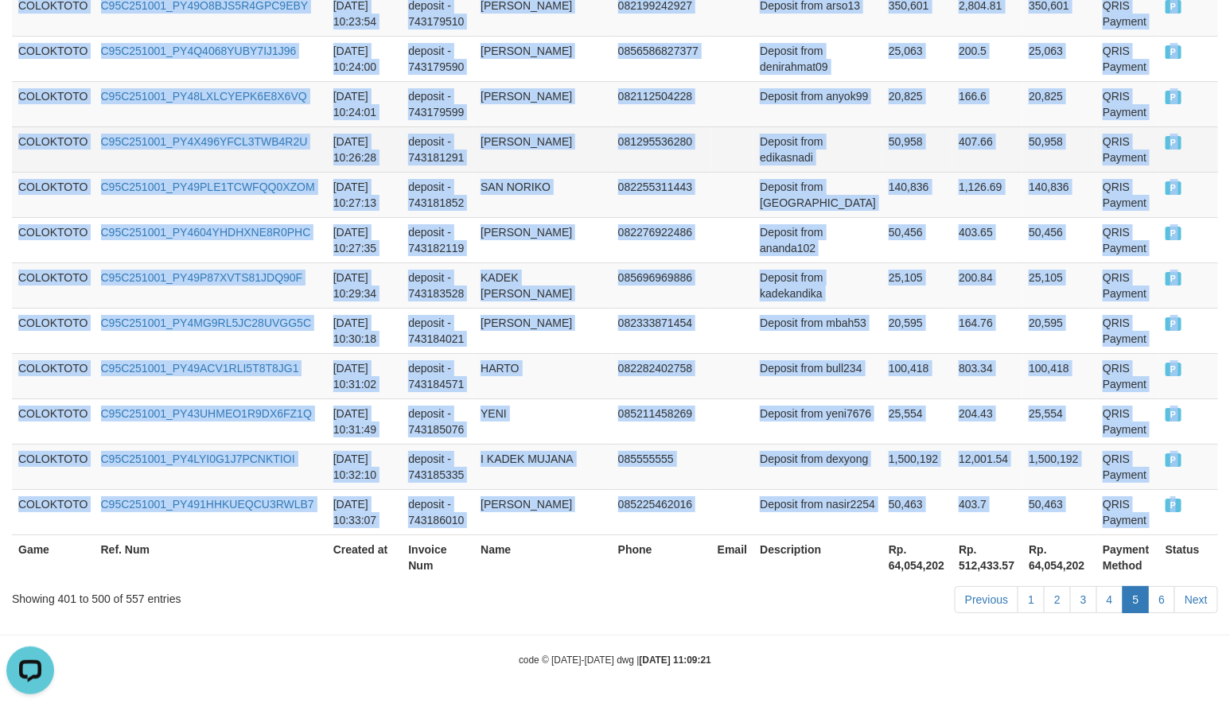
click at [737, 136] on td at bounding box center [732, 148] width 43 height 45
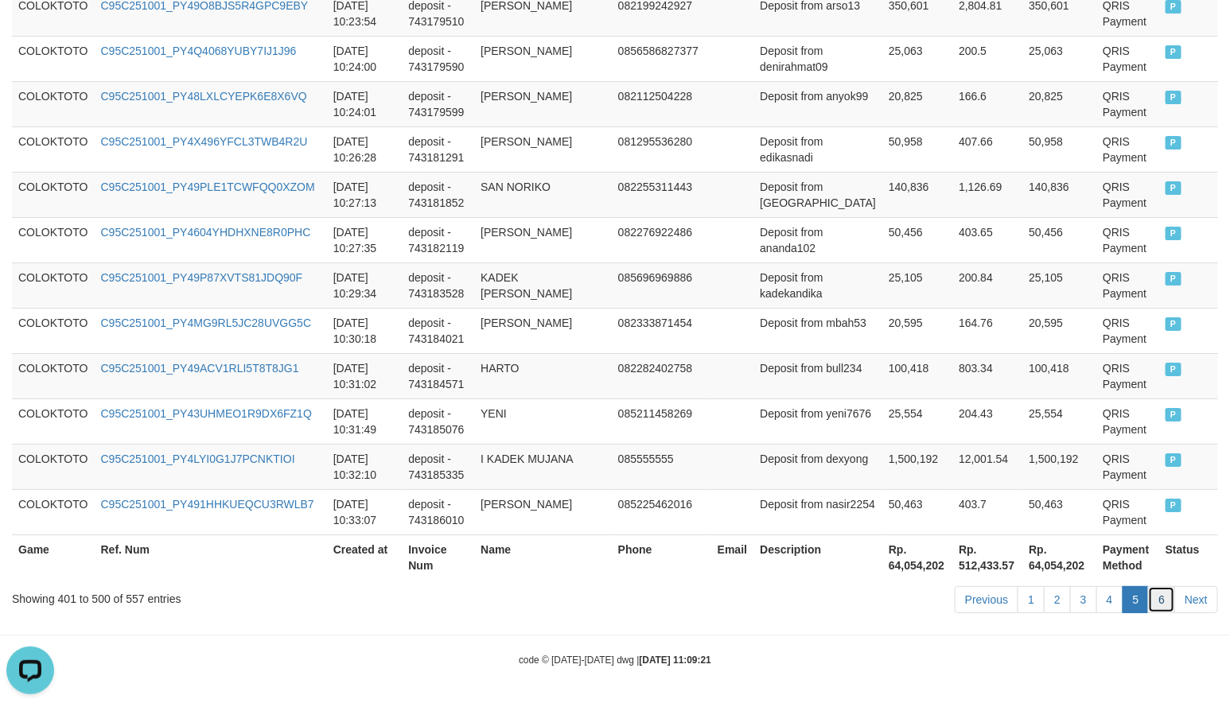
click at [1160, 597] on link "6" at bounding box center [1161, 599] width 27 height 27
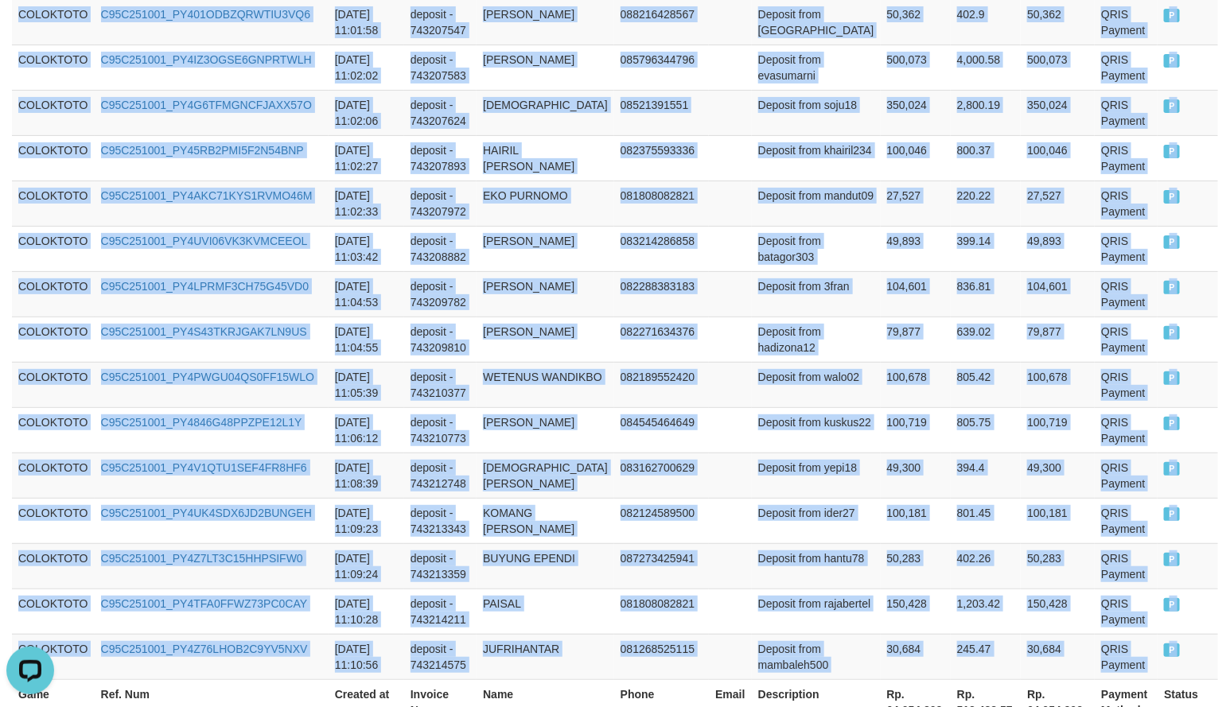
scroll to position [2695, 0]
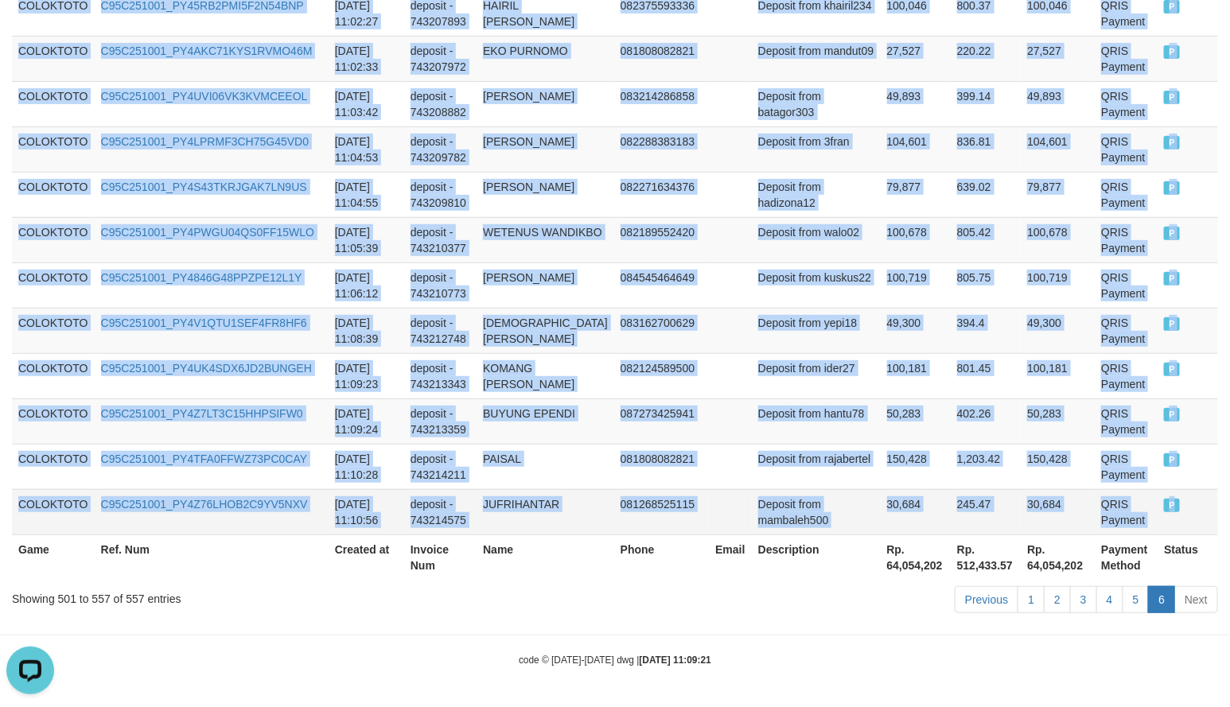
drag, startPoint x: 19, startPoint y: 437, endPoint x: 1196, endPoint y: 494, distance: 1178.6
click at [1020, 165] on td "104,601" at bounding box center [1057, 148] width 74 height 45
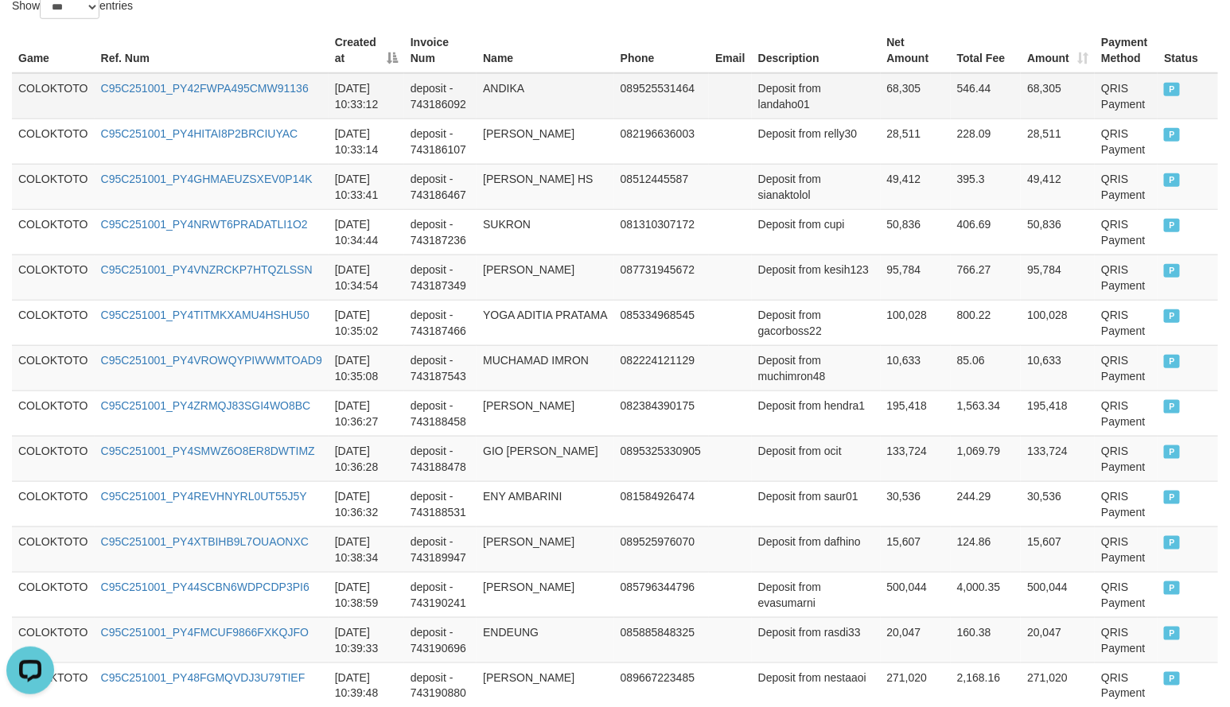
scroll to position [0, 0]
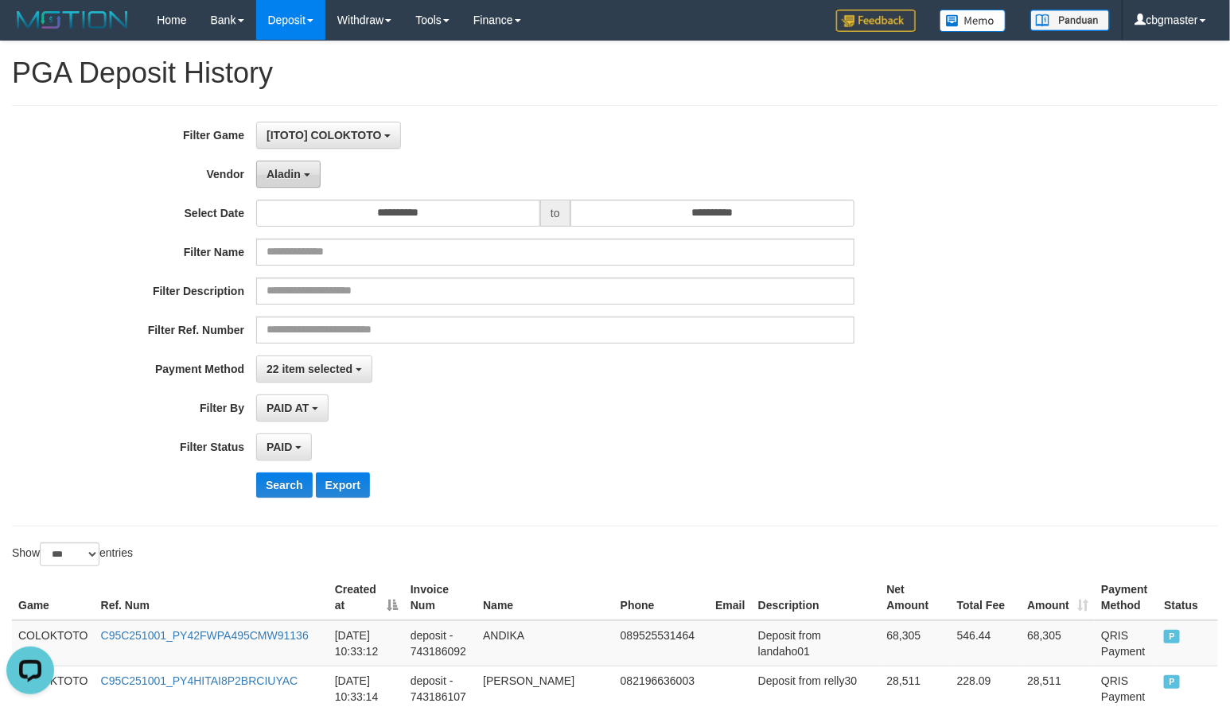
click at [286, 173] on span "Aladin" at bounding box center [283, 174] width 34 height 13
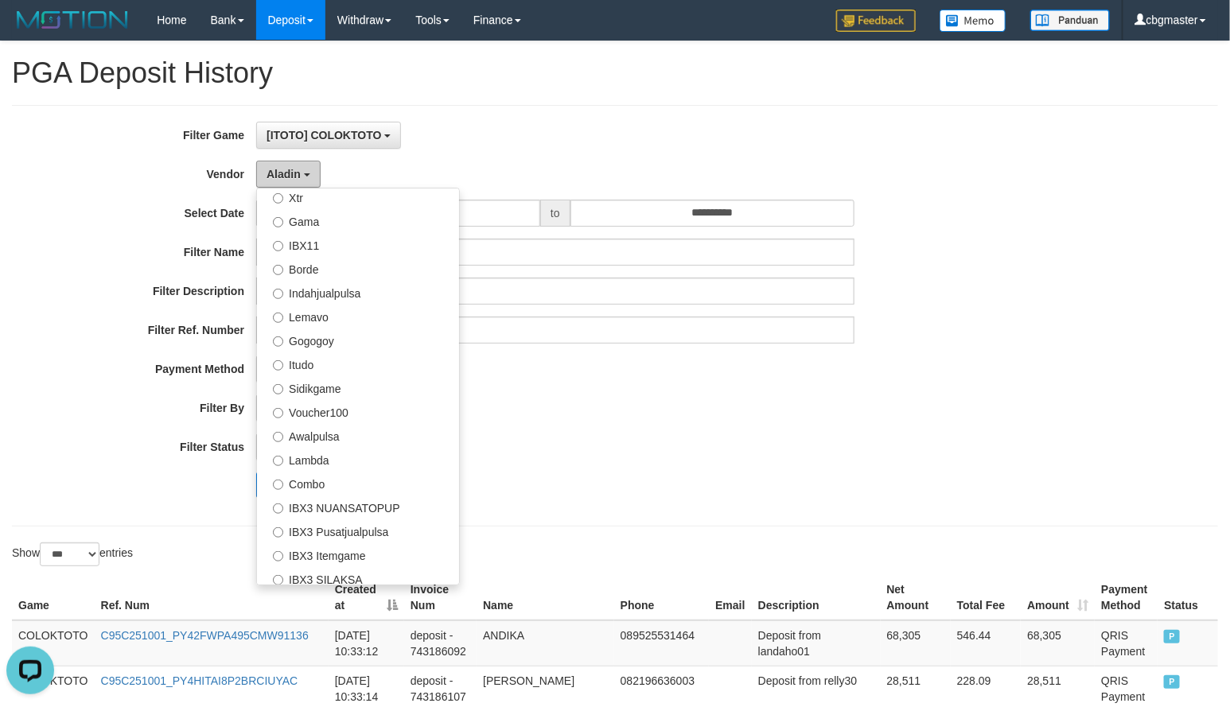
scroll to position [593, 0]
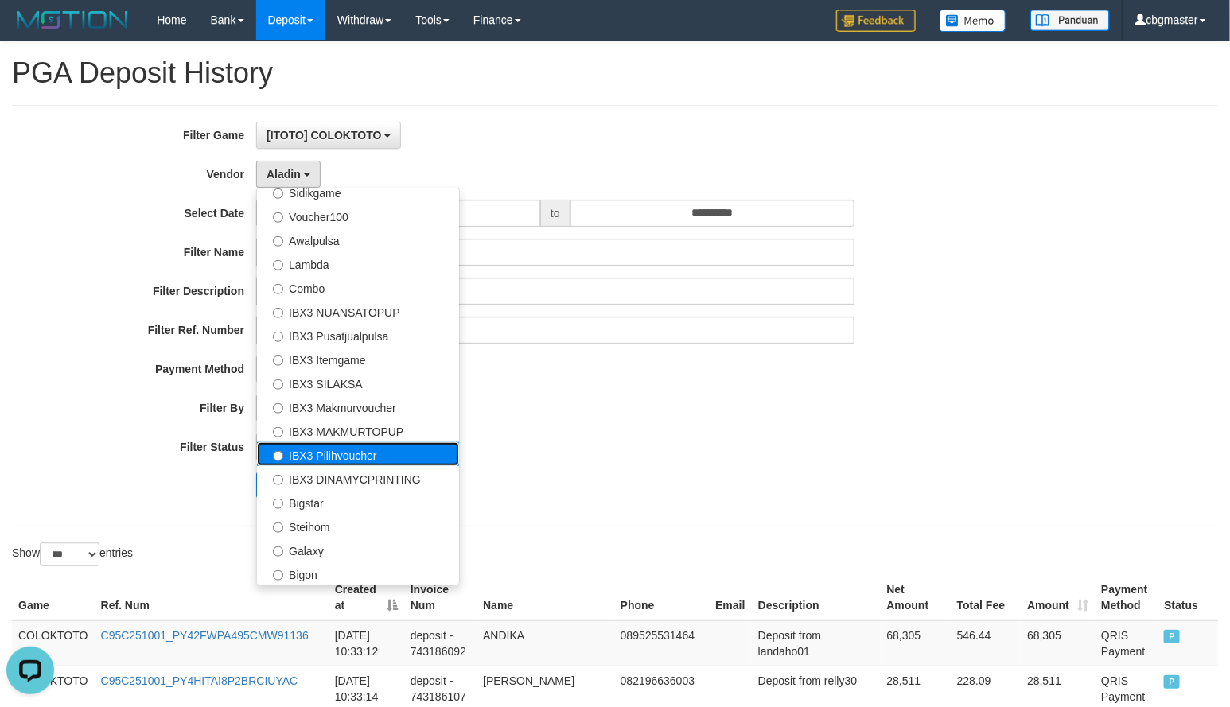
click at [360, 459] on label "IBX3 Pilihvoucher" at bounding box center [358, 454] width 202 height 24
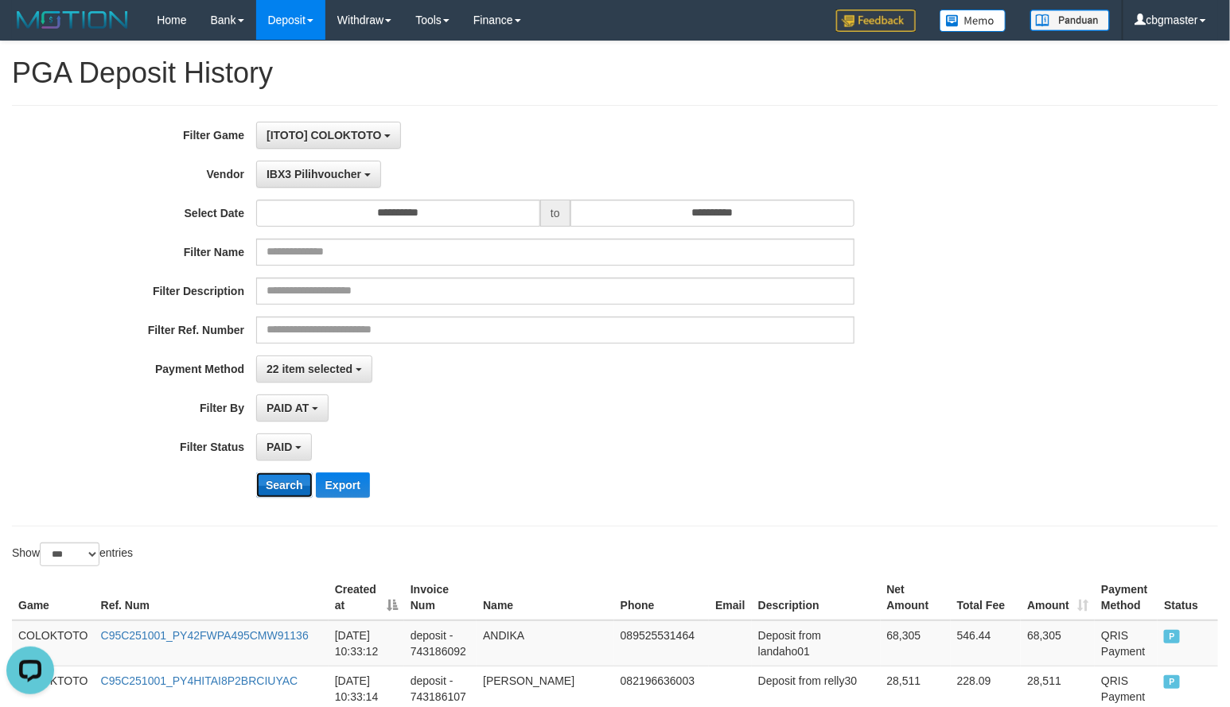
click at [279, 497] on button "Search" at bounding box center [284, 484] width 56 height 25
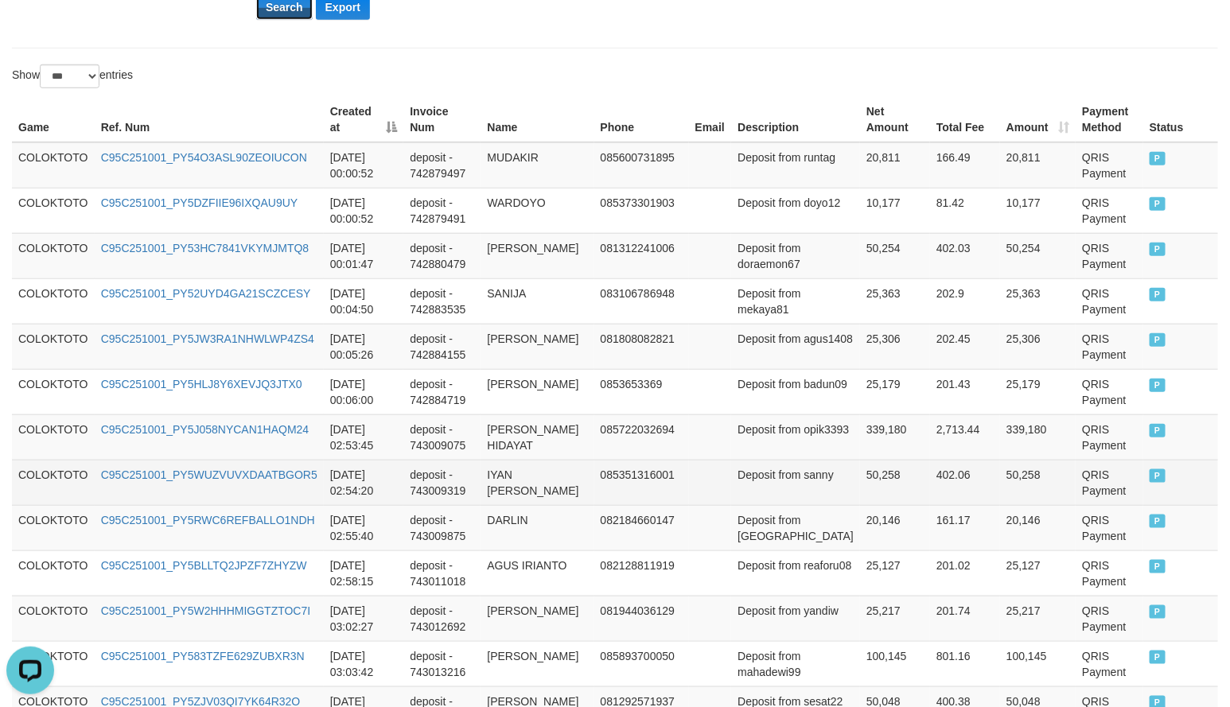
scroll to position [397, 0]
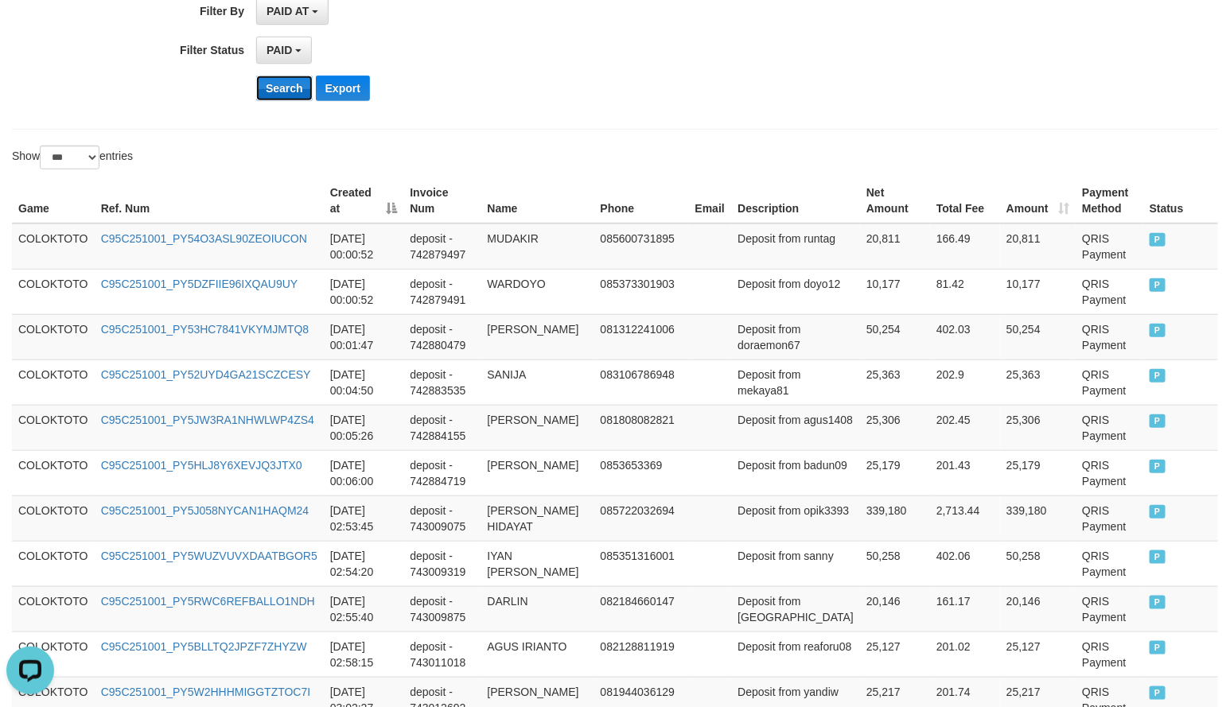
click at [292, 89] on button "Search" at bounding box center [284, 88] width 56 height 25
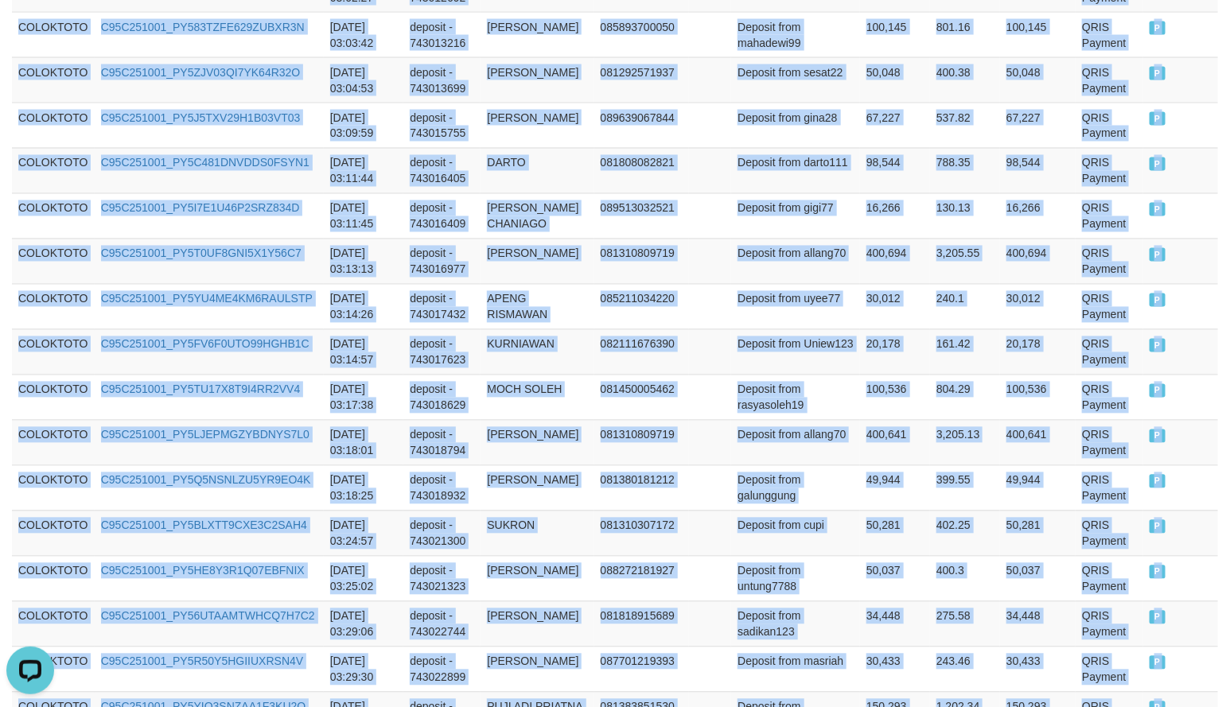
scroll to position [1325, 0]
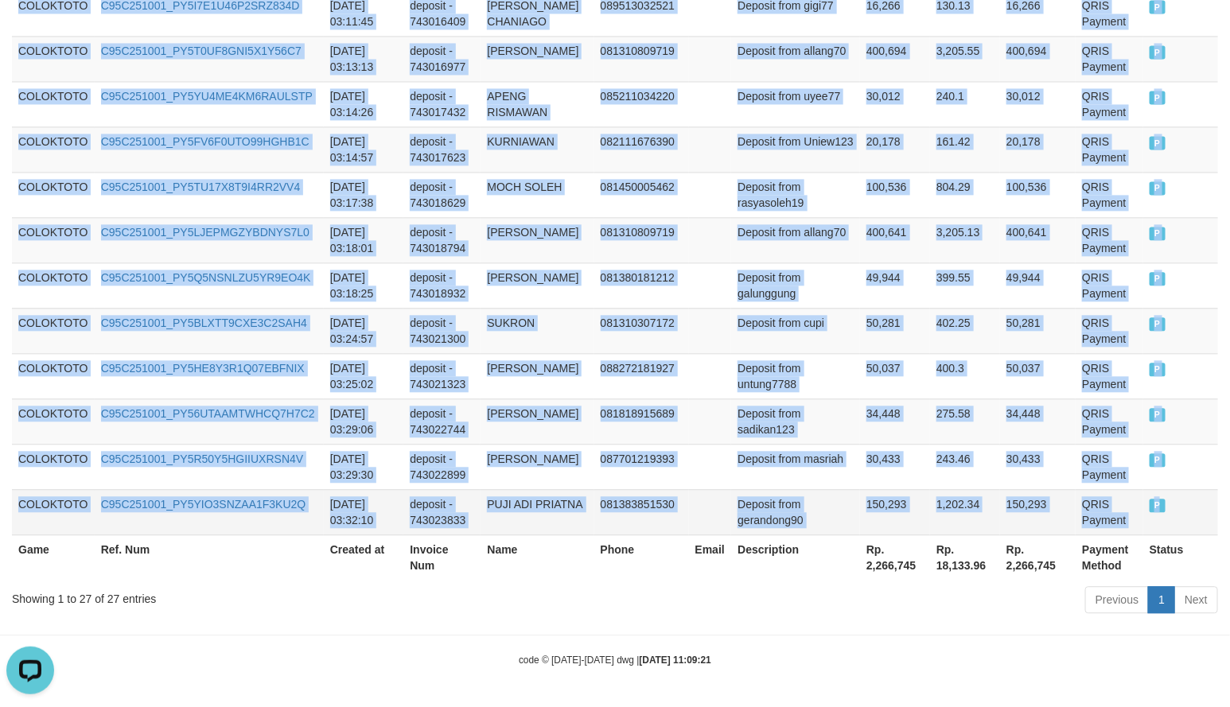
drag, startPoint x: 26, startPoint y: 120, endPoint x: 1176, endPoint y: 503, distance: 1212.3
click at [860, 138] on td "20,178" at bounding box center [895, 148] width 70 height 45
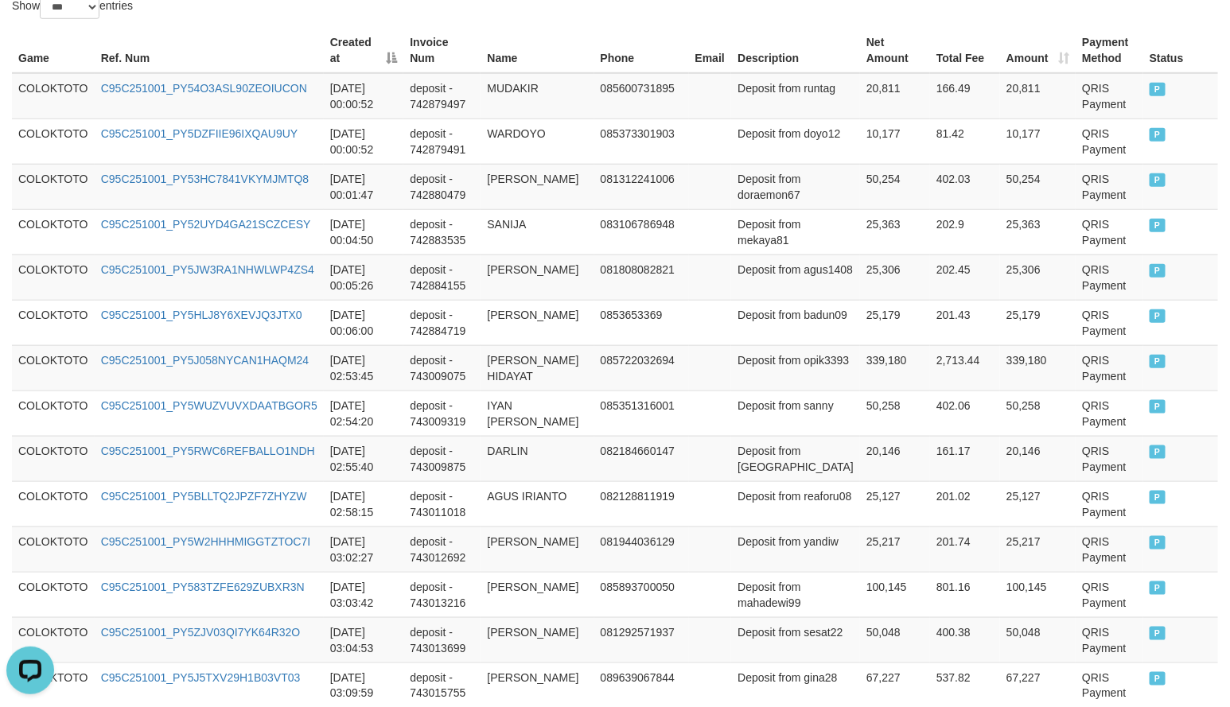
scroll to position [0, 0]
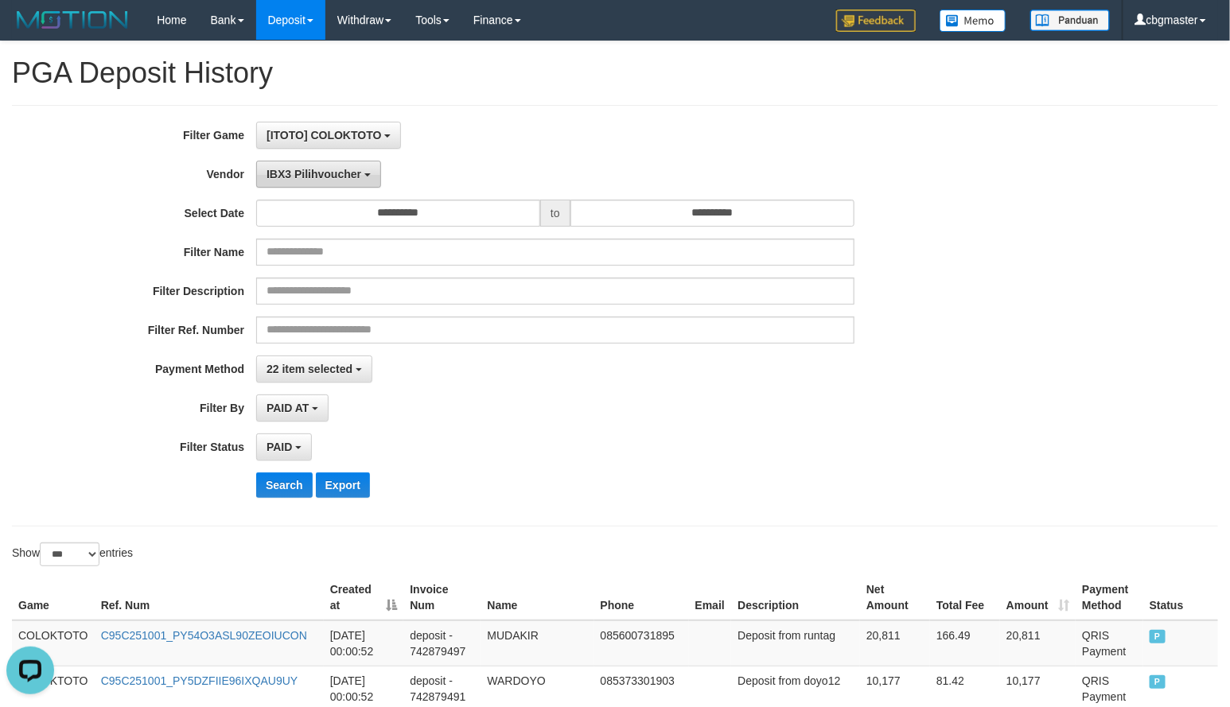
click at [325, 186] on button "IBX3 Pilihvoucher" at bounding box center [318, 174] width 125 height 27
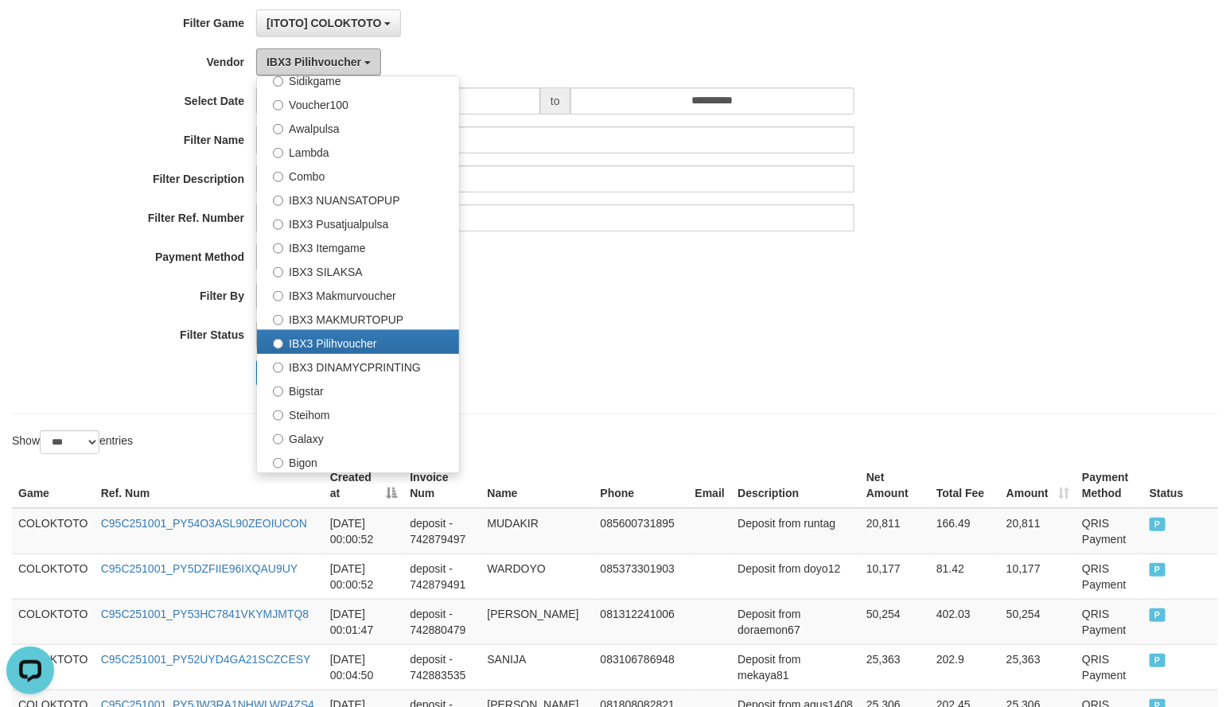
scroll to position [199, 0]
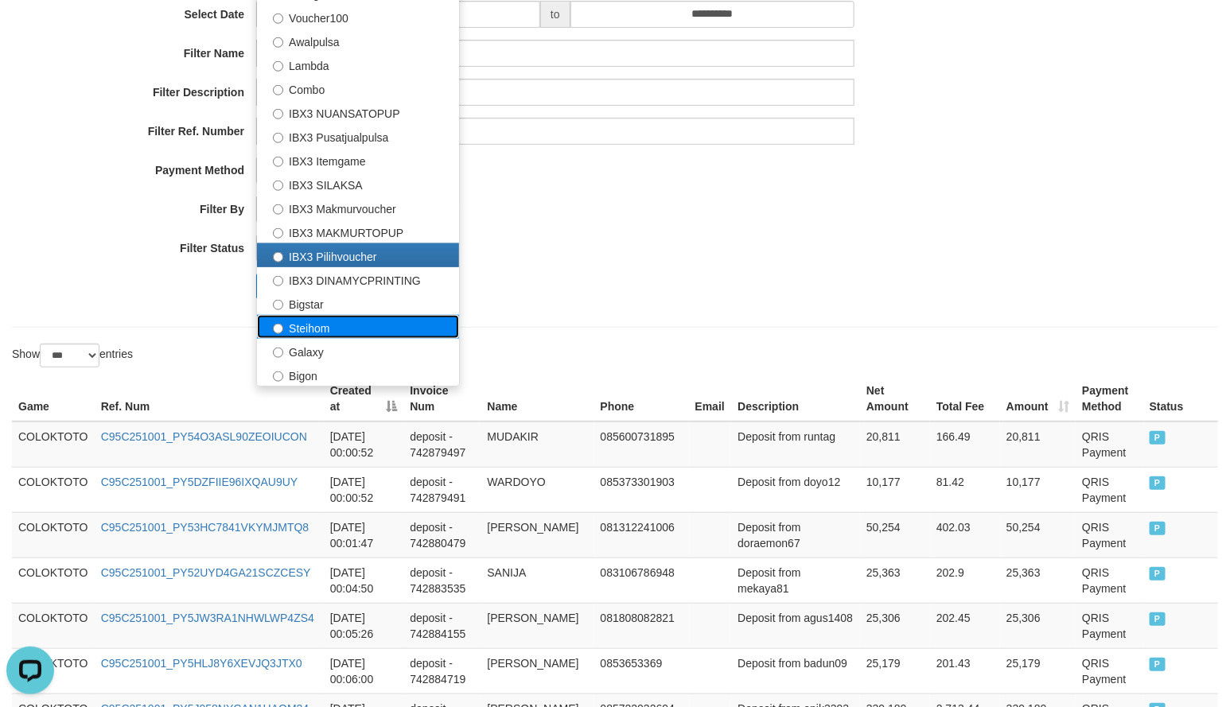
click at [344, 330] on label "Steihom" at bounding box center [358, 327] width 202 height 24
select select "**********"
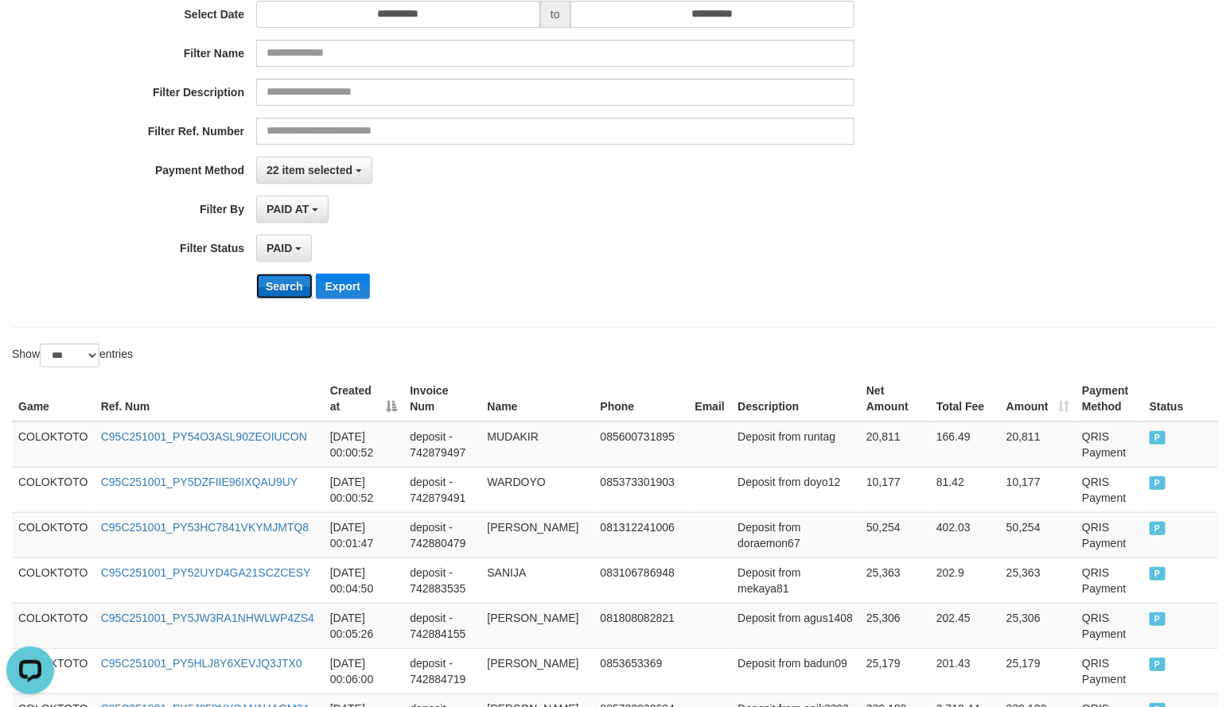
click at [293, 293] on button "Search" at bounding box center [284, 286] width 56 height 25
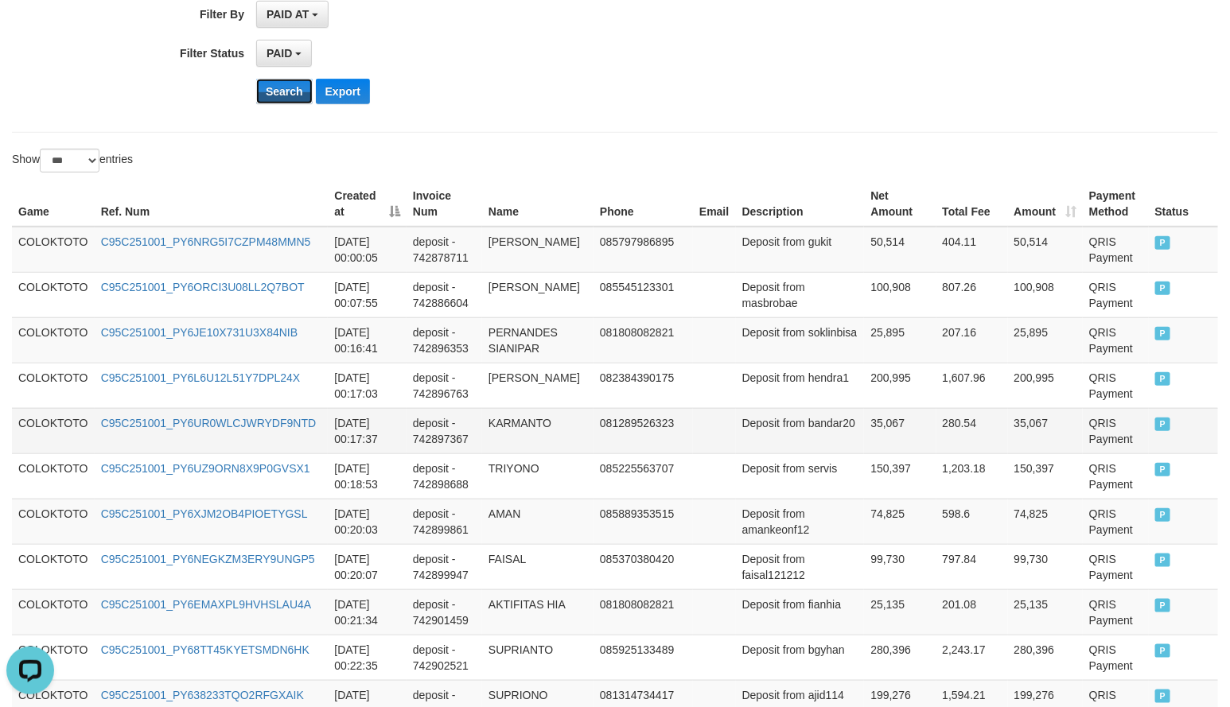
scroll to position [397, 0]
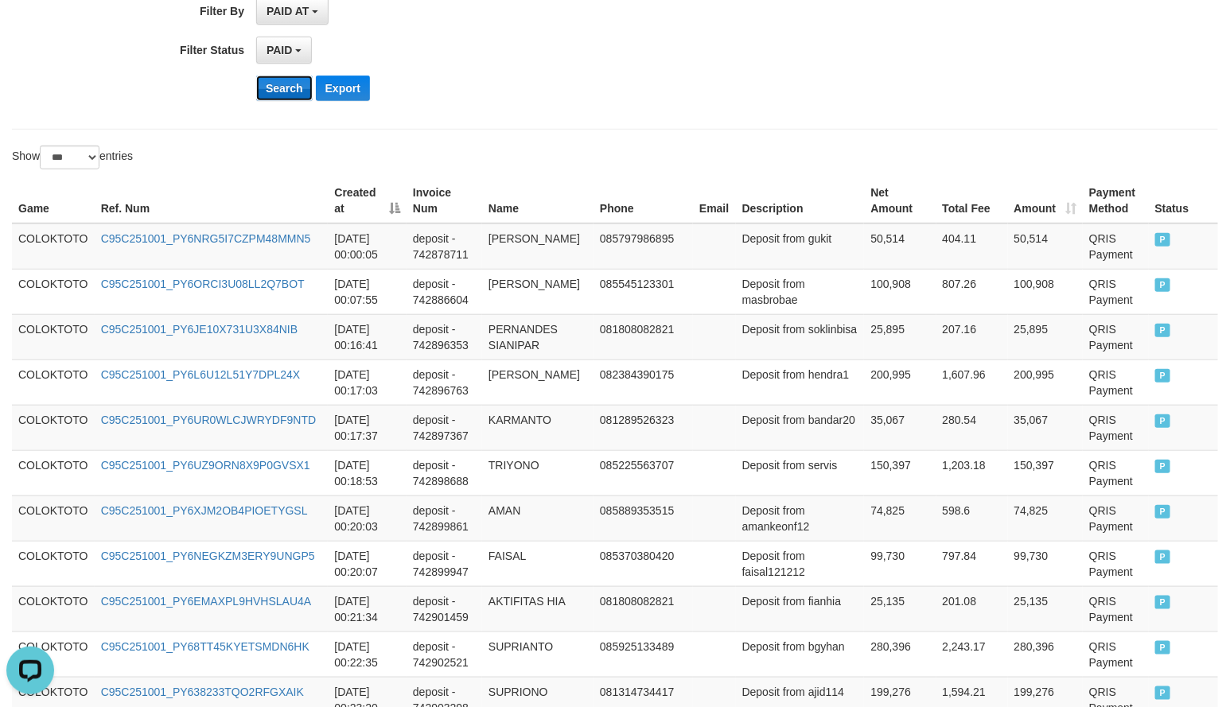
click at [272, 96] on button "Search" at bounding box center [284, 88] width 56 height 25
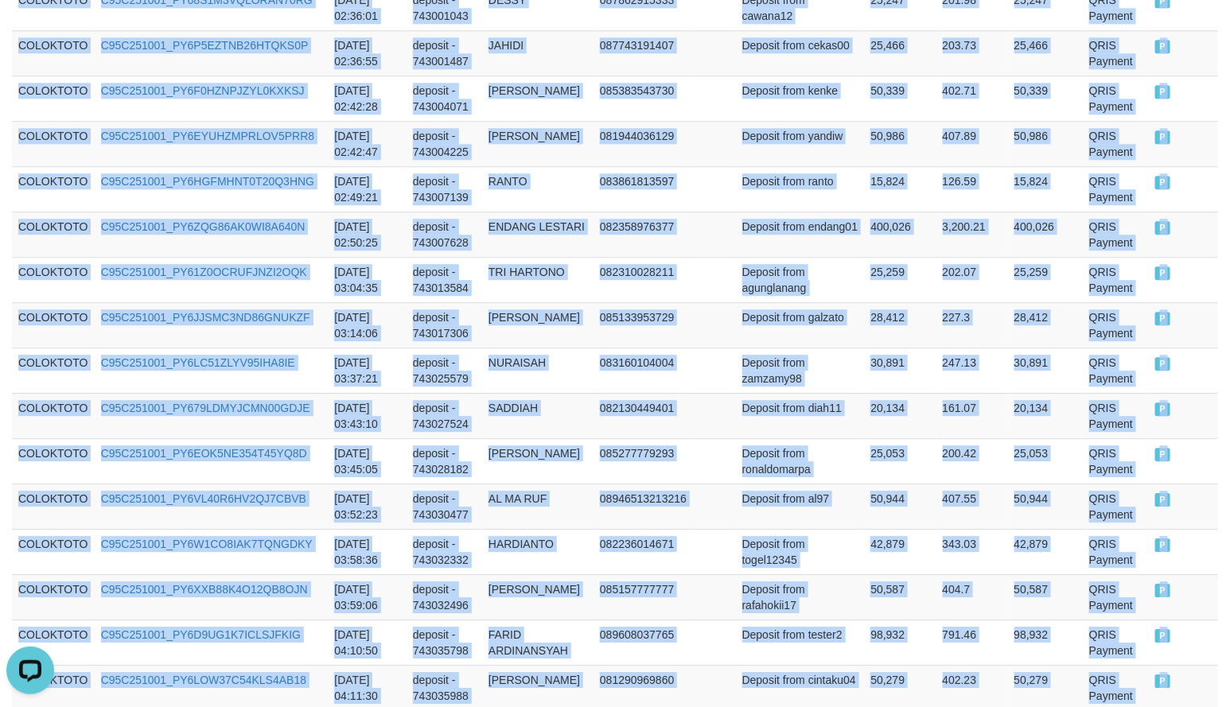
scroll to position [4691, 0]
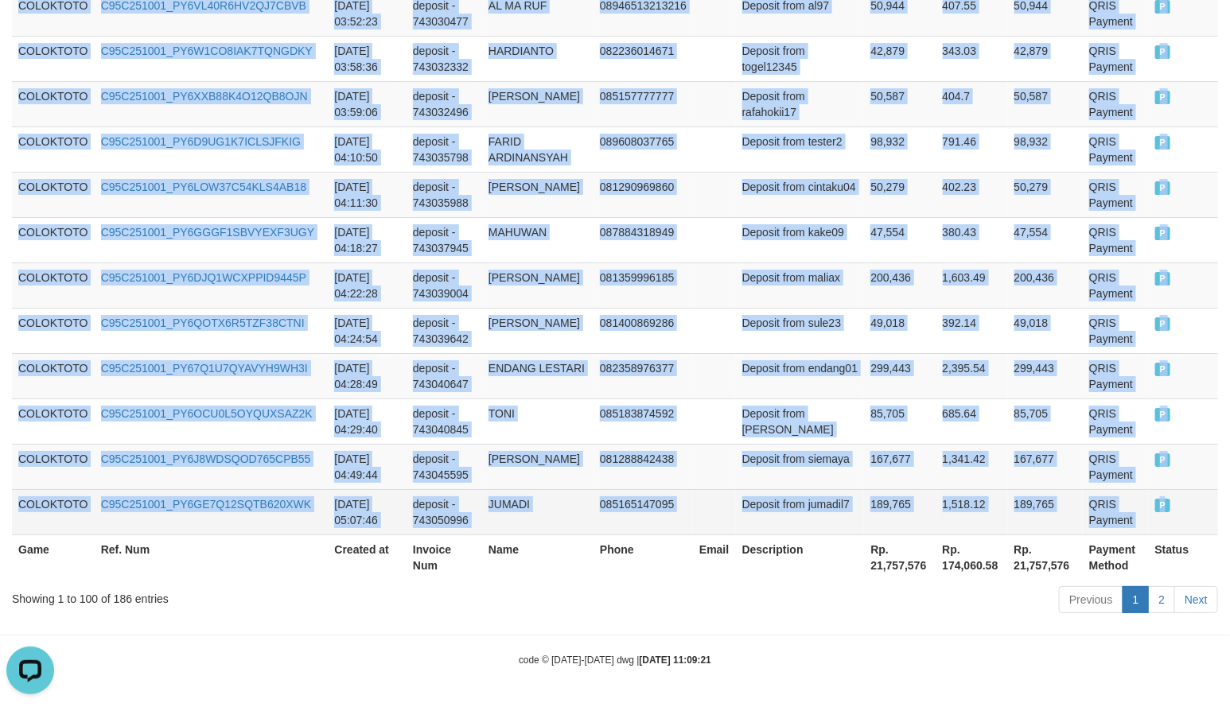
drag, startPoint x: 278, startPoint y: 527, endPoint x: 1170, endPoint y: 511, distance: 892.6
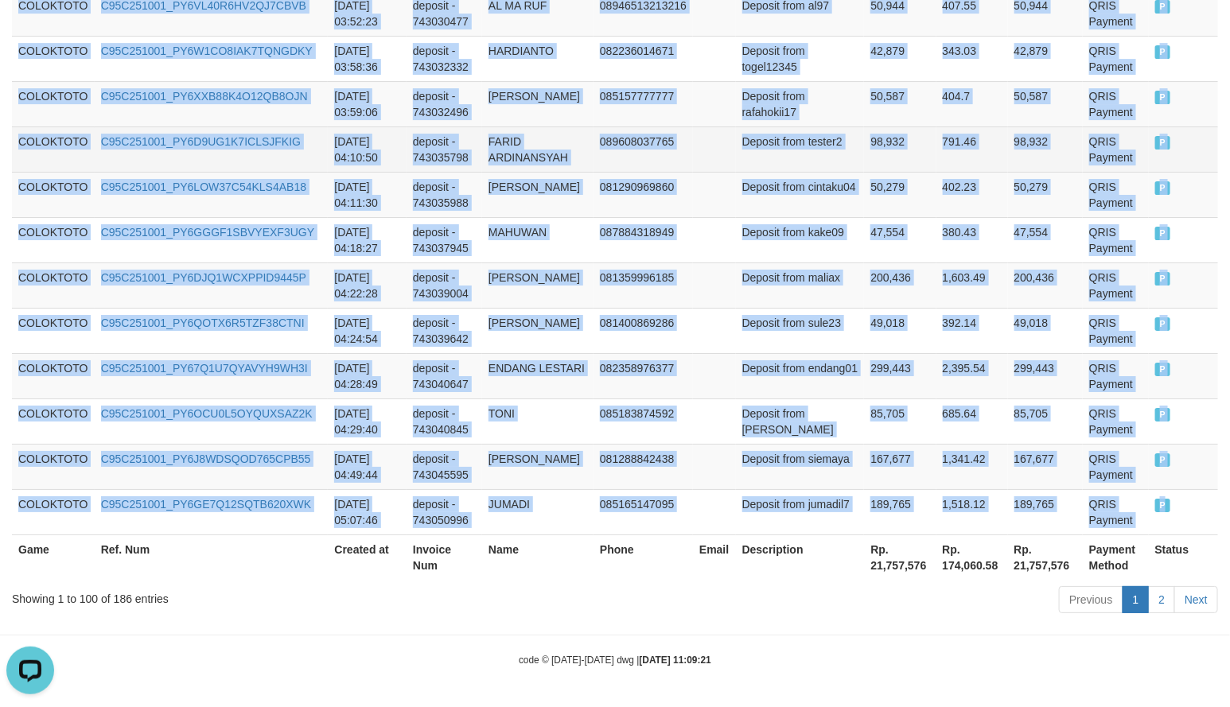
click at [936, 156] on td "791.46" at bounding box center [972, 148] width 72 height 45
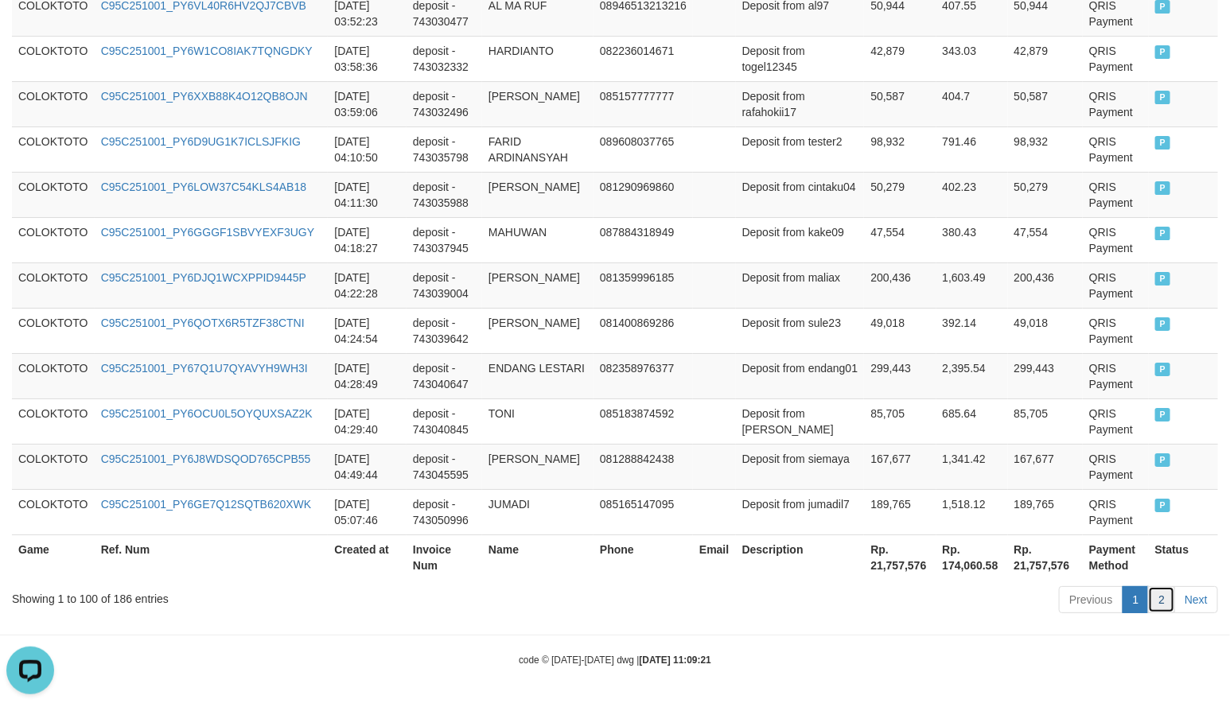
click at [1167, 595] on link "2" at bounding box center [1161, 599] width 27 height 27
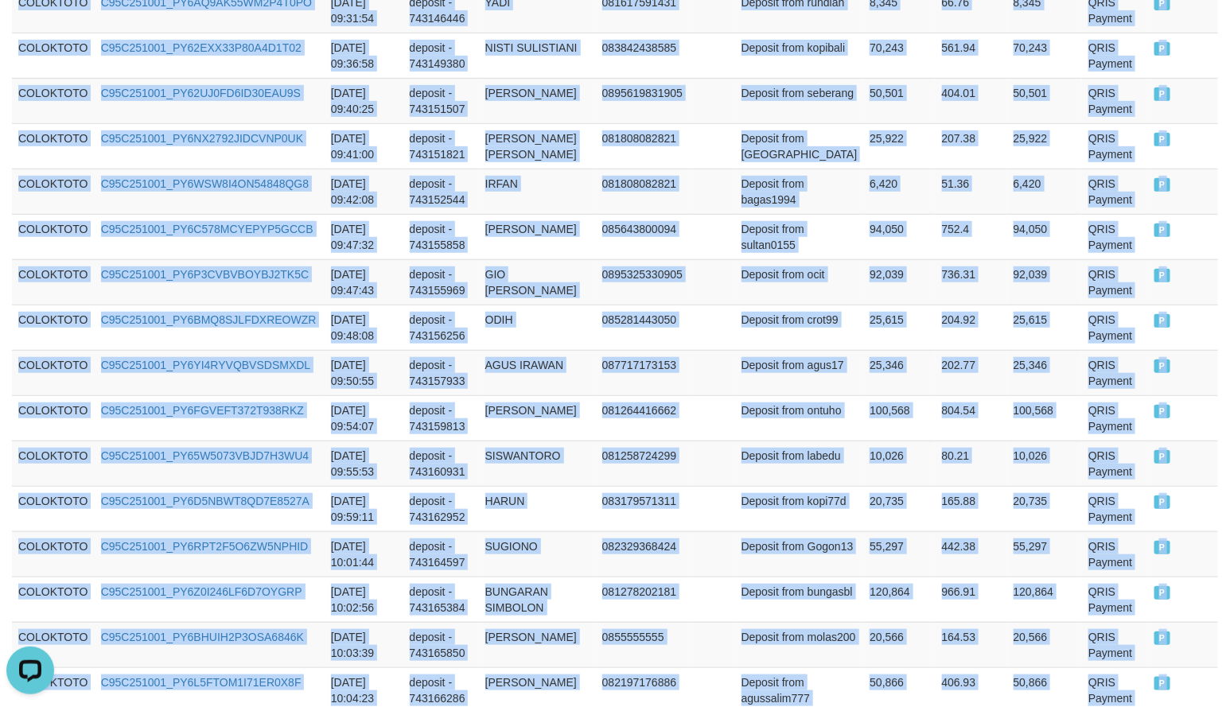
scroll to position [4052, 0]
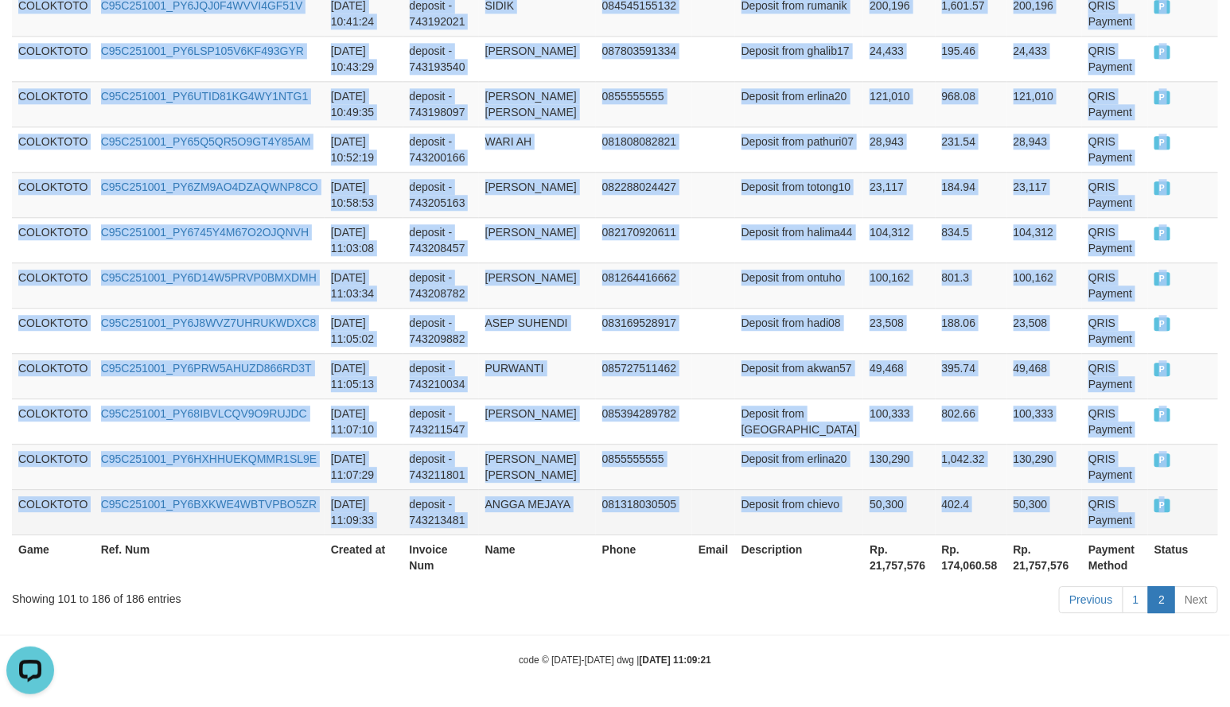
drag, startPoint x: 21, startPoint y: 366, endPoint x: 1176, endPoint y: 514, distance: 1164.3
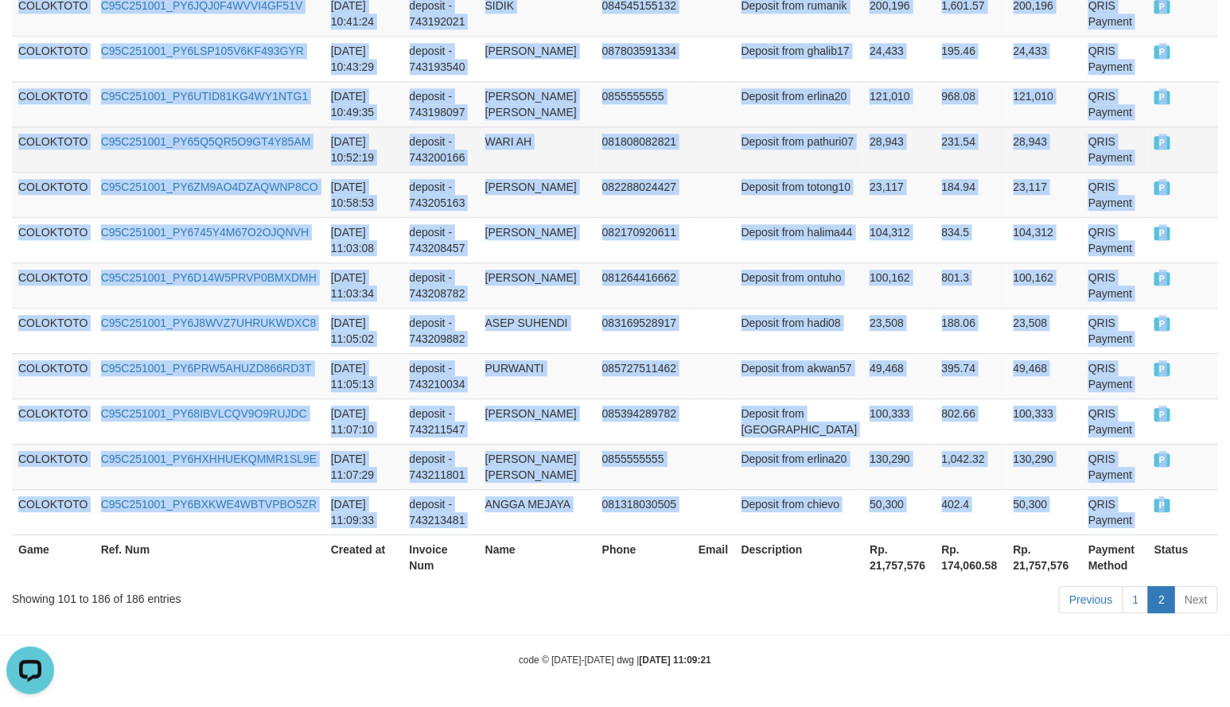
click at [1007, 163] on td "28,943" at bounding box center [1045, 148] width 76 height 45
